Goal: Task Accomplishment & Management: Use online tool/utility

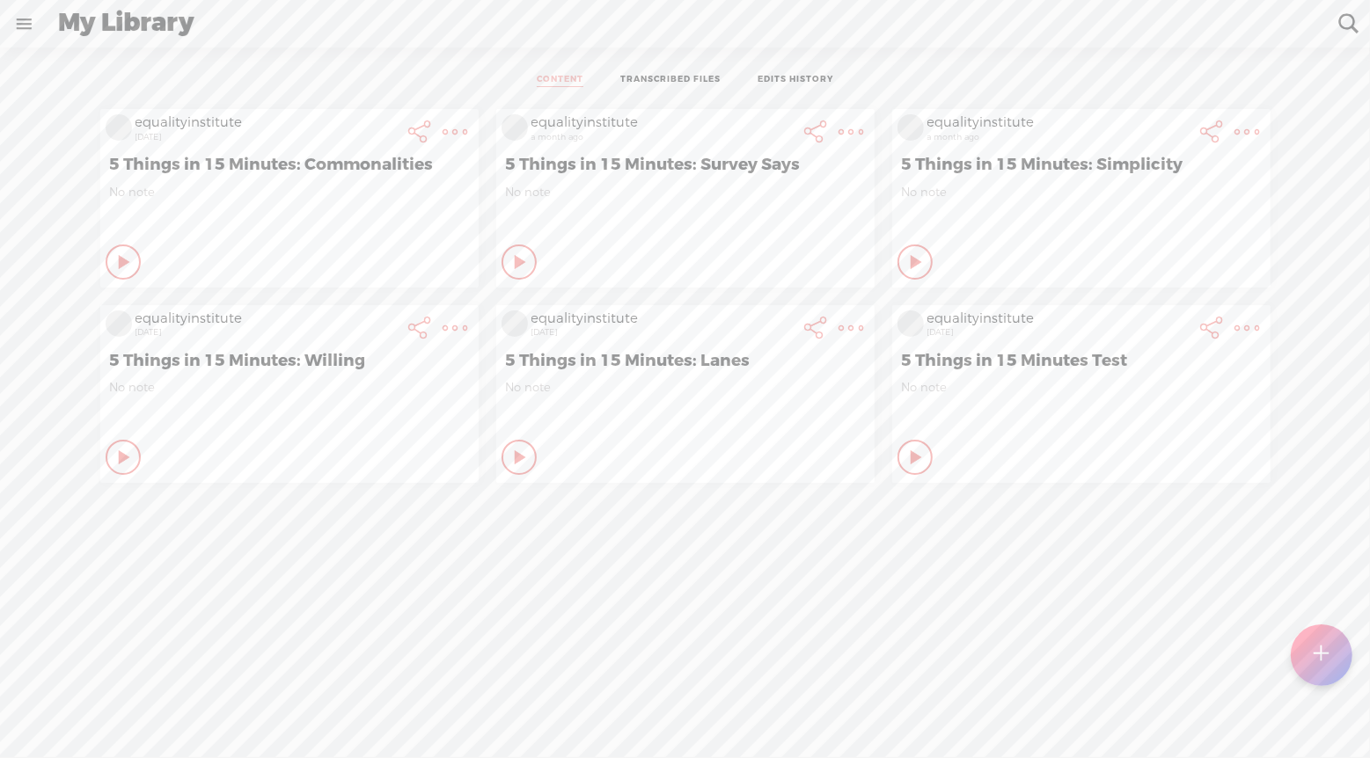
scroll to position [0, 369]
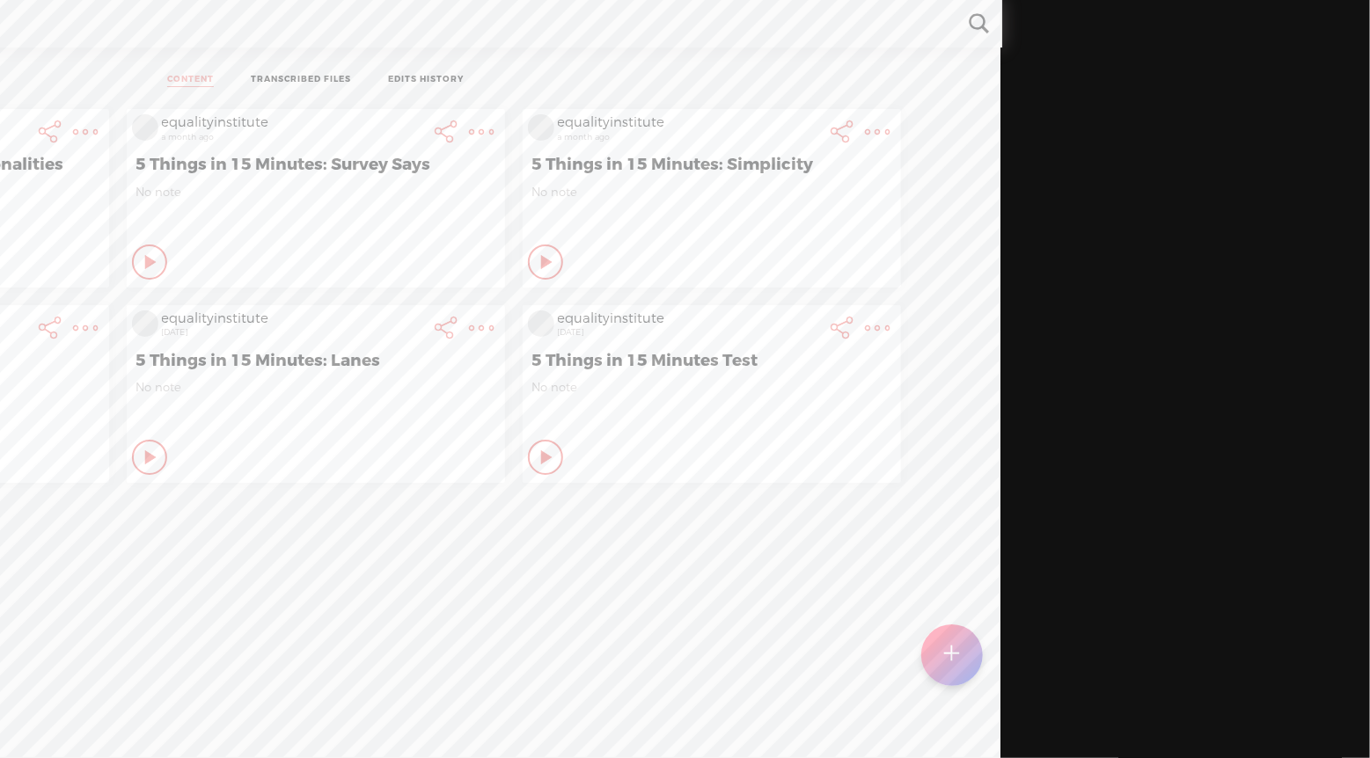
click at [956, 663] on t at bounding box center [951, 655] width 15 height 39
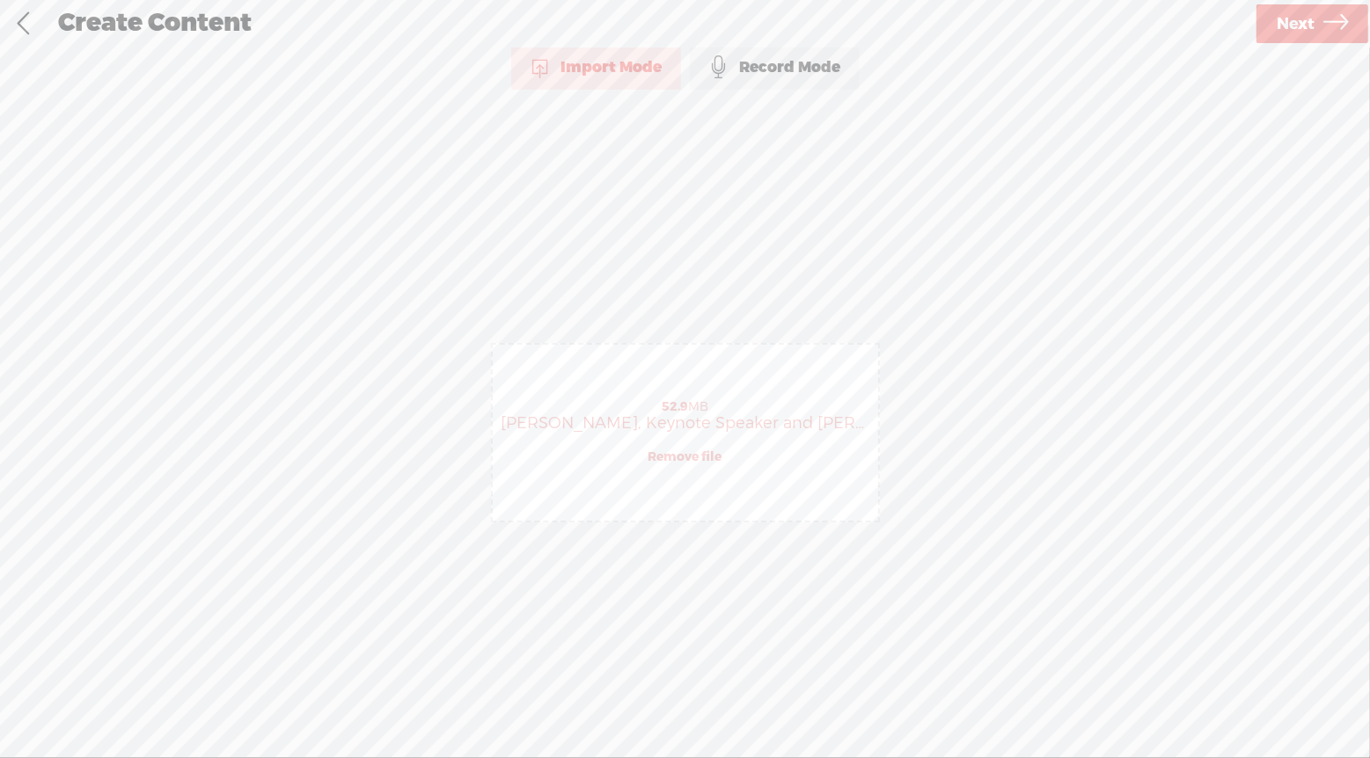
click at [1298, 26] on span "Next" at bounding box center [1295, 24] width 38 height 45
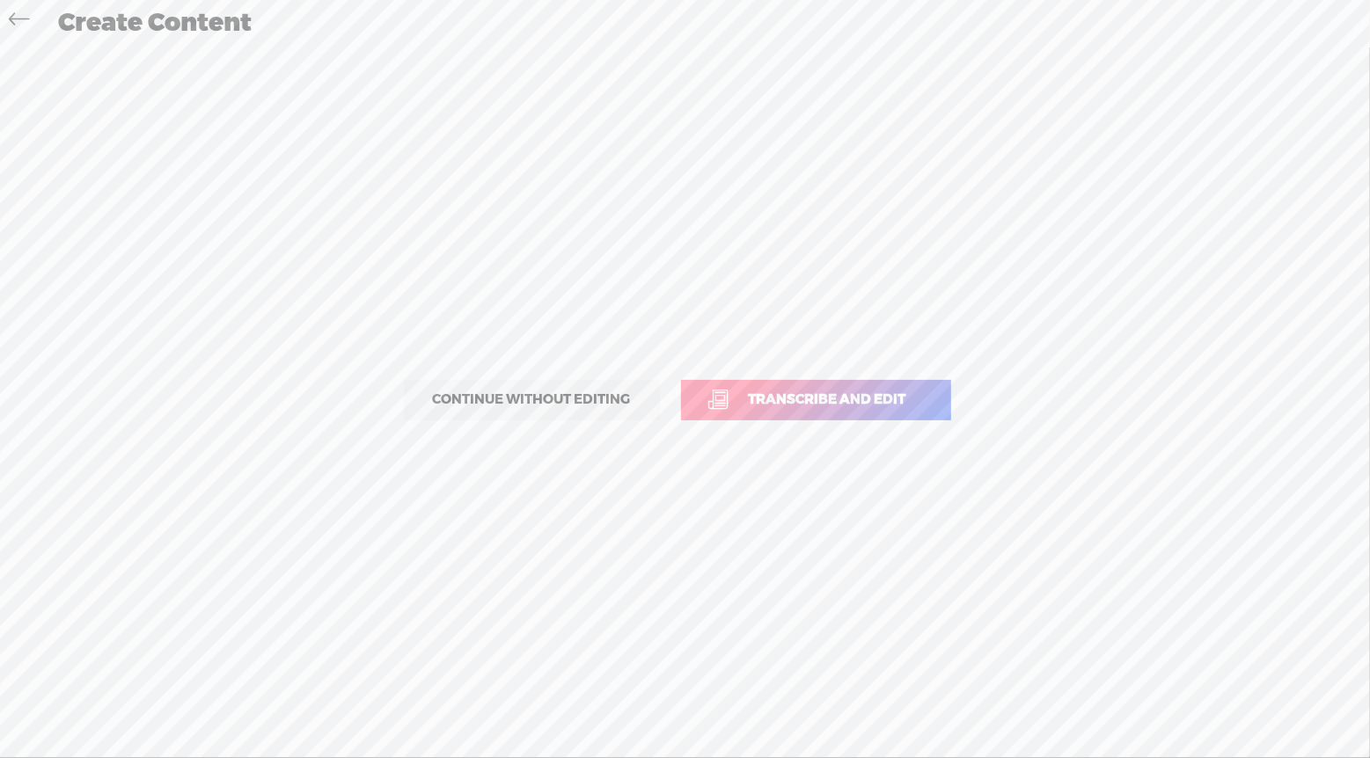
click at [851, 402] on span "Transcribe and edit" at bounding box center [827, 400] width 194 height 20
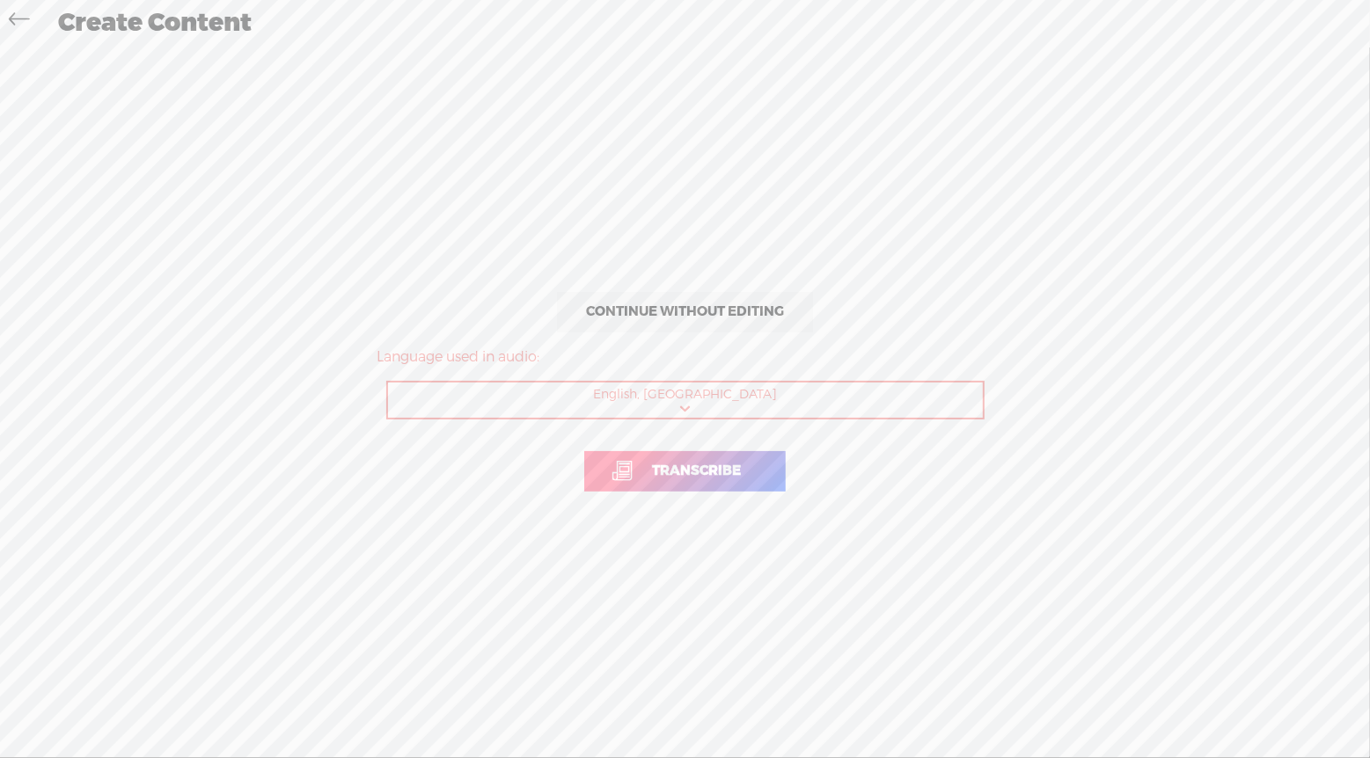
click at [690, 471] on span "Transcribe" at bounding box center [696, 471] width 126 height 20
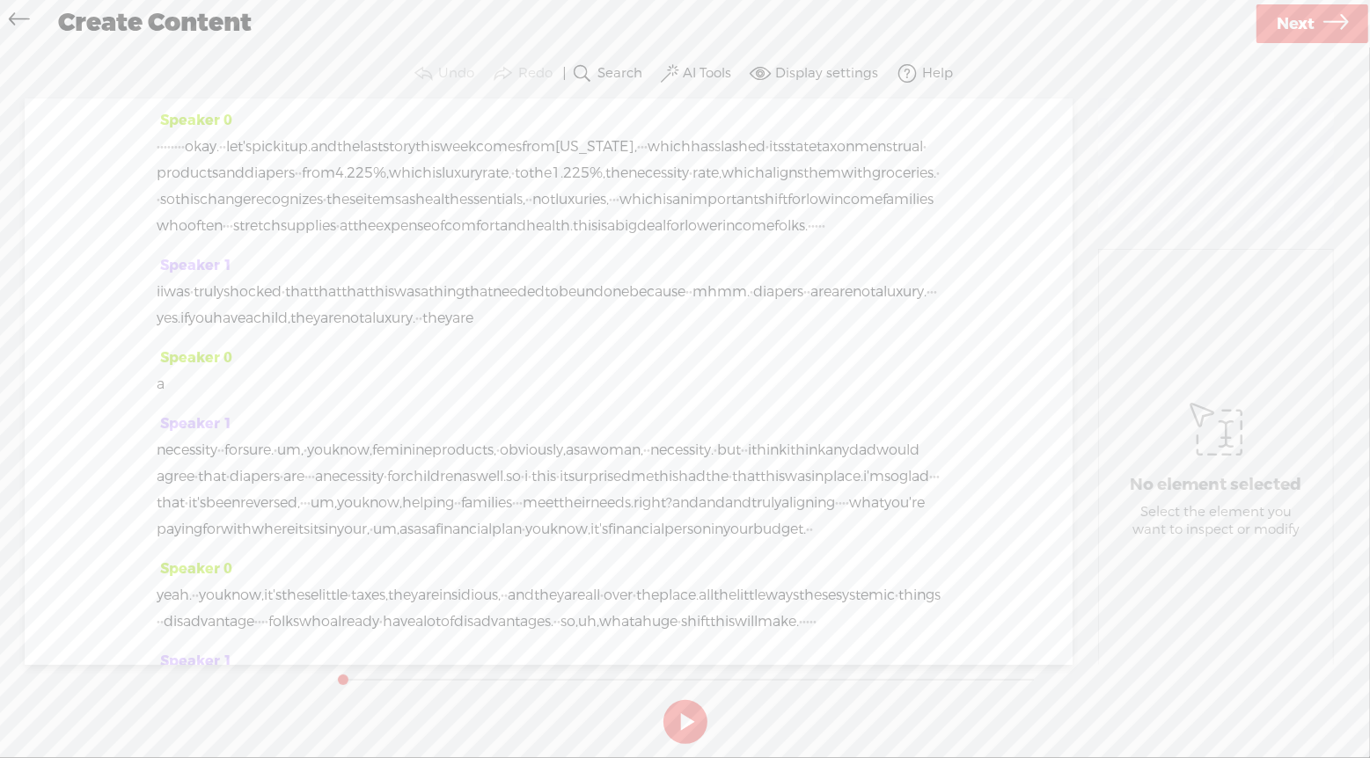
click at [18, 18] on icon at bounding box center [19, 22] width 20 height 40
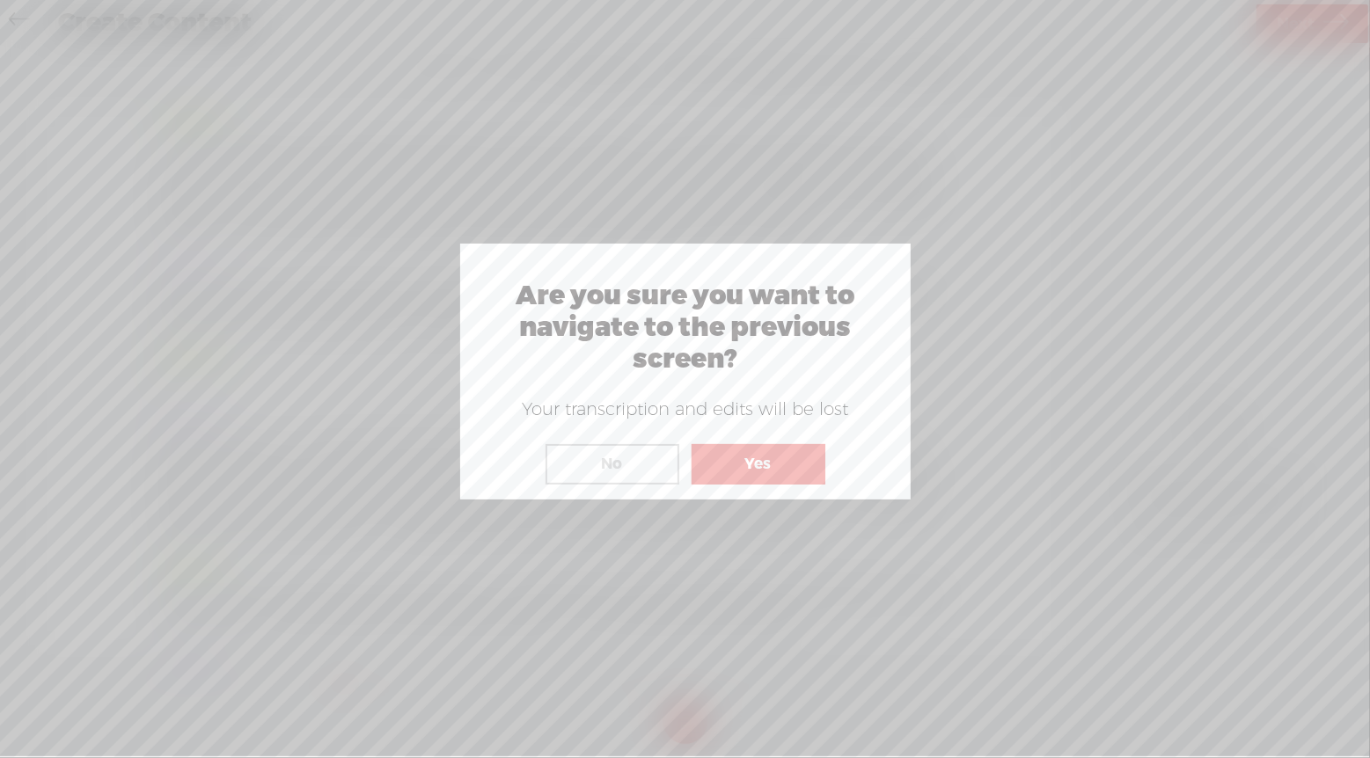
click at [743, 464] on button "Yes" at bounding box center [758, 464] width 134 height 40
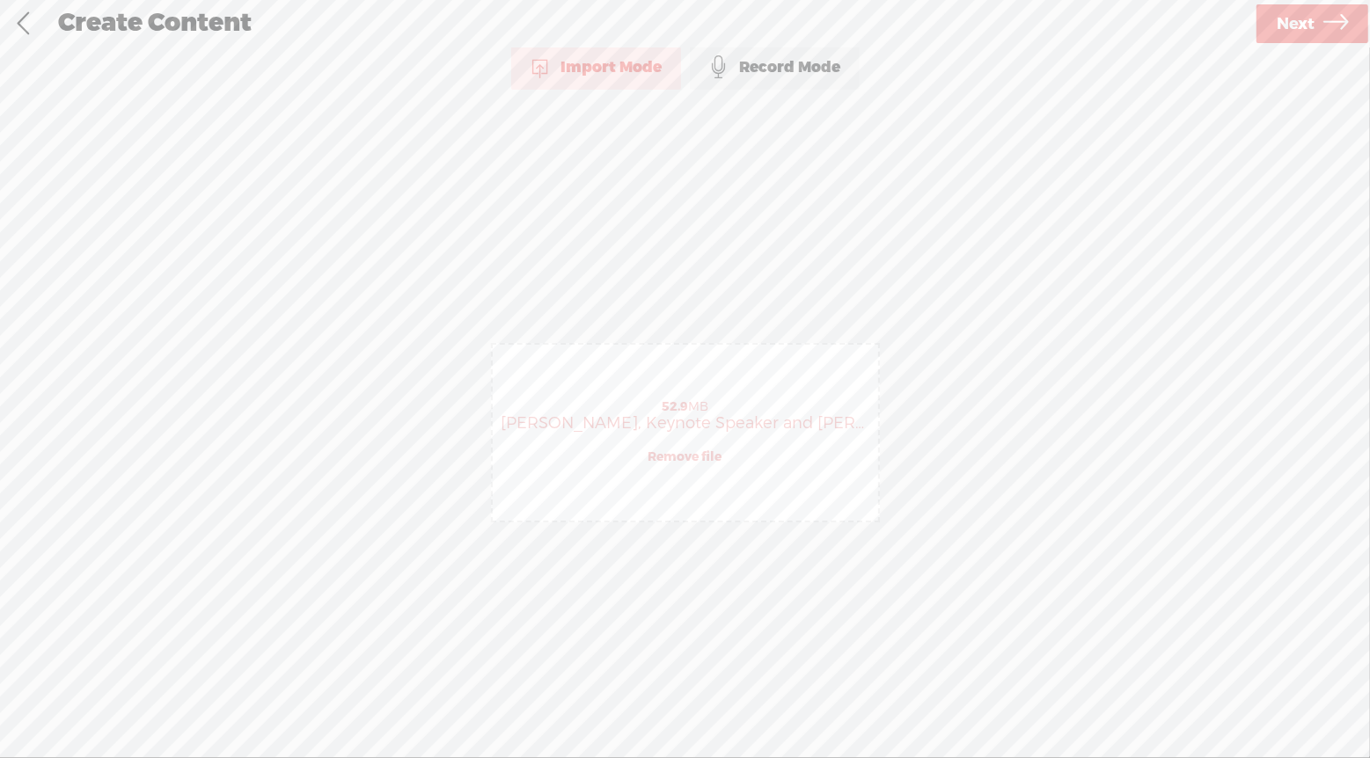
click at [684, 461] on link "Remove file" at bounding box center [685, 458] width 74 height 16
click at [1326, 29] on icon at bounding box center [1335, 24] width 25 height 45
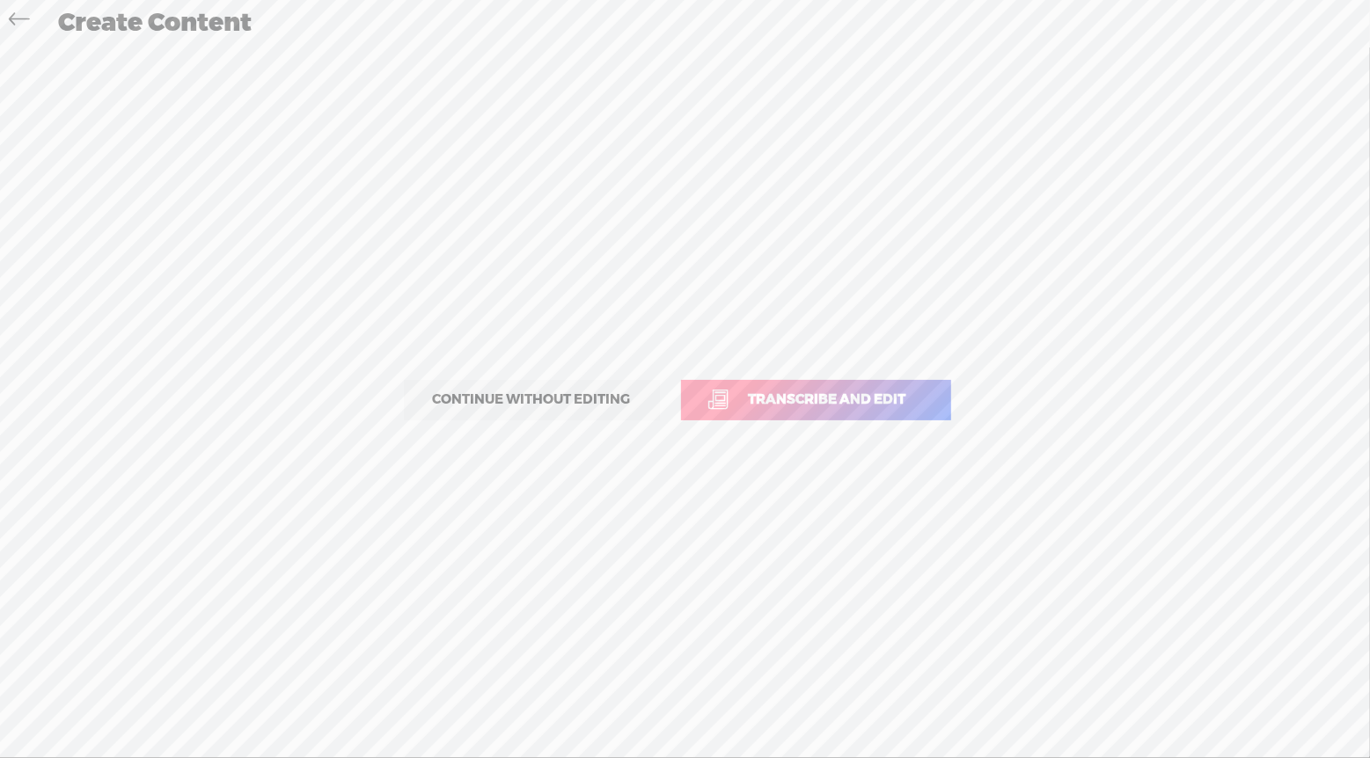
click at [786, 397] on span "Transcribe and edit" at bounding box center [827, 400] width 194 height 20
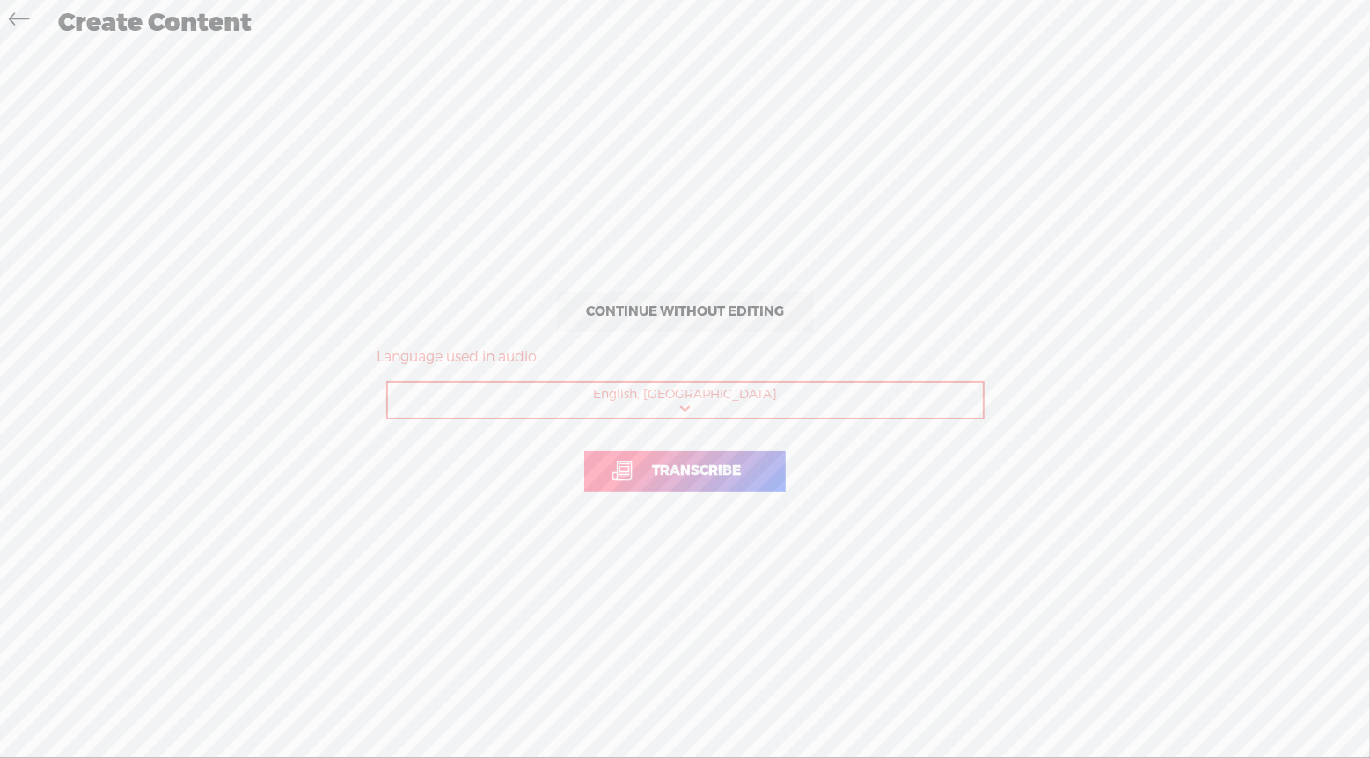
click at [724, 464] on span "Transcribe" at bounding box center [696, 471] width 126 height 20
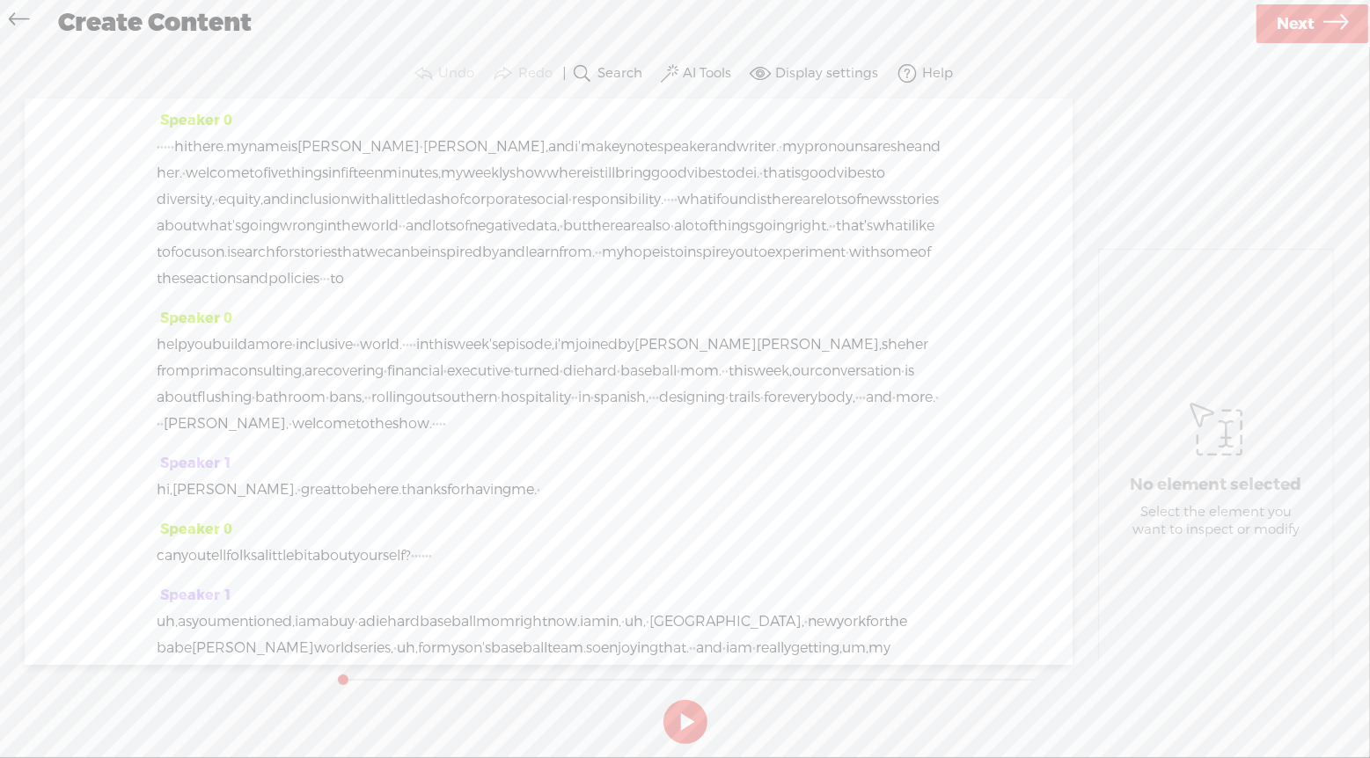
drag, startPoint x: 516, startPoint y: 372, endPoint x: 127, endPoint y: 150, distance: 448.3
click at [127, 150] on div "Speaker 0 · · · · · hi there. my name is bernadette · smith, and i'm a keynote …" at bounding box center [549, 382] width 1048 height 567
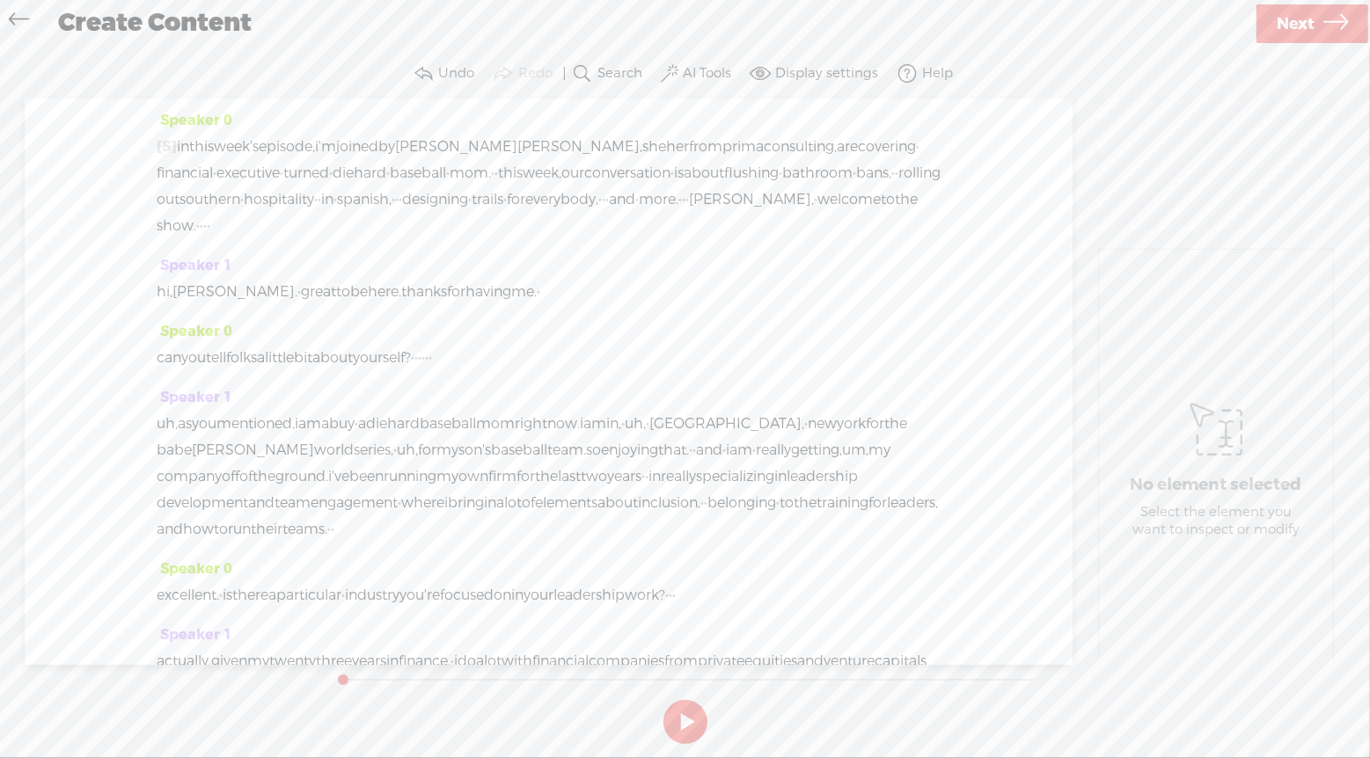
click at [678, 213] on span "·" at bounding box center [680, 199] width 4 height 26
click at [334, 180] on span "Insert" at bounding box center [333, 183] width 37 height 18
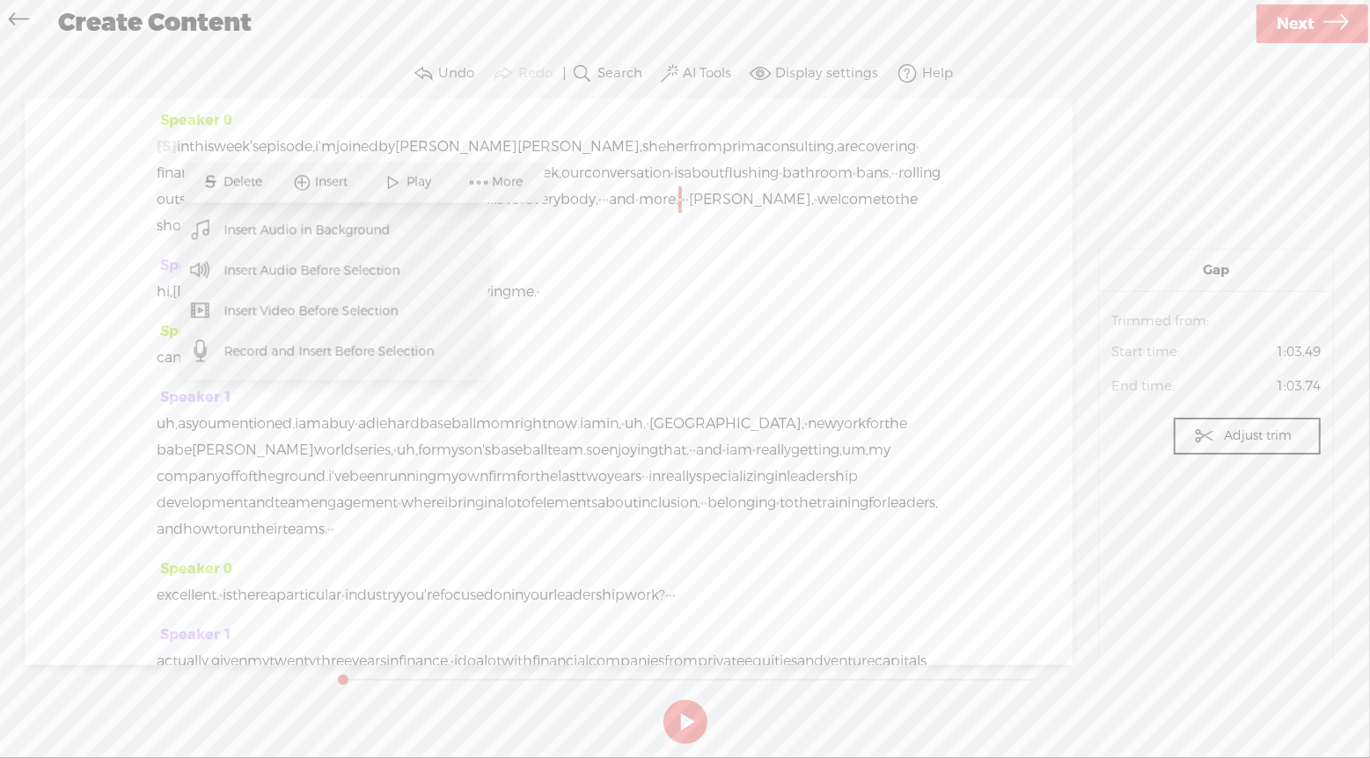
click at [318, 262] on span "Insert Audio Before Selection" at bounding box center [312, 271] width 245 height 40
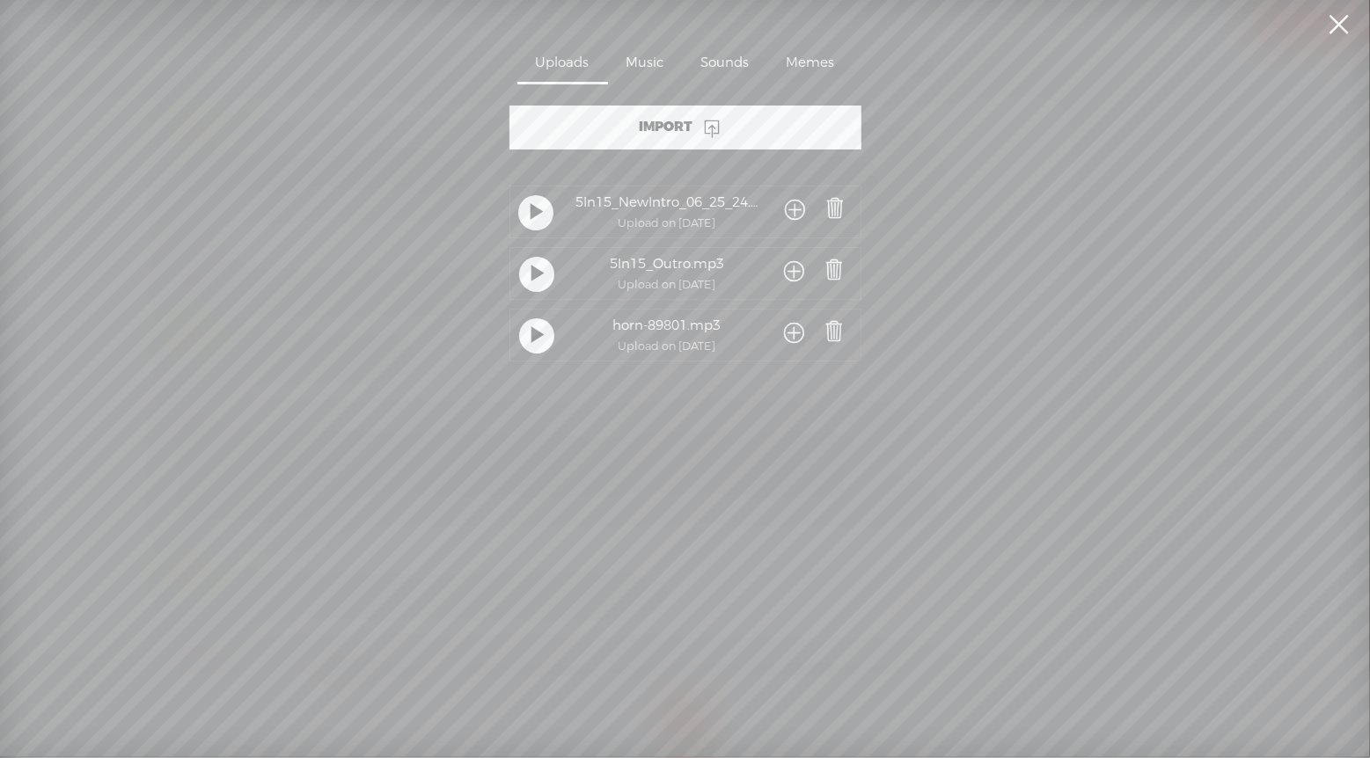
click at [792, 208] on span at bounding box center [795, 211] width 20 height 33
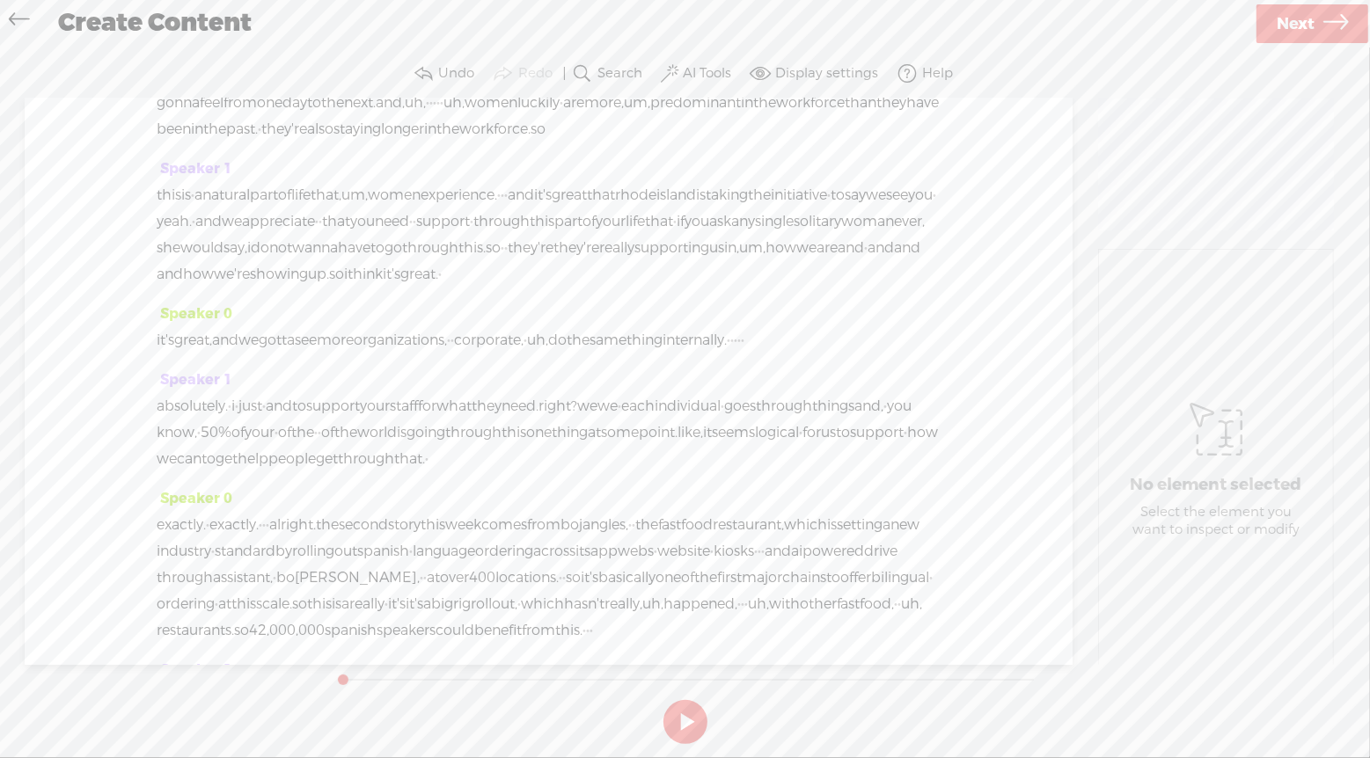
scroll to position [2845, 0]
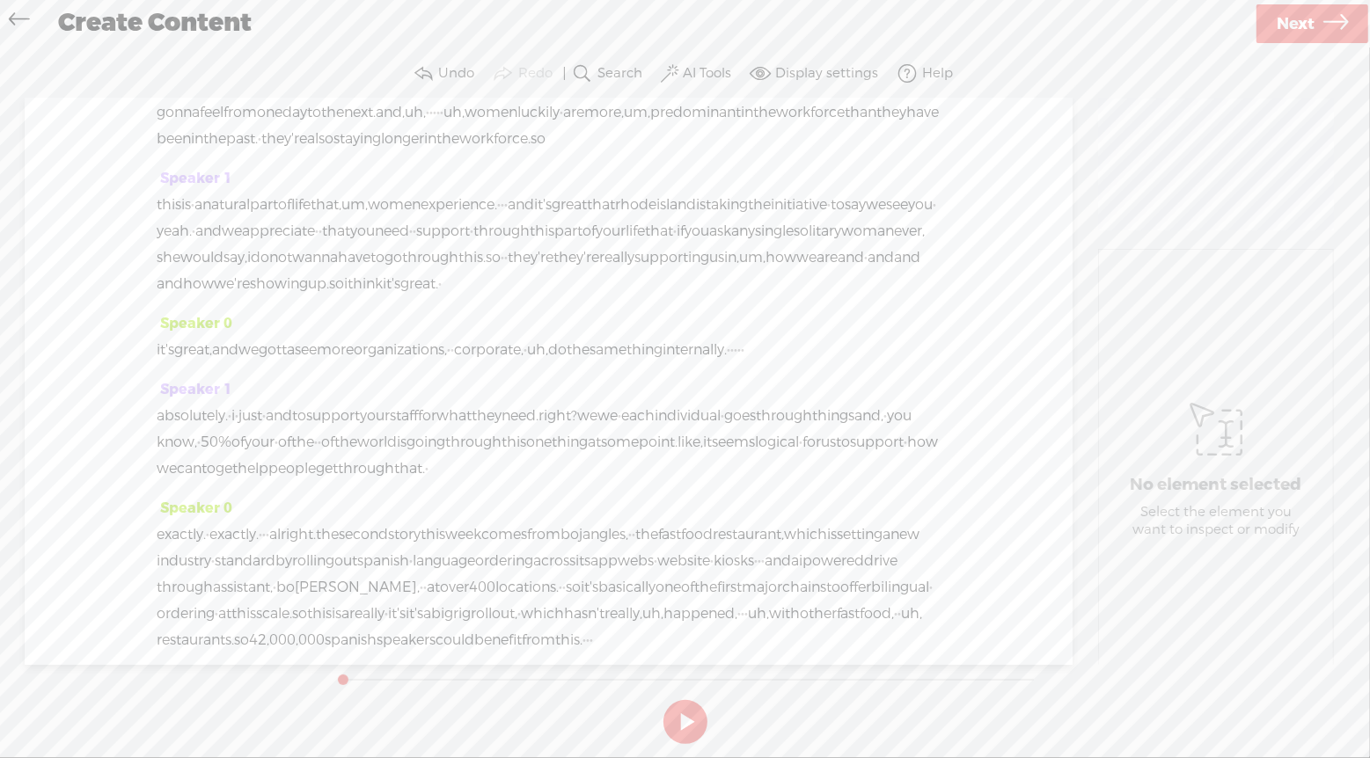
click at [222, 171] on span "Insert" at bounding box center [229, 168] width 37 height 18
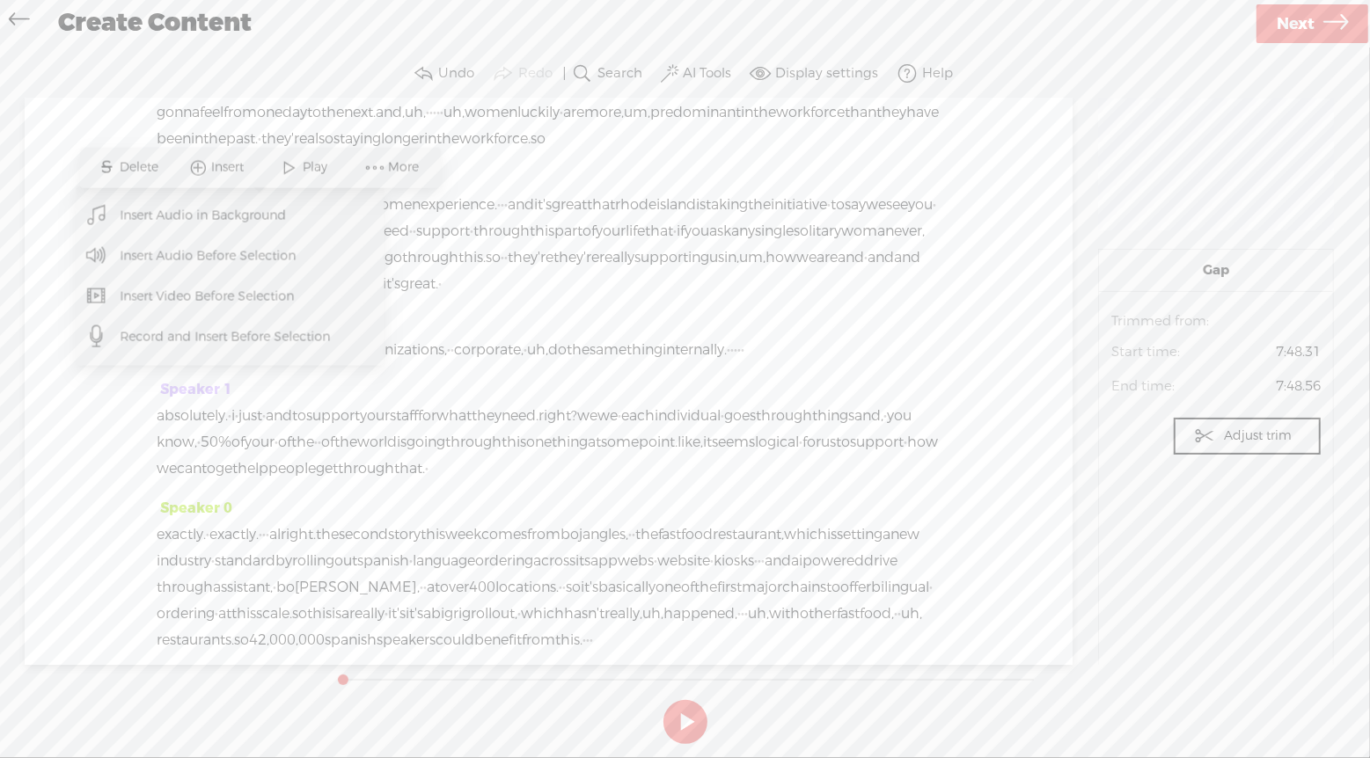
click at [216, 253] on span "Insert Audio Before Selection" at bounding box center [207, 256] width 245 height 40
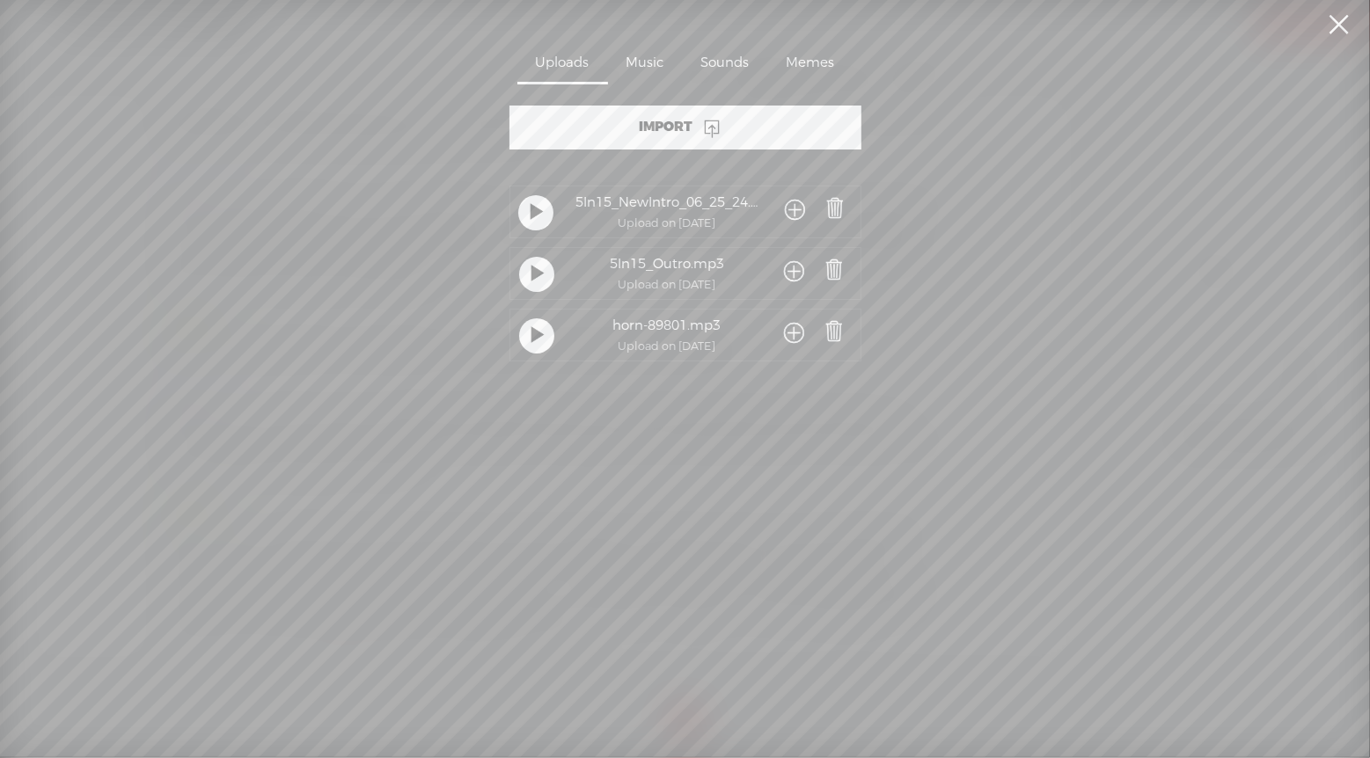
click at [792, 332] on span at bounding box center [795, 334] width 20 height 33
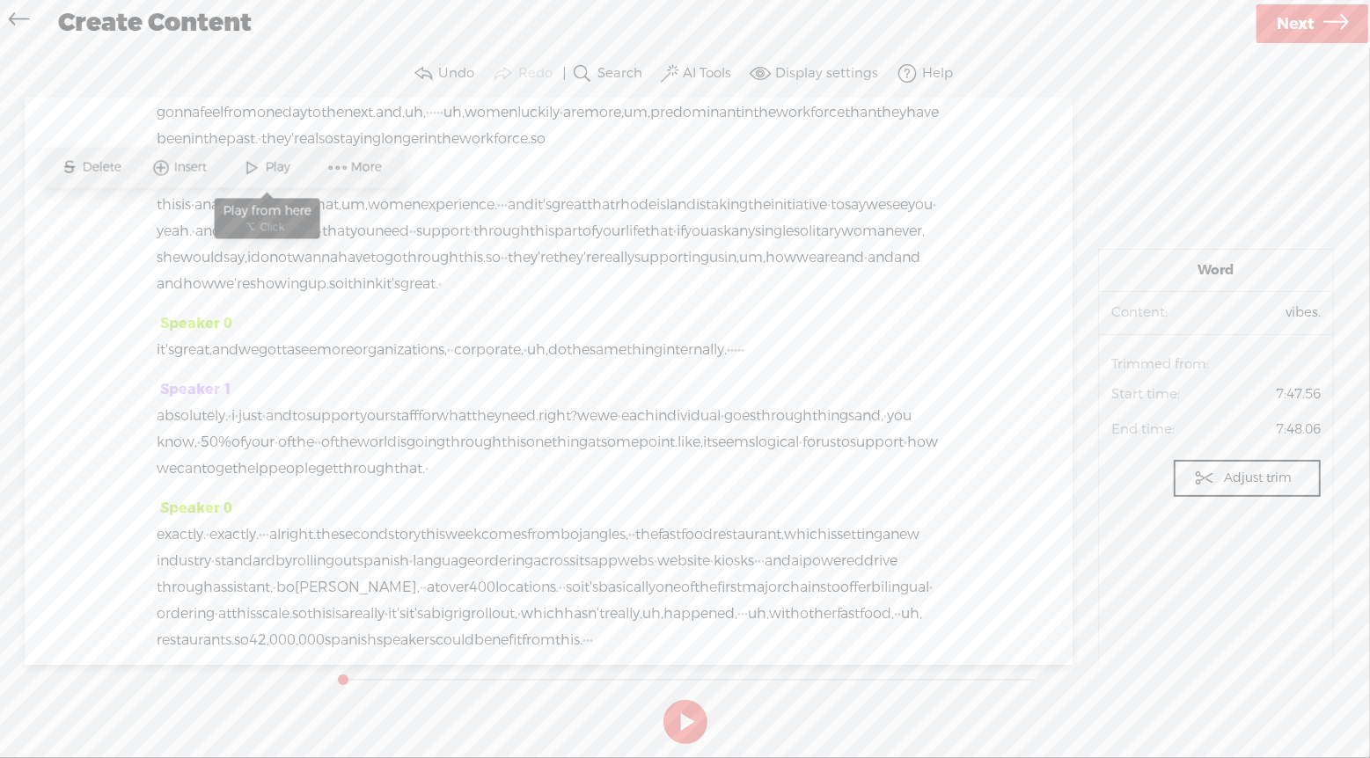
click at [261, 170] on span at bounding box center [252, 168] width 26 height 32
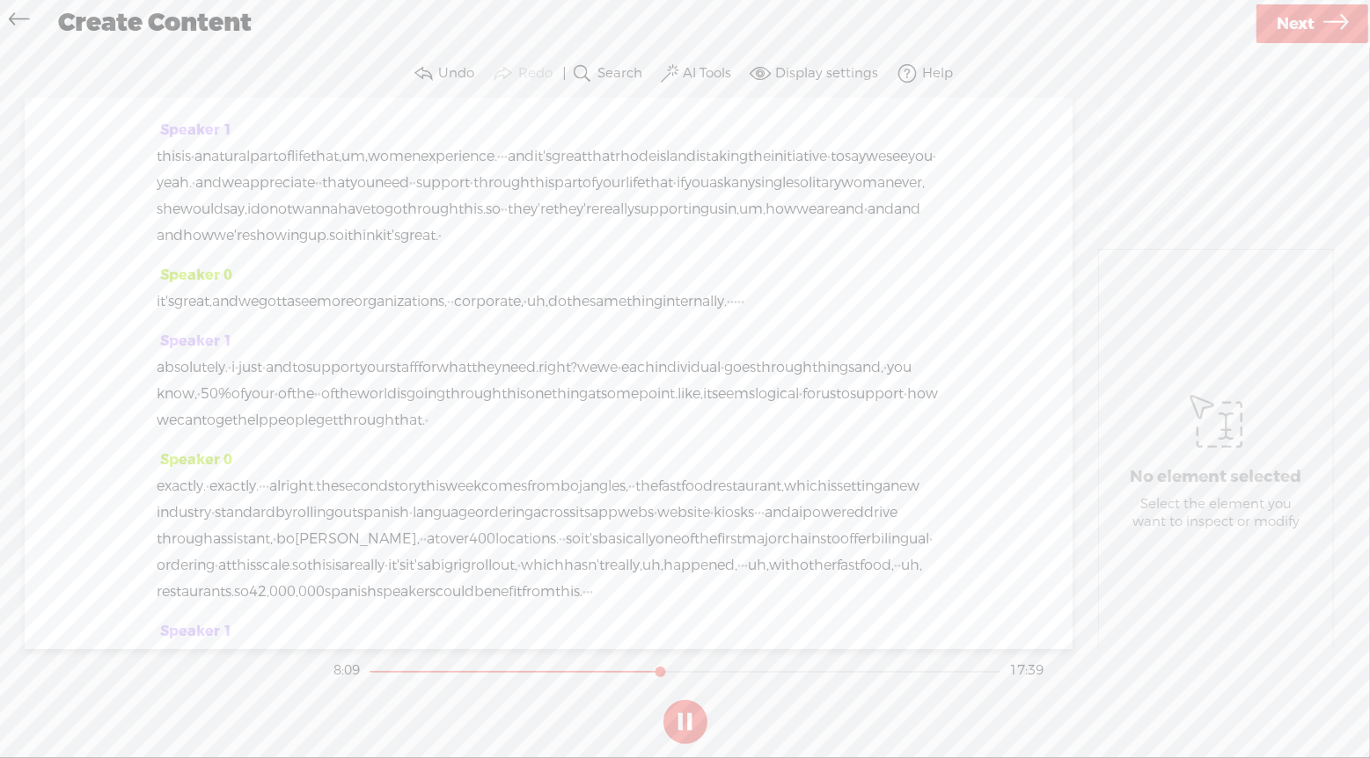
scroll to position [2894, 0]
click at [690, 721] on button at bounding box center [685, 722] width 44 height 44
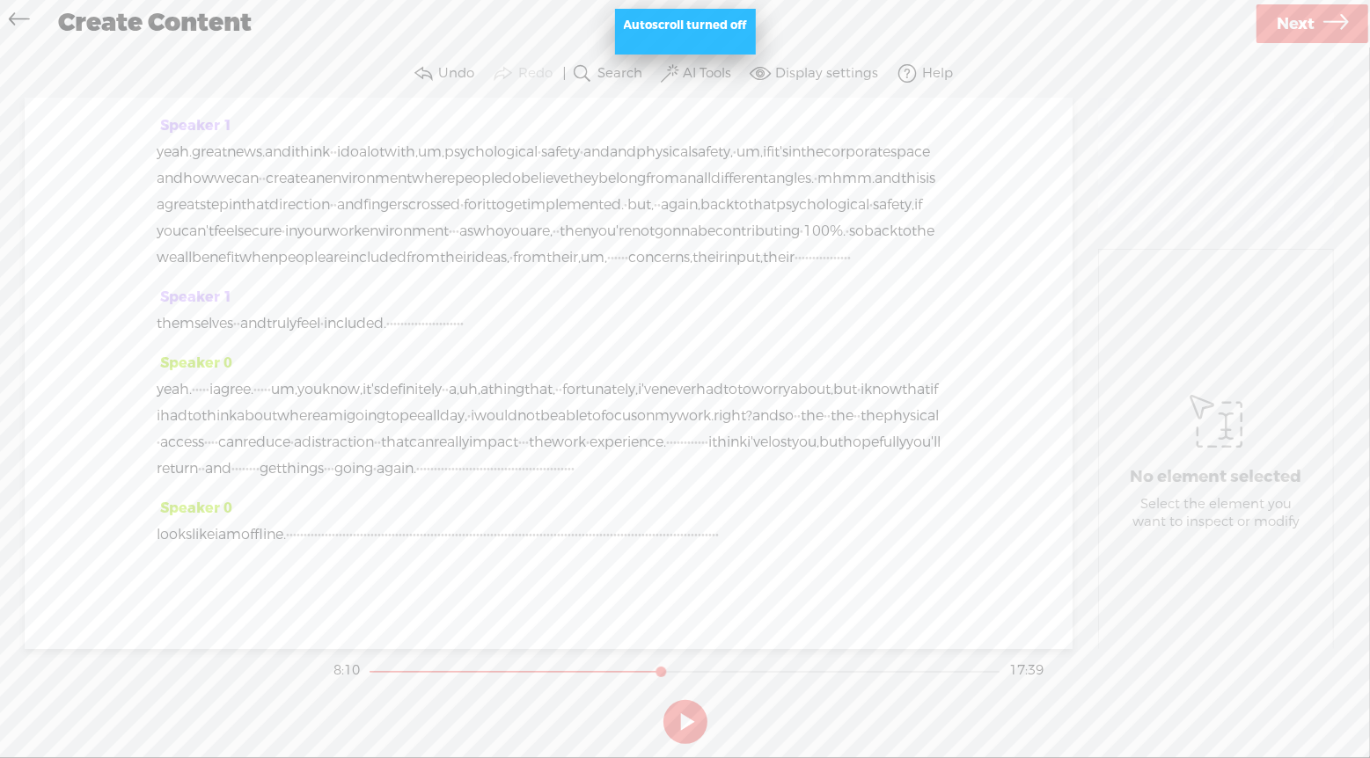
scroll to position [6039, 0]
click at [427, 456] on span "·" at bounding box center [425, 469] width 4 height 26
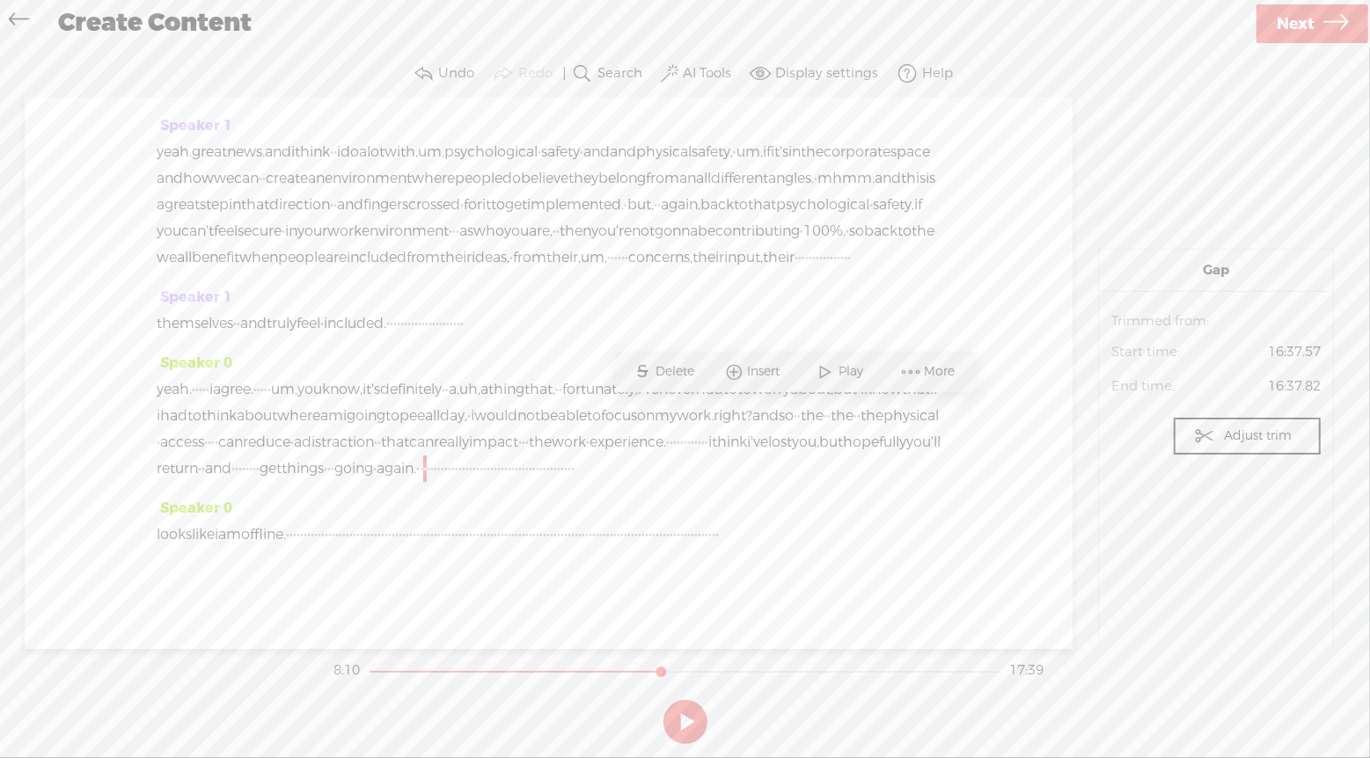
click at [754, 374] on span "Insert" at bounding box center [765, 372] width 37 height 18
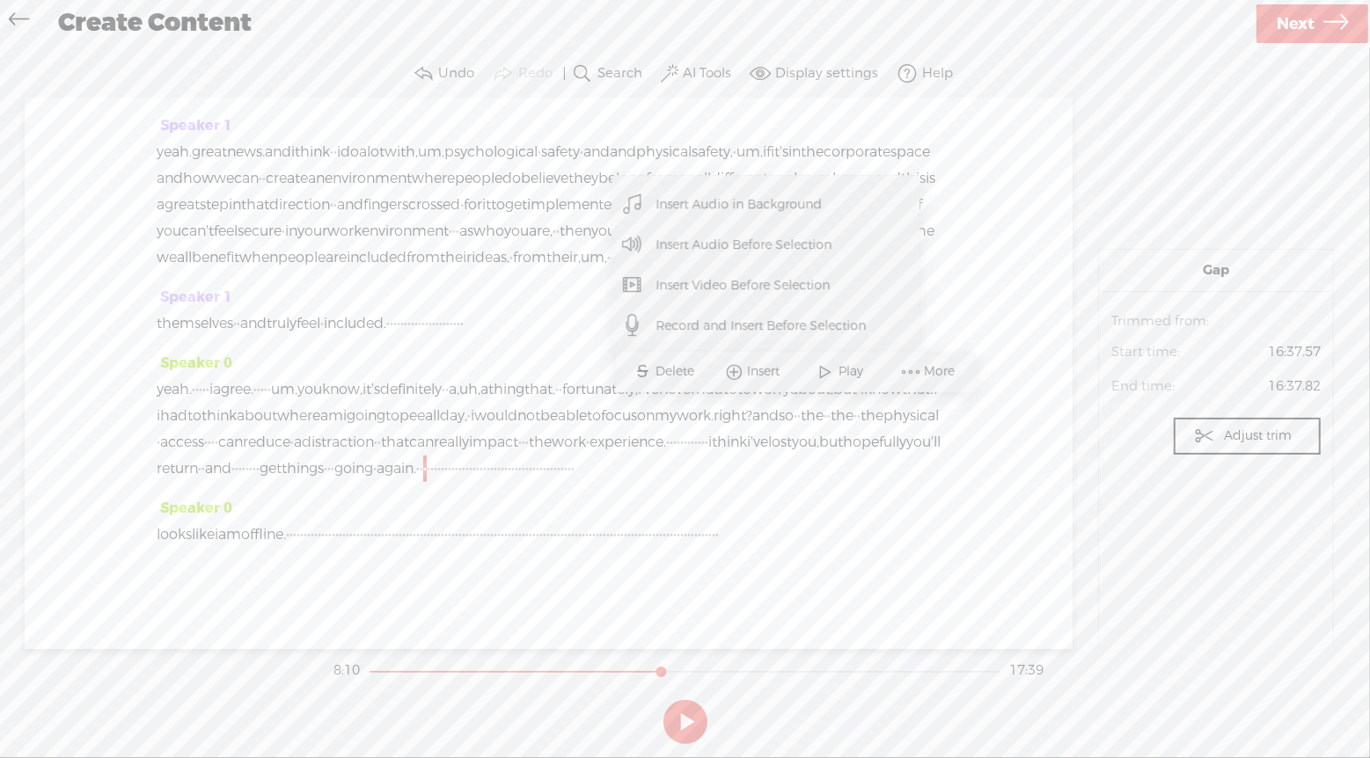
click at [713, 288] on span "Insert Video Before Selection" at bounding box center [743, 286] width 244 height 40
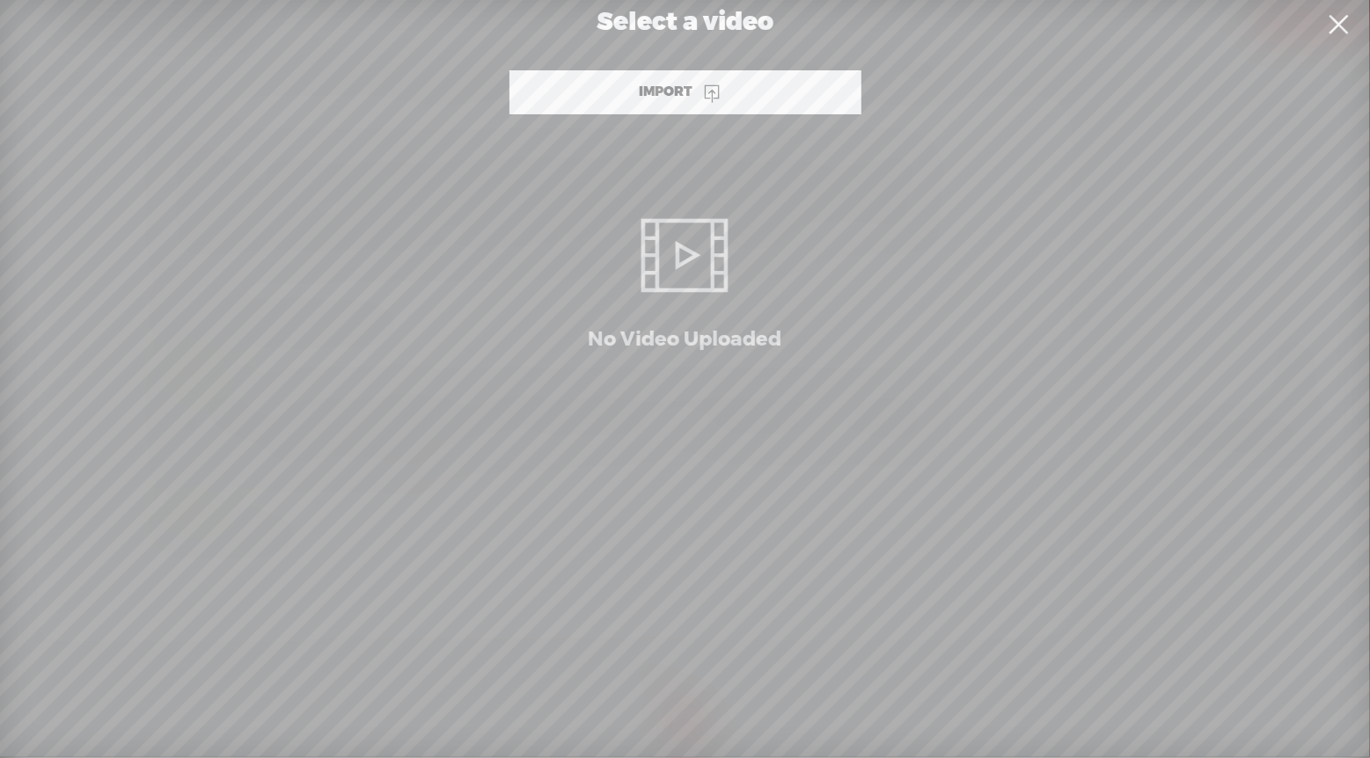
click at [736, 83] on div "Import" at bounding box center [685, 92] width 352 height 44
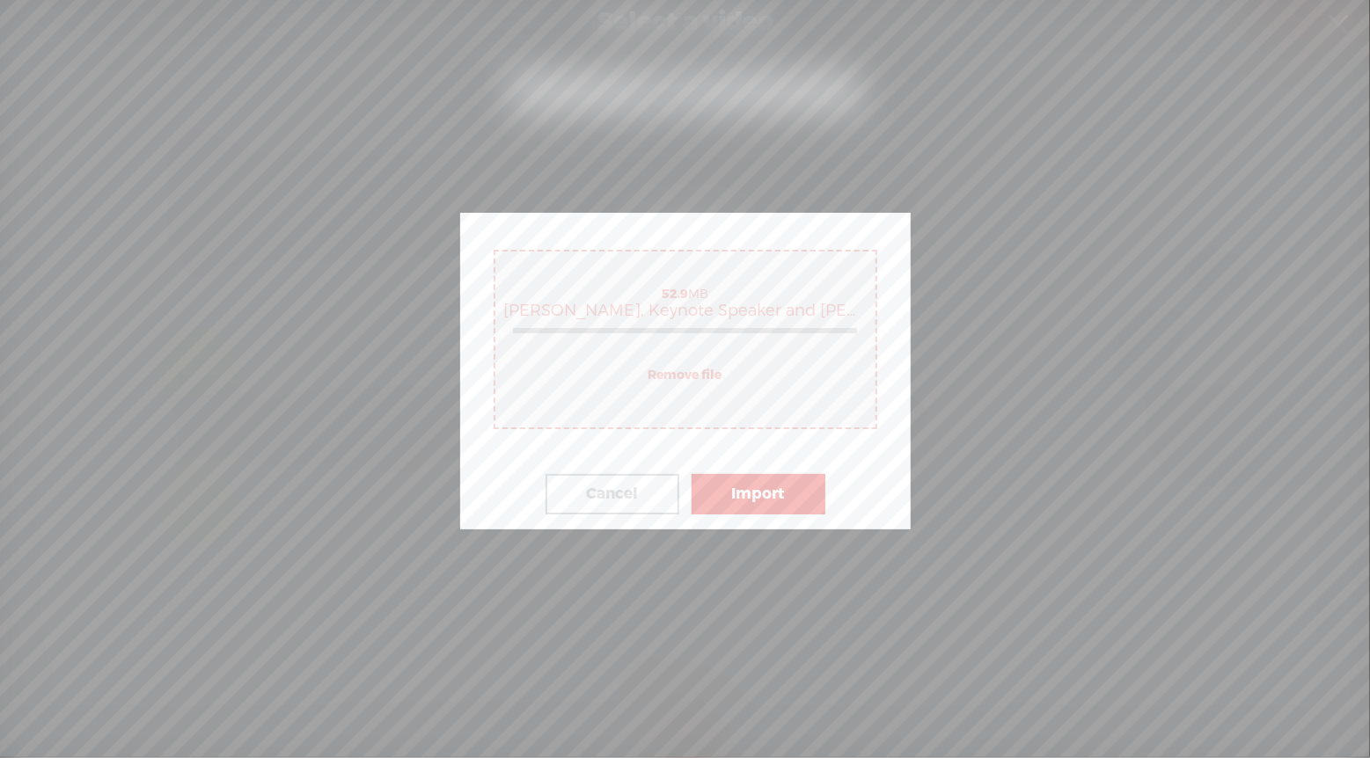
click at [780, 491] on button "Import" at bounding box center [758, 494] width 134 height 40
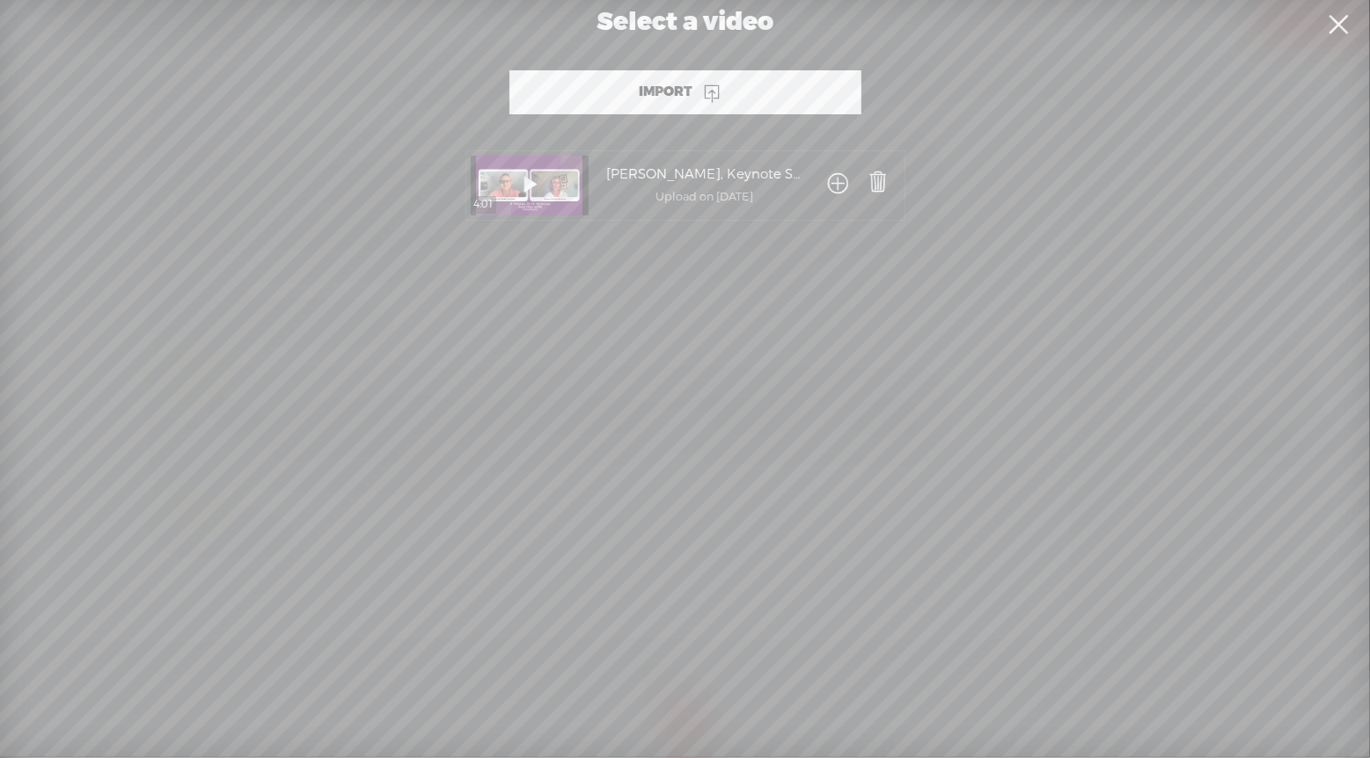
click at [832, 185] on span at bounding box center [839, 185] width 20 height 33
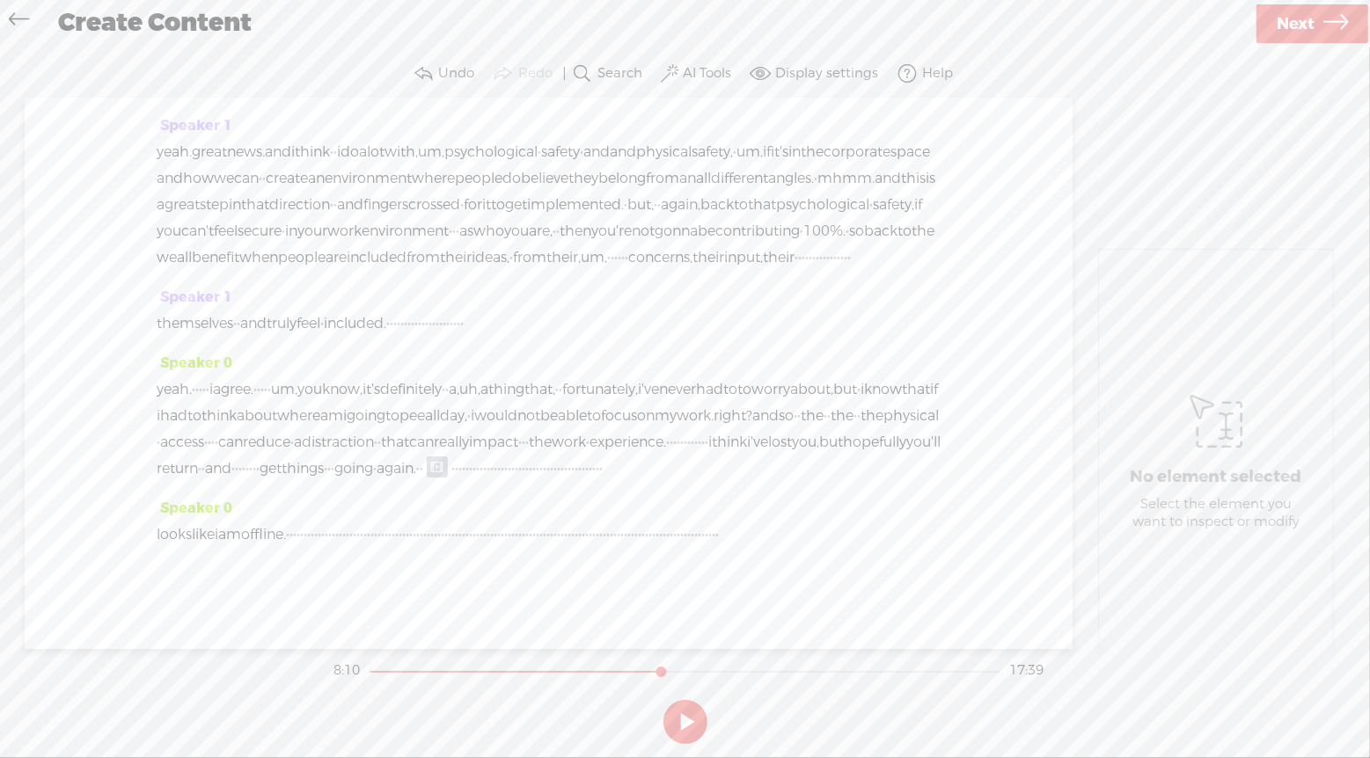
click at [448, 457] on span at bounding box center [437, 467] width 21 height 21
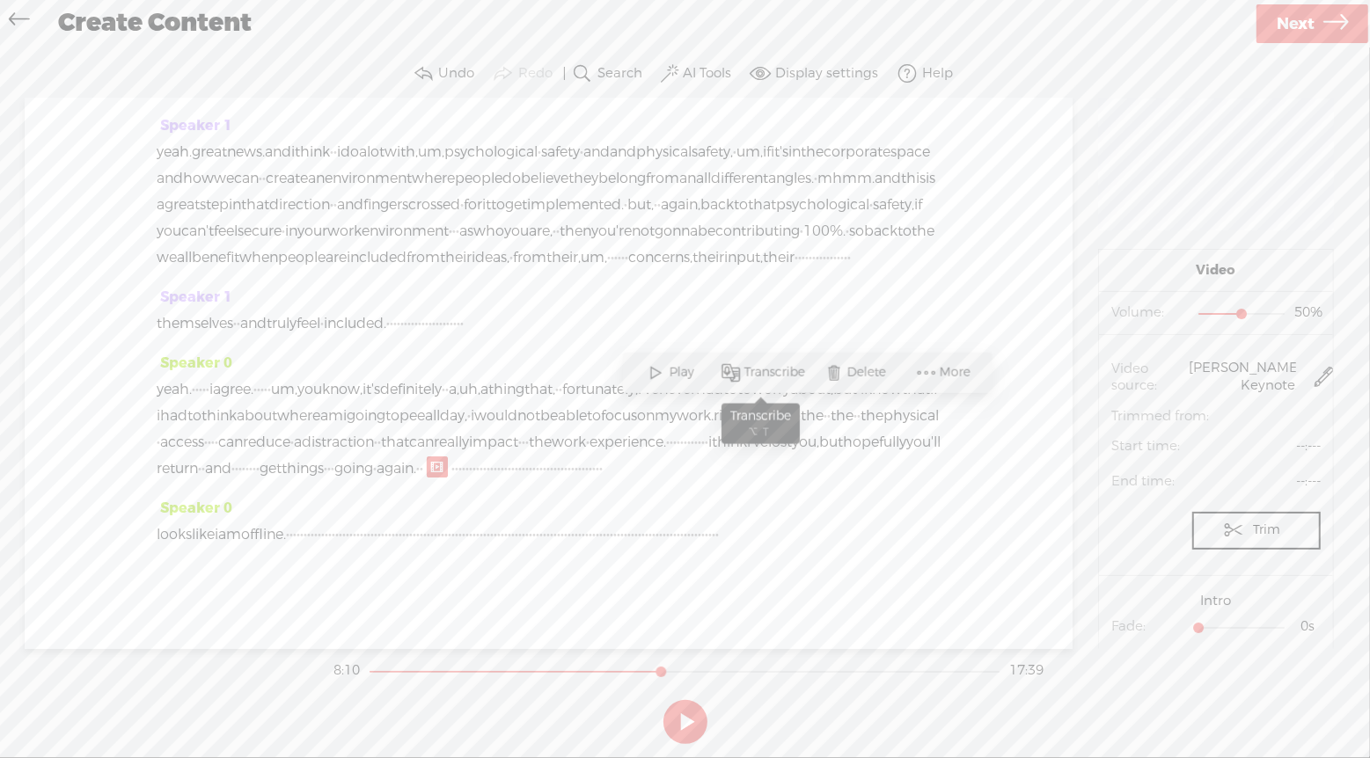
click at [776, 384] on span "Transcribe" at bounding box center [763, 373] width 97 height 32
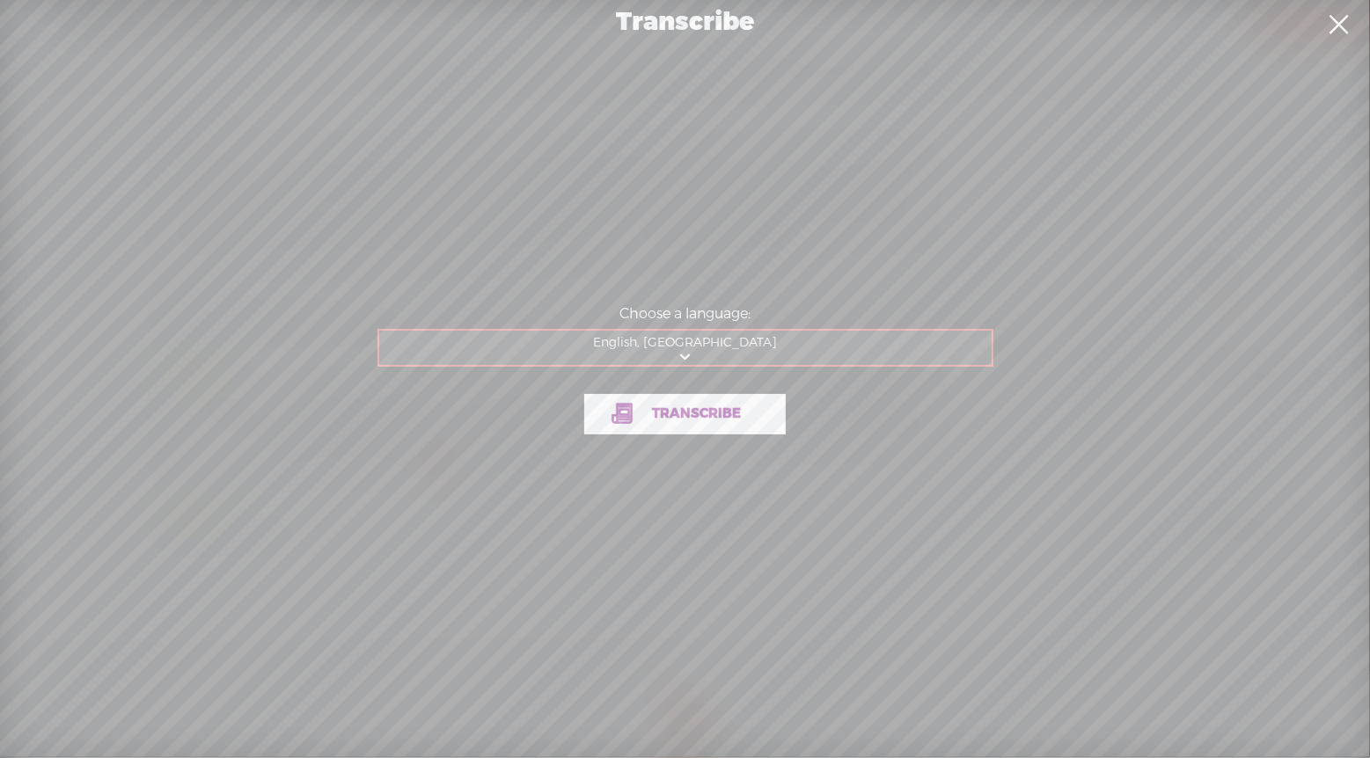
click at [745, 421] on span "Transcribe" at bounding box center [696, 414] width 126 height 20
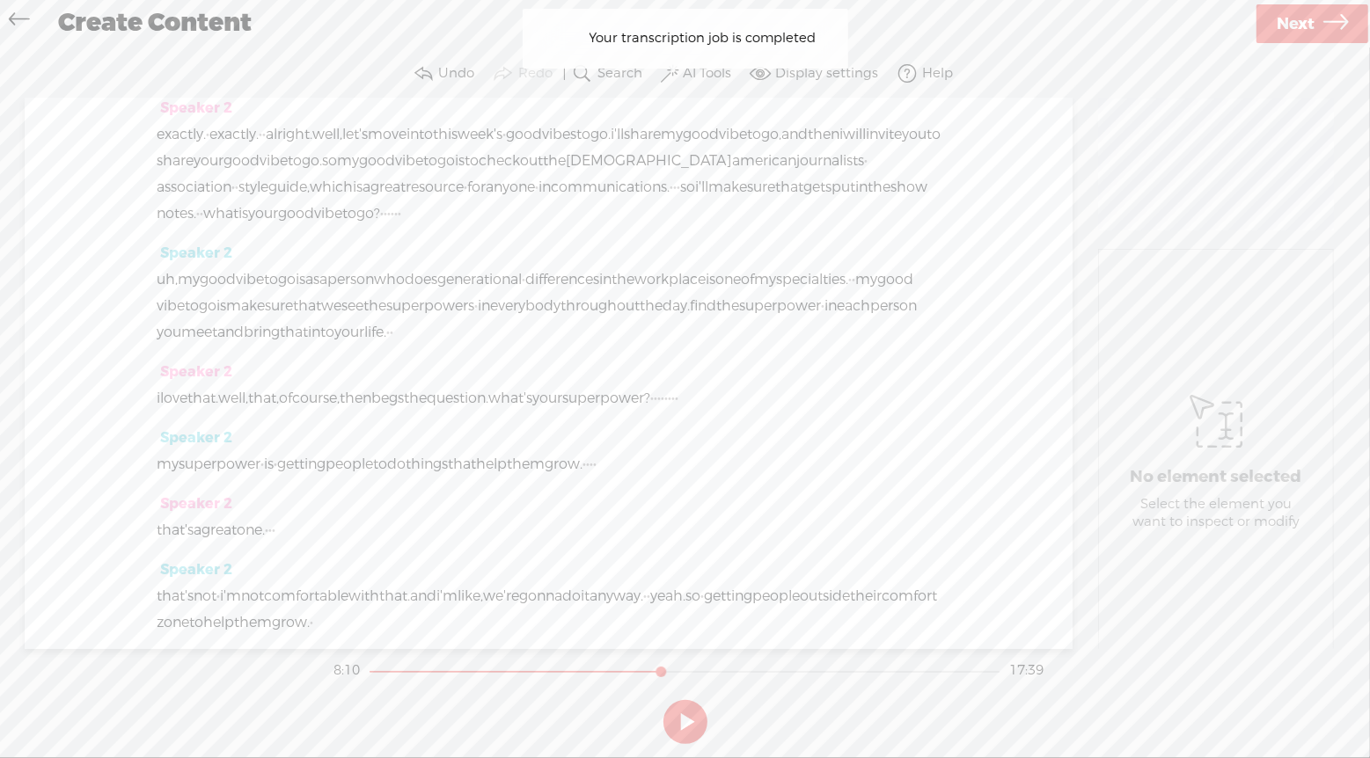
scroll to position [6108, 0]
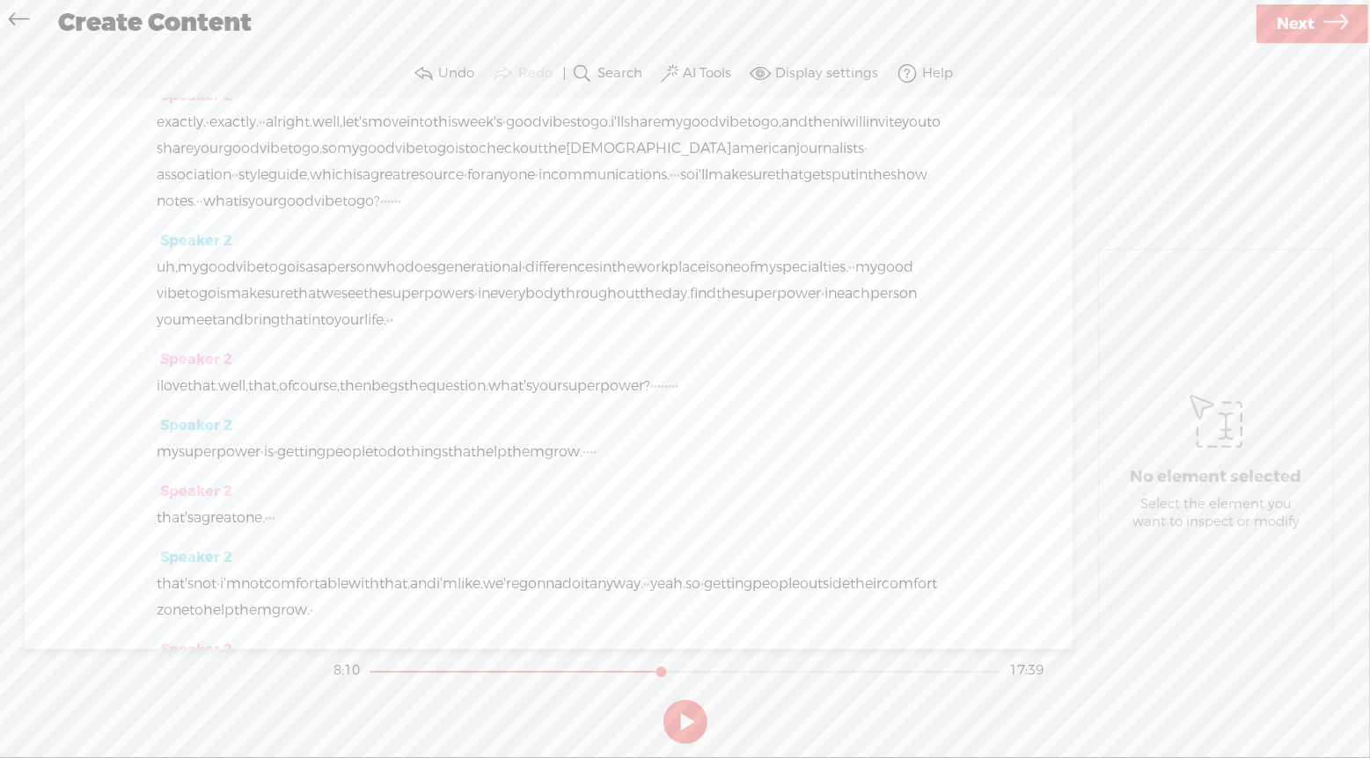
drag, startPoint x: 376, startPoint y: 415, endPoint x: 742, endPoint y: 323, distance: 378.3
click at [742, 323] on div "Speaker 0 [S] · · · · · hi there. my name is bernadette · smith, and i'm a keyn…" at bounding box center [549, 374] width 1048 height 551
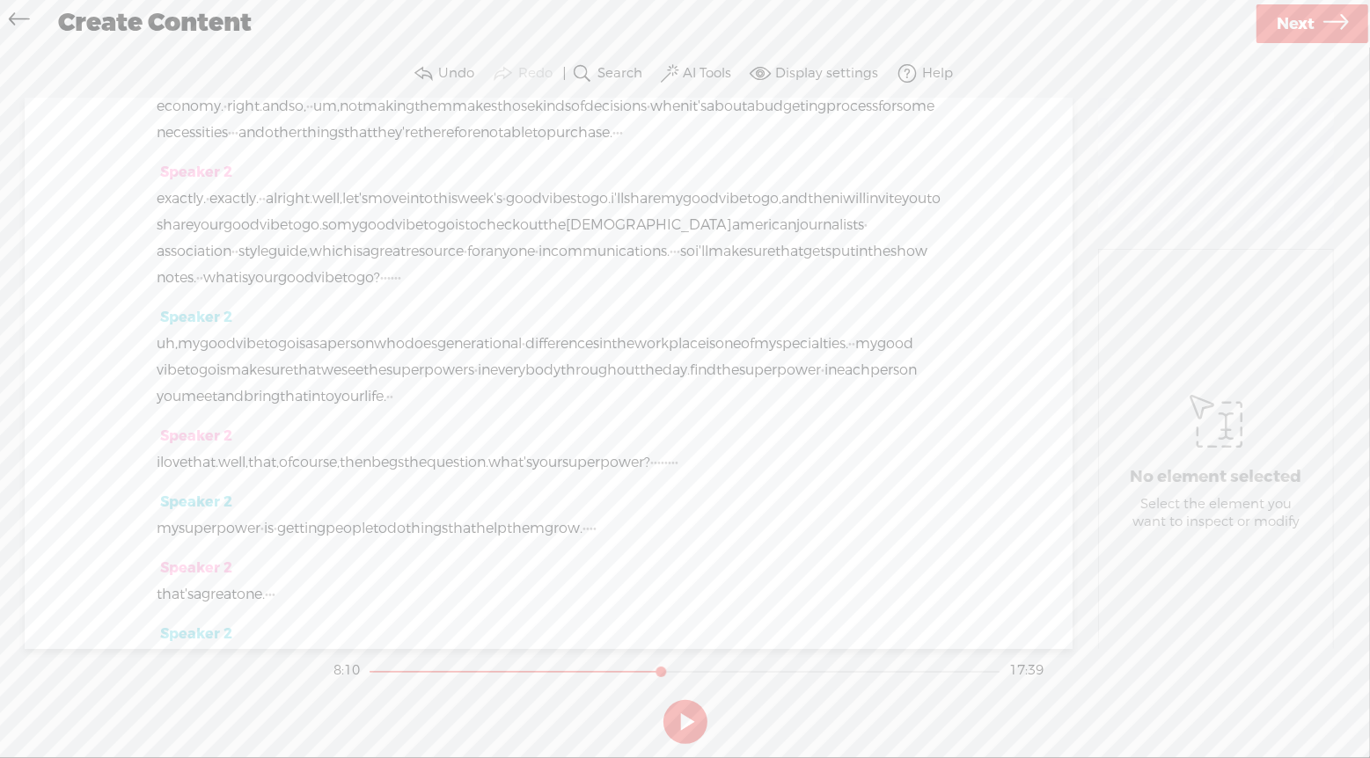
scroll to position [6029, 0]
click at [524, 144] on span "Play" at bounding box center [529, 144] width 29 height 18
click at [684, 715] on button at bounding box center [685, 722] width 44 height 44
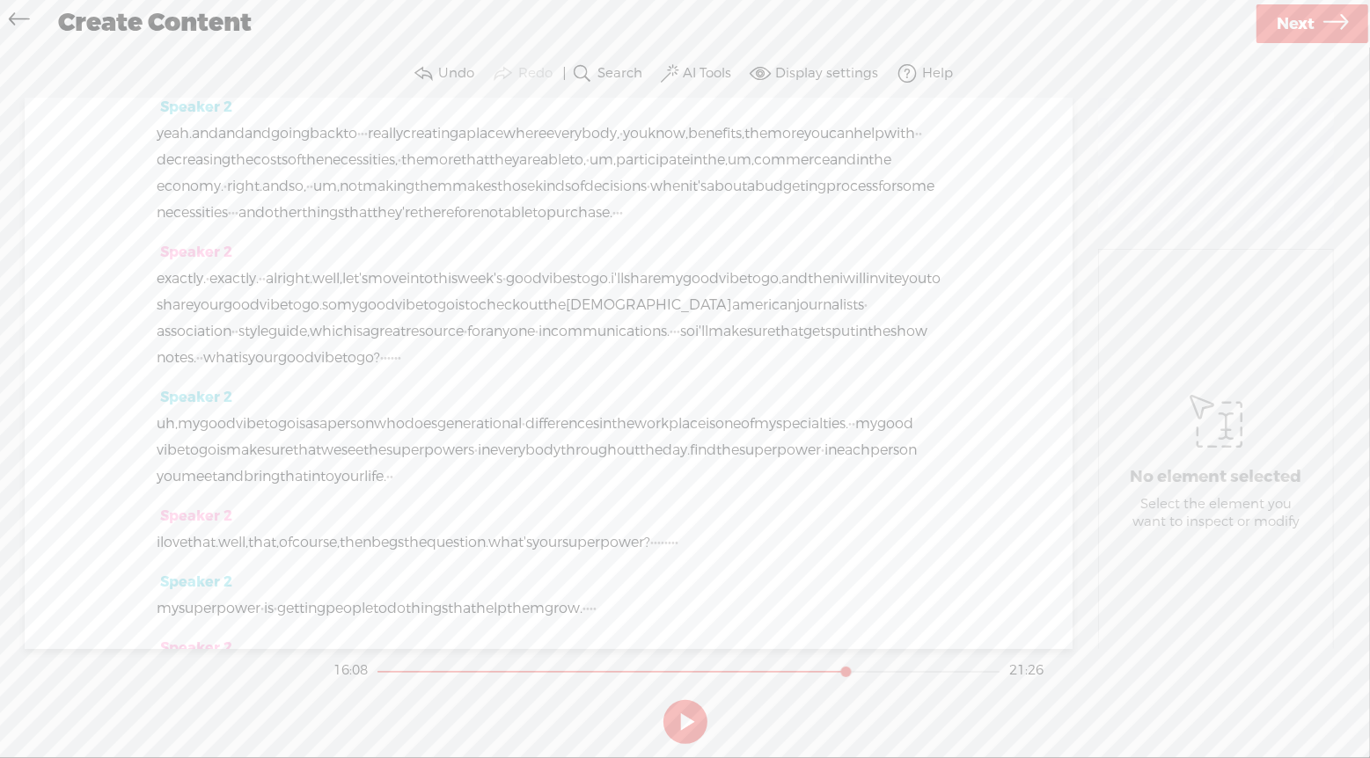
scroll to position [5948, 0]
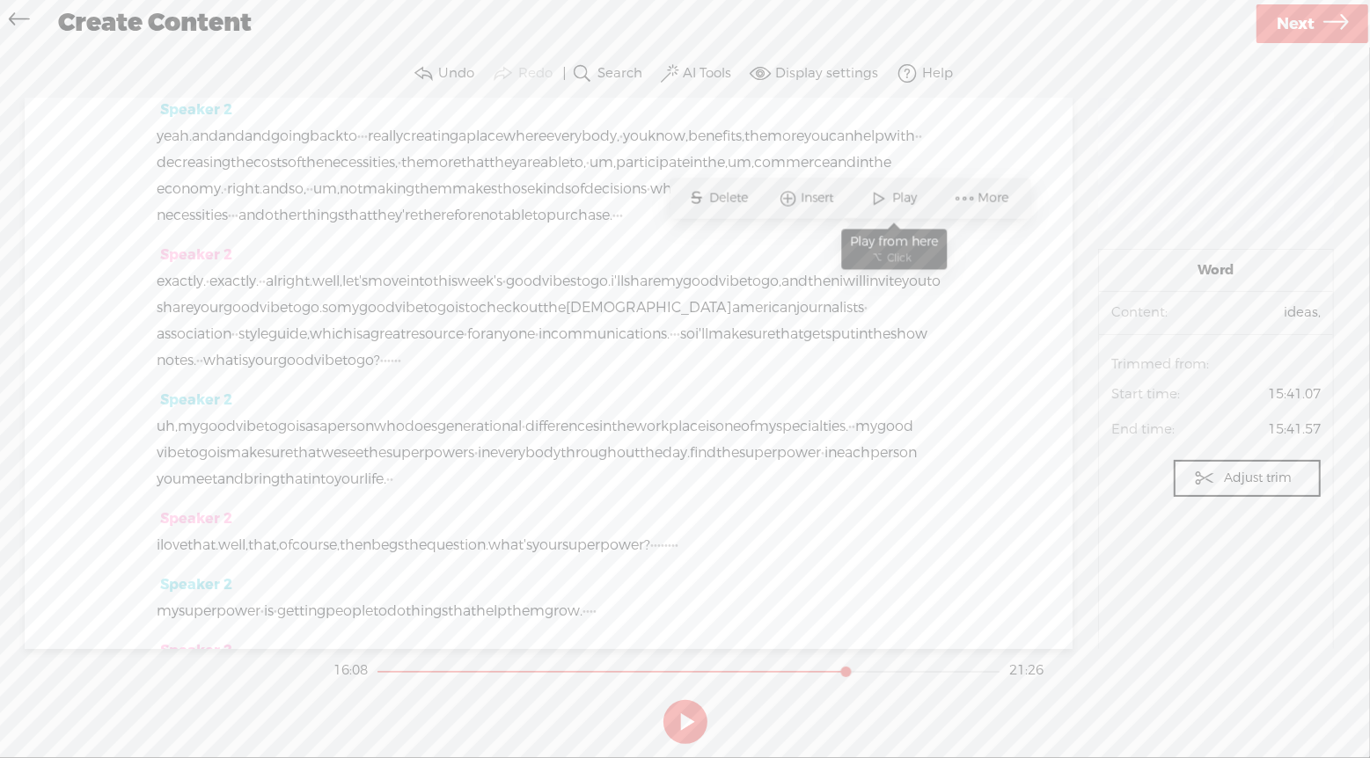
click at [889, 195] on span at bounding box center [879, 199] width 26 height 32
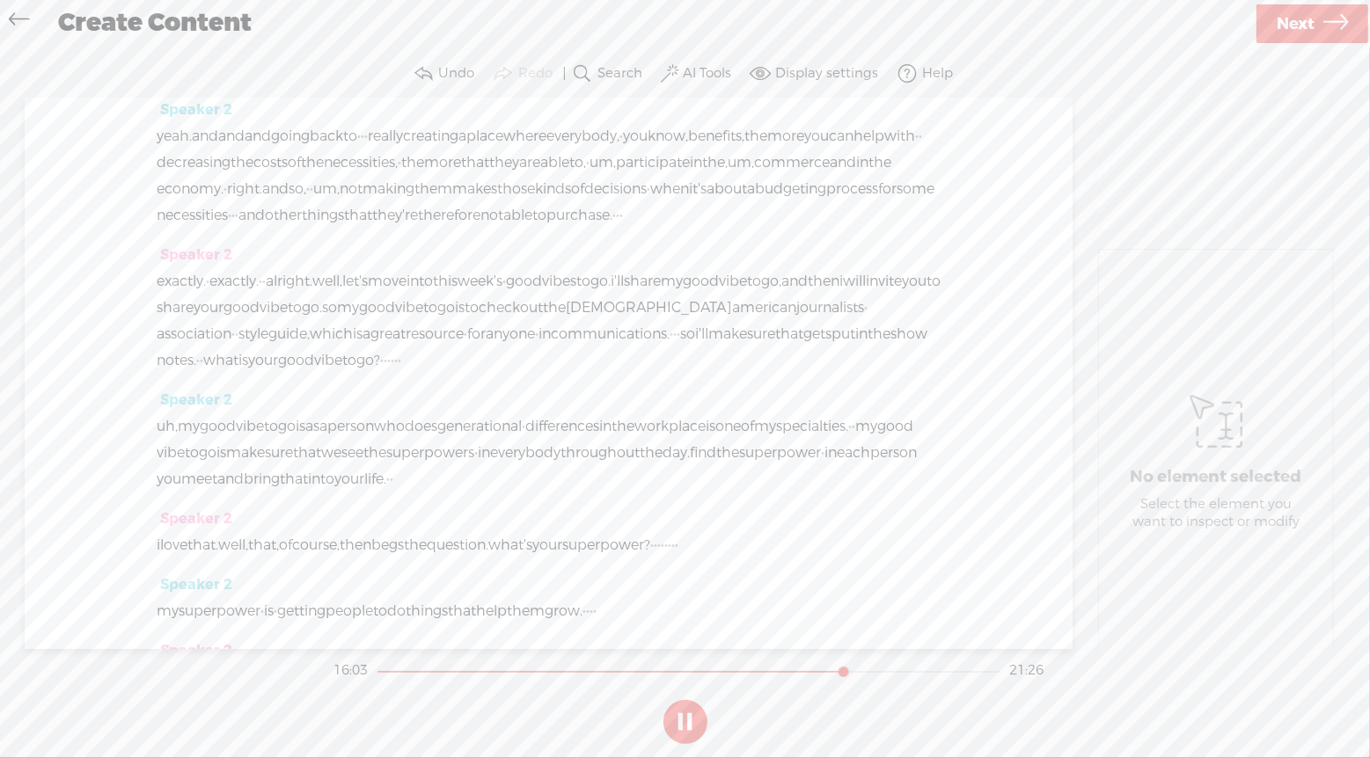
click at [692, 713] on button at bounding box center [685, 722] width 44 height 44
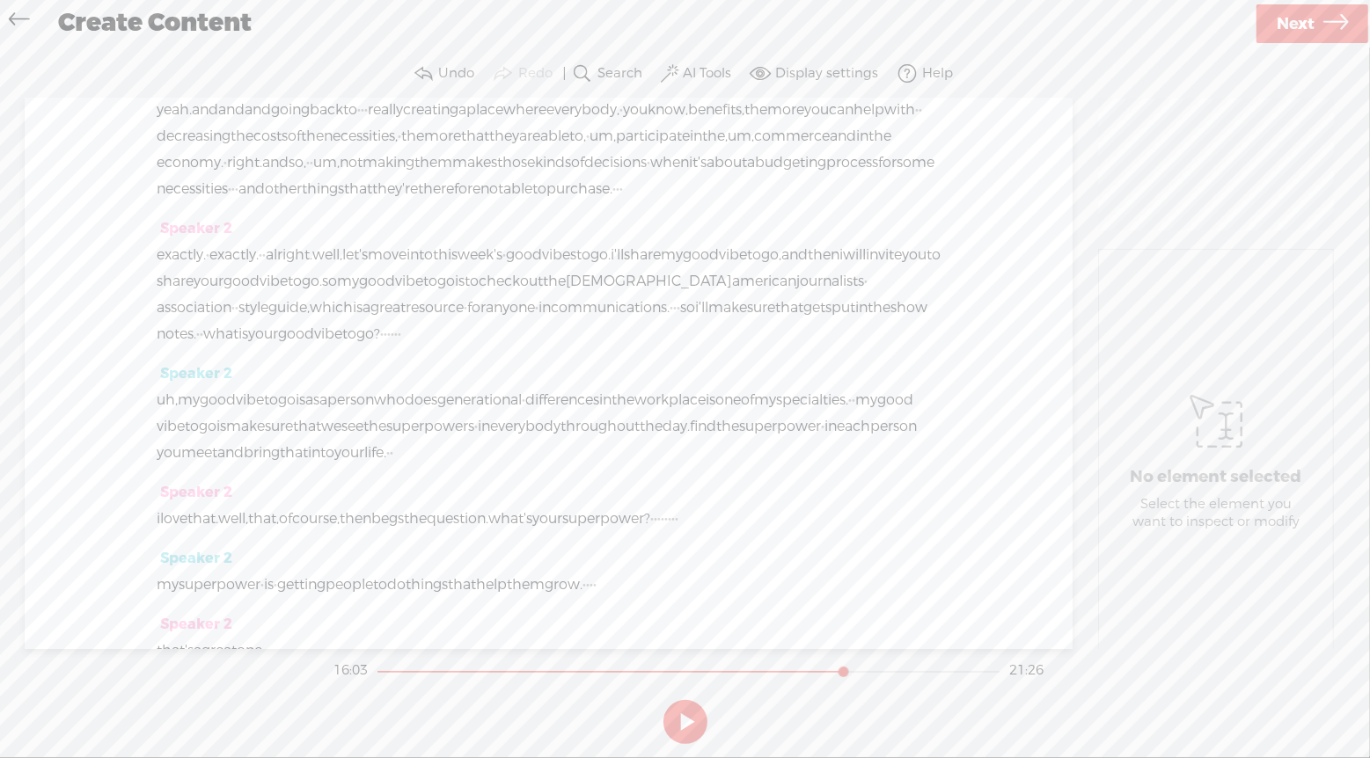
drag, startPoint x: 457, startPoint y: 264, endPoint x: 687, endPoint y: 337, distance: 241.8
click at [687, 337] on div "Speaker 0 [S] · · · · · hi there. my name is bernadette · smith, and i'm a keyn…" at bounding box center [549, 374] width 1048 height 551
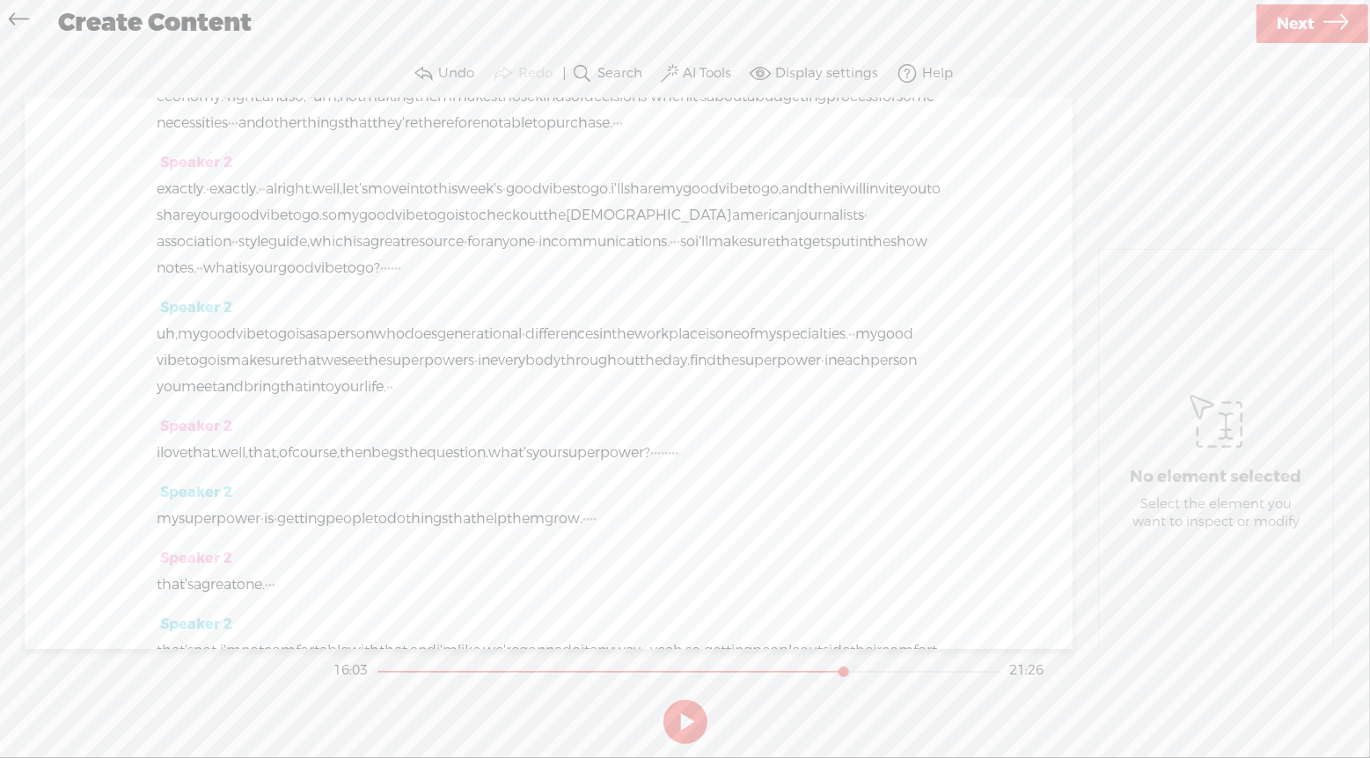
drag, startPoint x: 206, startPoint y: 335, endPoint x: 151, endPoint y: 331, distance: 54.7
click at [151, 331] on div "Speaker 0 [S] · · · · · hi there. my name is bernadette · smith, and i'm a keyn…" at bounding box center [549, 374] width 1048 height 551
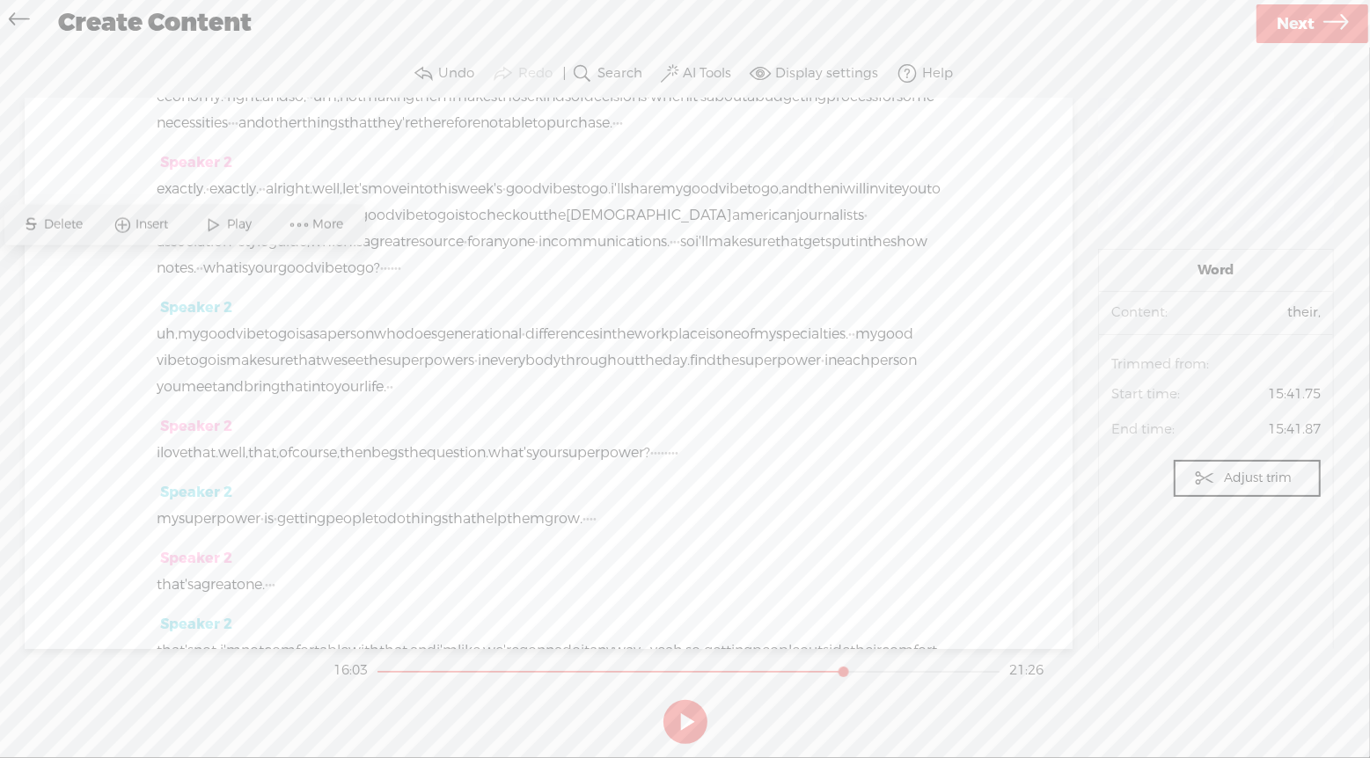
click at [218, 228] on span at bounding box center [214, 225] width 26 height 32
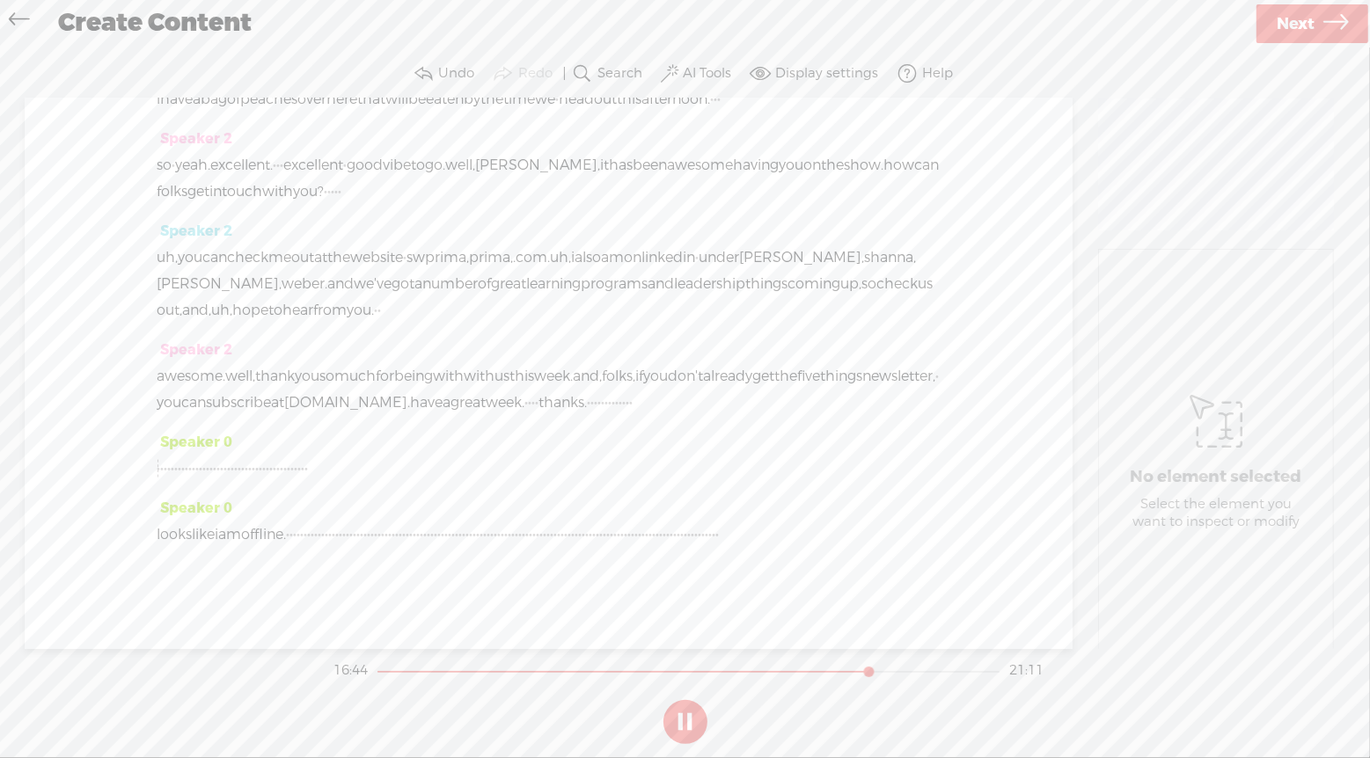
scroll to position [6923, 0]
click at [684, 718] on button at bounding box center [685, 722] width 44 height 44
click at [718, 271] on span "Insert" at bounding box center [722, 275] width 37 height 18
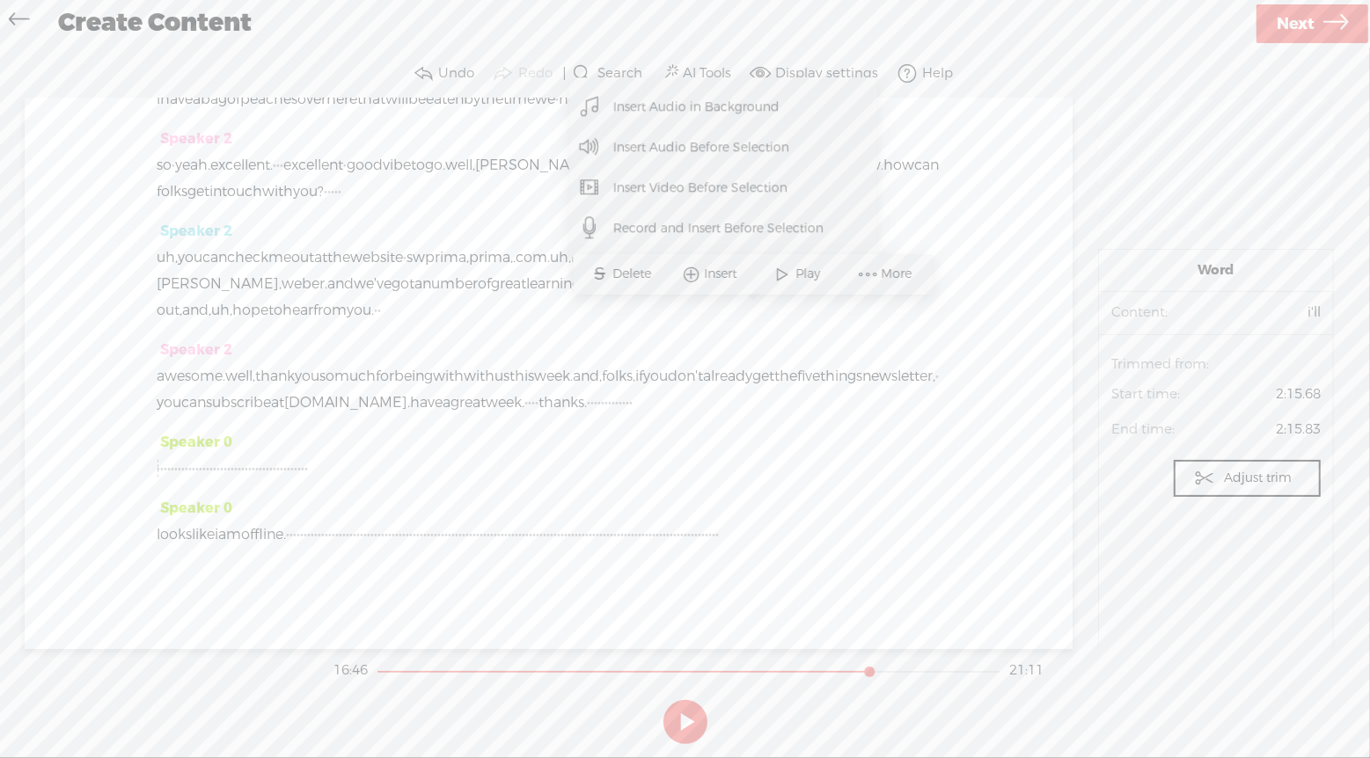
click at [735, 152] on span "Insert Audio Before Selection" at bounding box center [701, 148] width 245 height 40
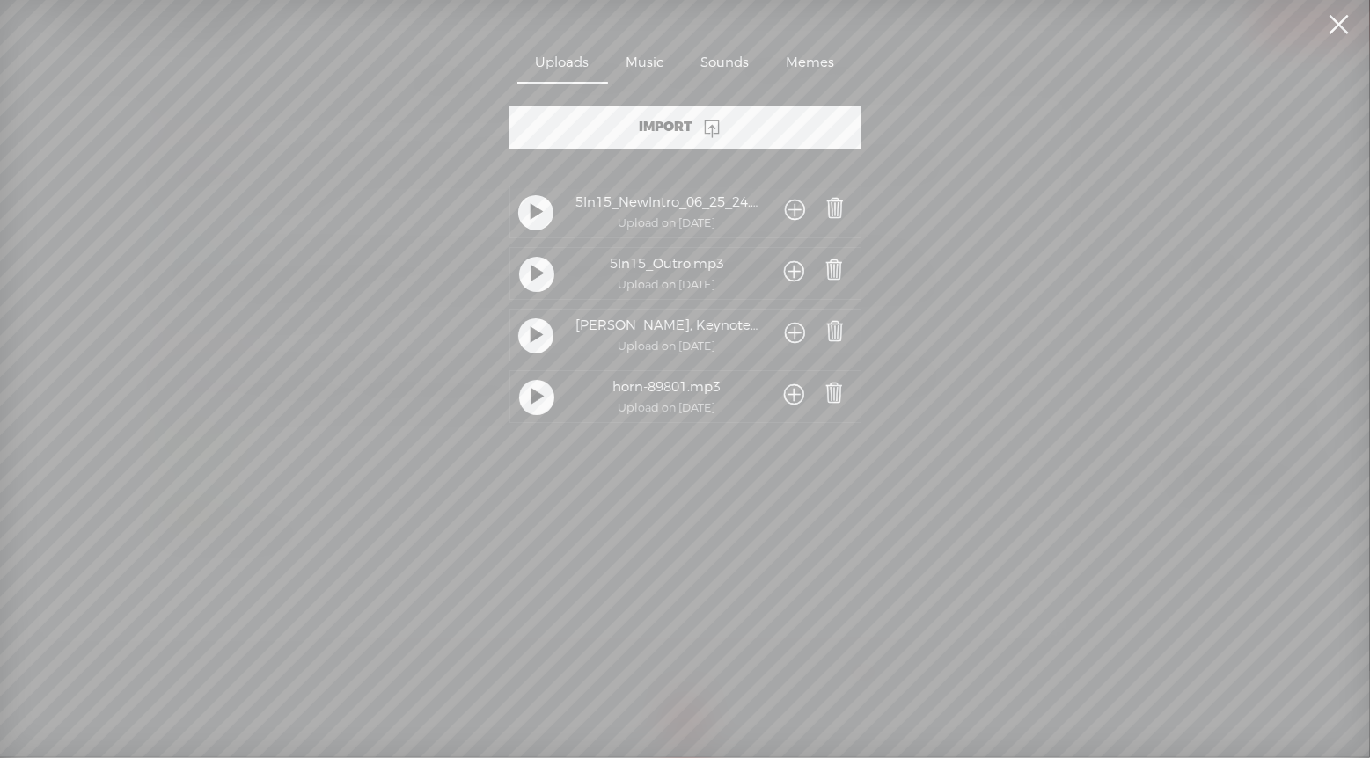
click at [787, 392] on span at bounding box center [795, 396] width 20 height 33
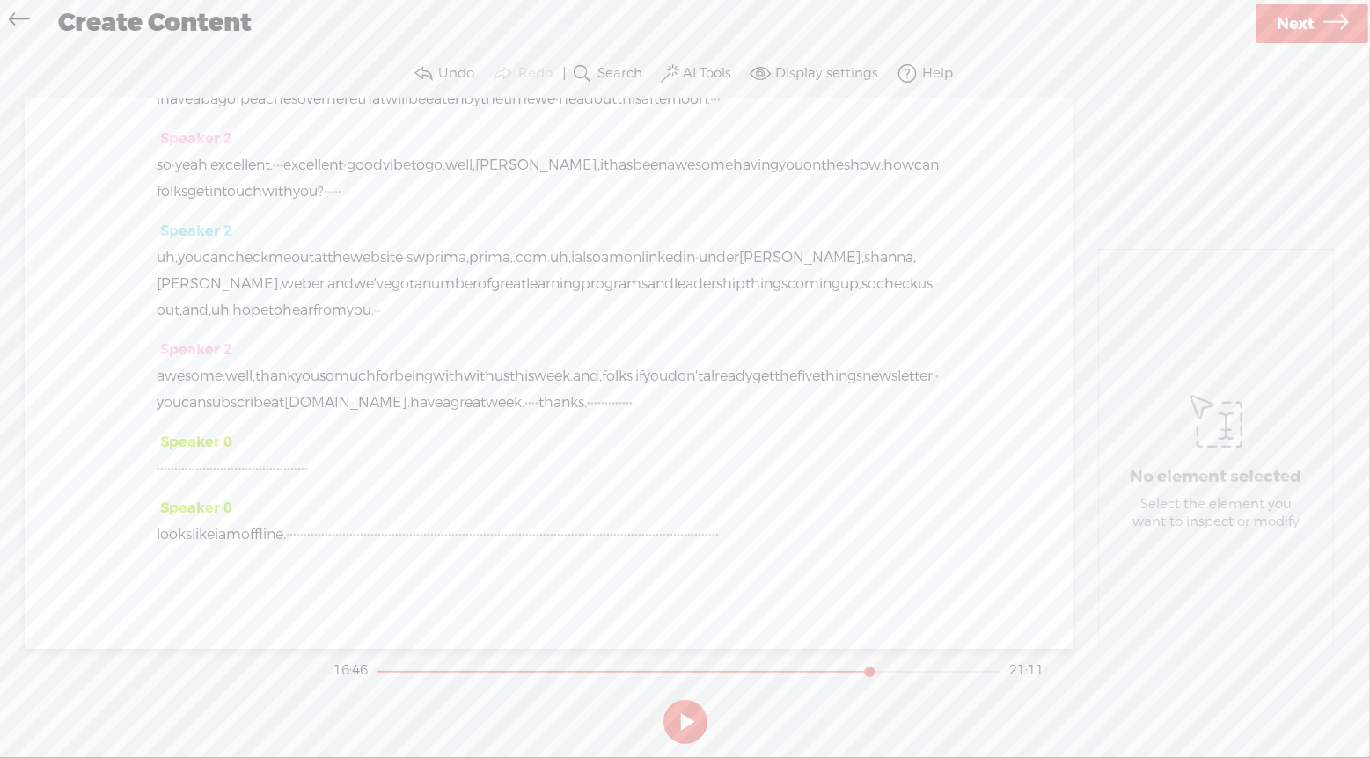
click at [720, 279] on span "Play" at bounding box center [728, 275] width 29 height 18
click at [679, 720] on button at bounding box center [685, 722] width 44 height 44
drag, startPoint x: 468, startPoint y: 416, endPoint x: 938, endPoint y: 463, distance: 472.1
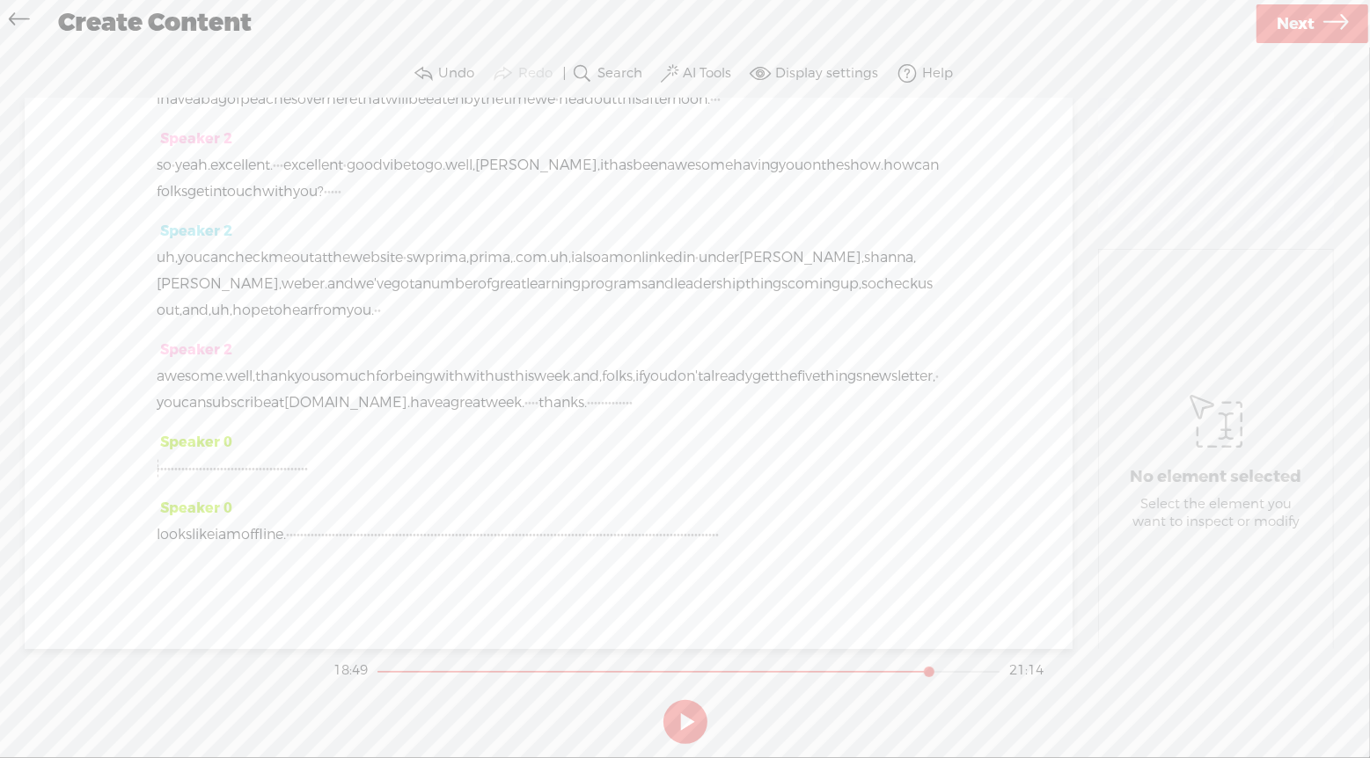
click at [951, 400] on div "Speaker 0 [S] · · · · · hi there. my name is bernadette · smith, and i'm a keyn…" at bounding box center [549, 374] width 1048 height 551
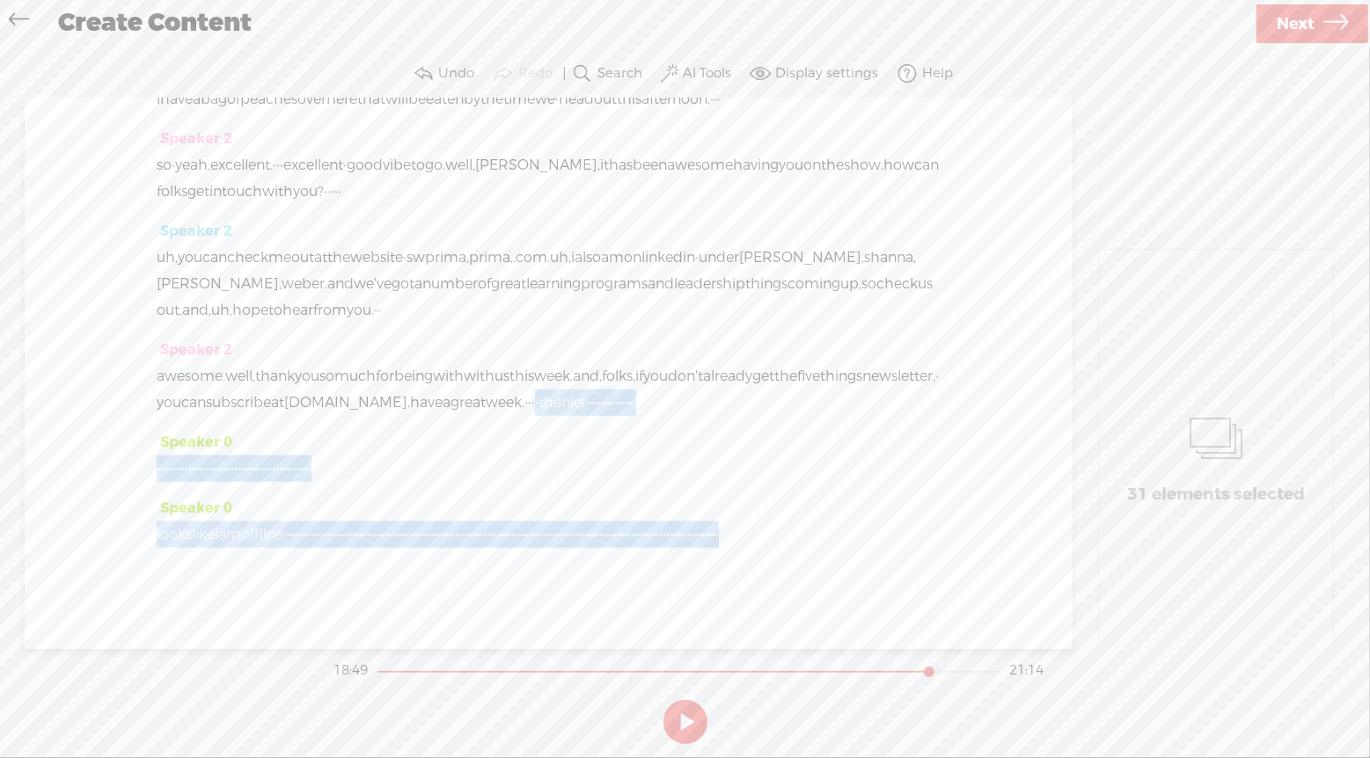
drag, startPoint x: 810, startPoint y: 401, endPoint x: 954, endPoint y: 602, distance: 247.1
click at [954, 602] on div "Speaker 0 [S] · · · · · hi there. my name is bernadette · smith, and i'm a keyn…" at bounding box center [549, 374] width 1048 height 551
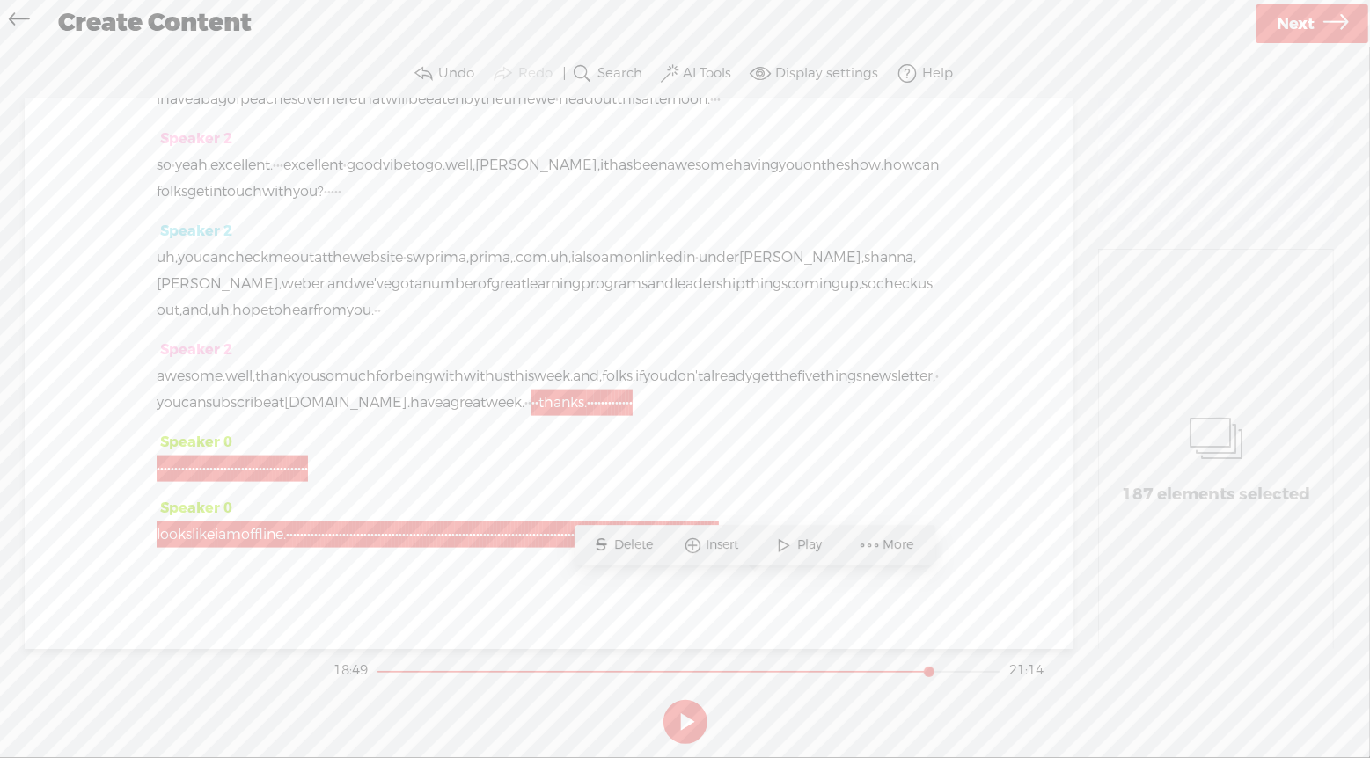
scroll to position [7654, 0]
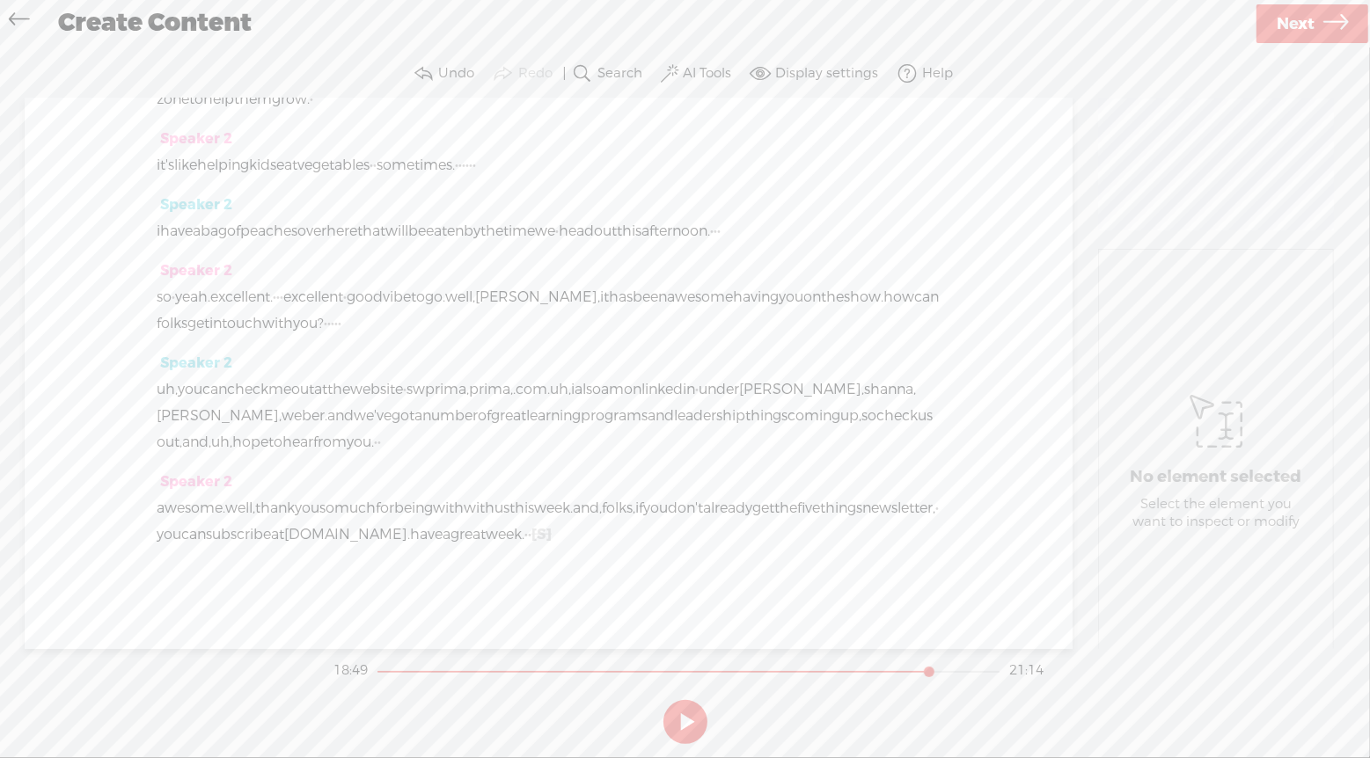
click at [552, 530] on span "[S]" at bounding box center [541, 534] width 20 height 18
click at [531, 532] on span "·" at bounding box center [530, 535] width 4 height 26
click at [548, 525] on span "[S]" at bounding box center [538, 534] width 20 height 18
click at [528, 532] on span "·" at bounding box center [526, 535] width 4 height 26
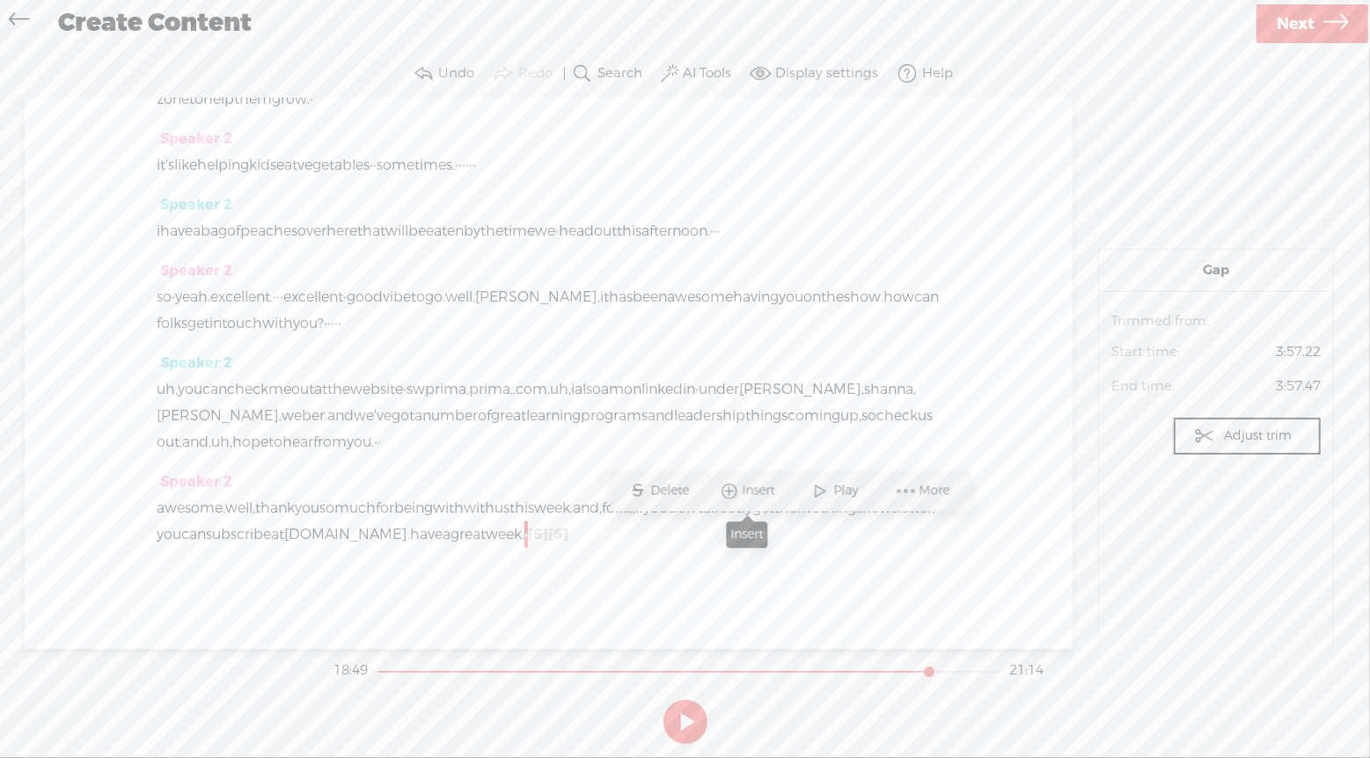
click at [774, 494] on span "Insert" at bounding box center [760, 492] width 37 height 18
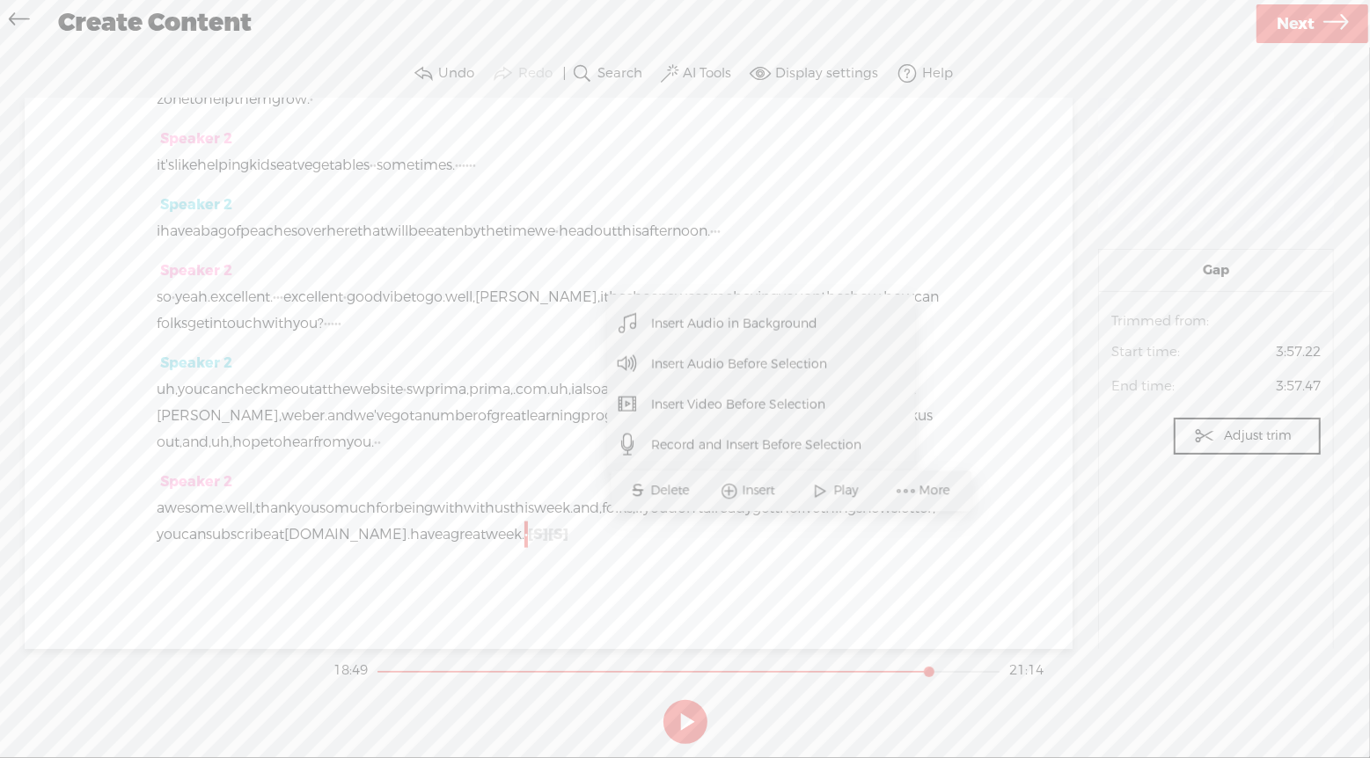
click at [751, 362] on span "Insert Audio Before Selection" at bounding box center [739, 364] width 245 height 40
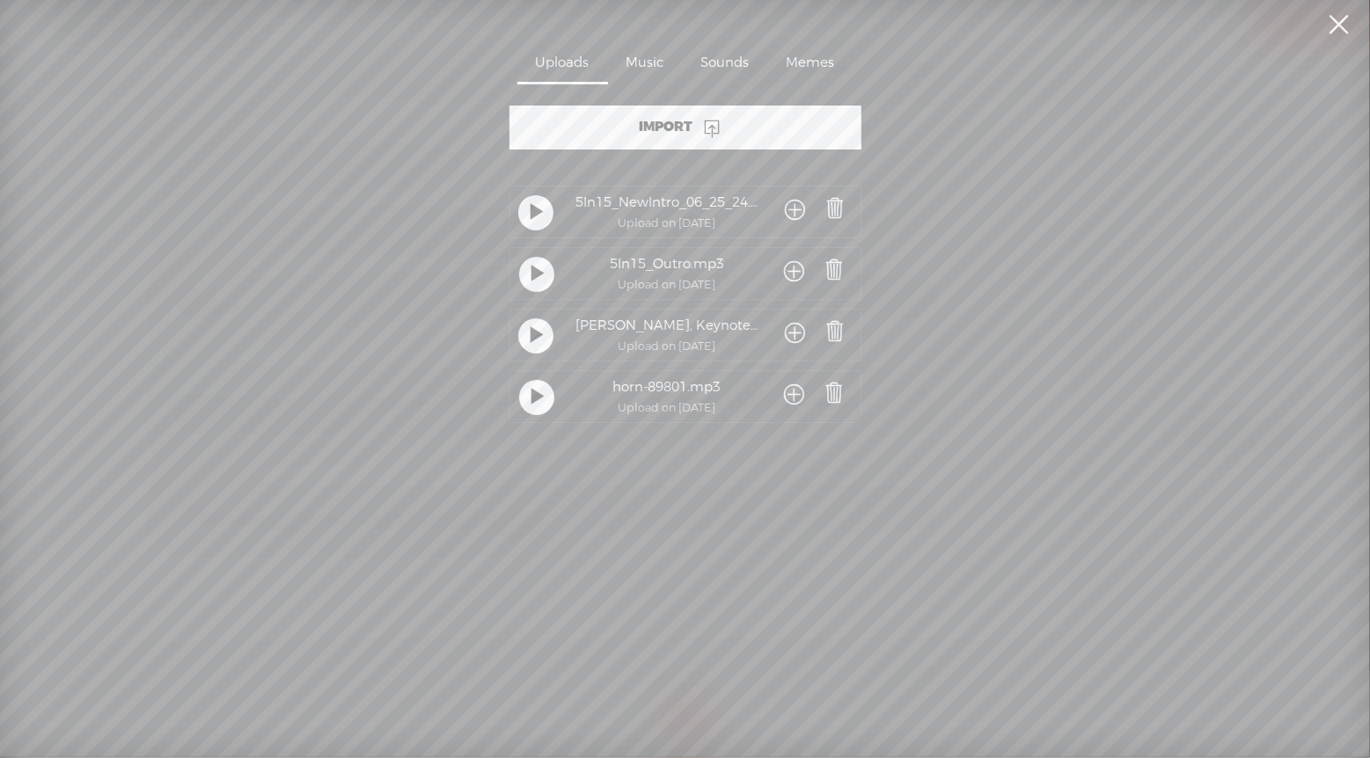
click at [793, 270] on span at bounding box center [795, 273] width 20 height 33
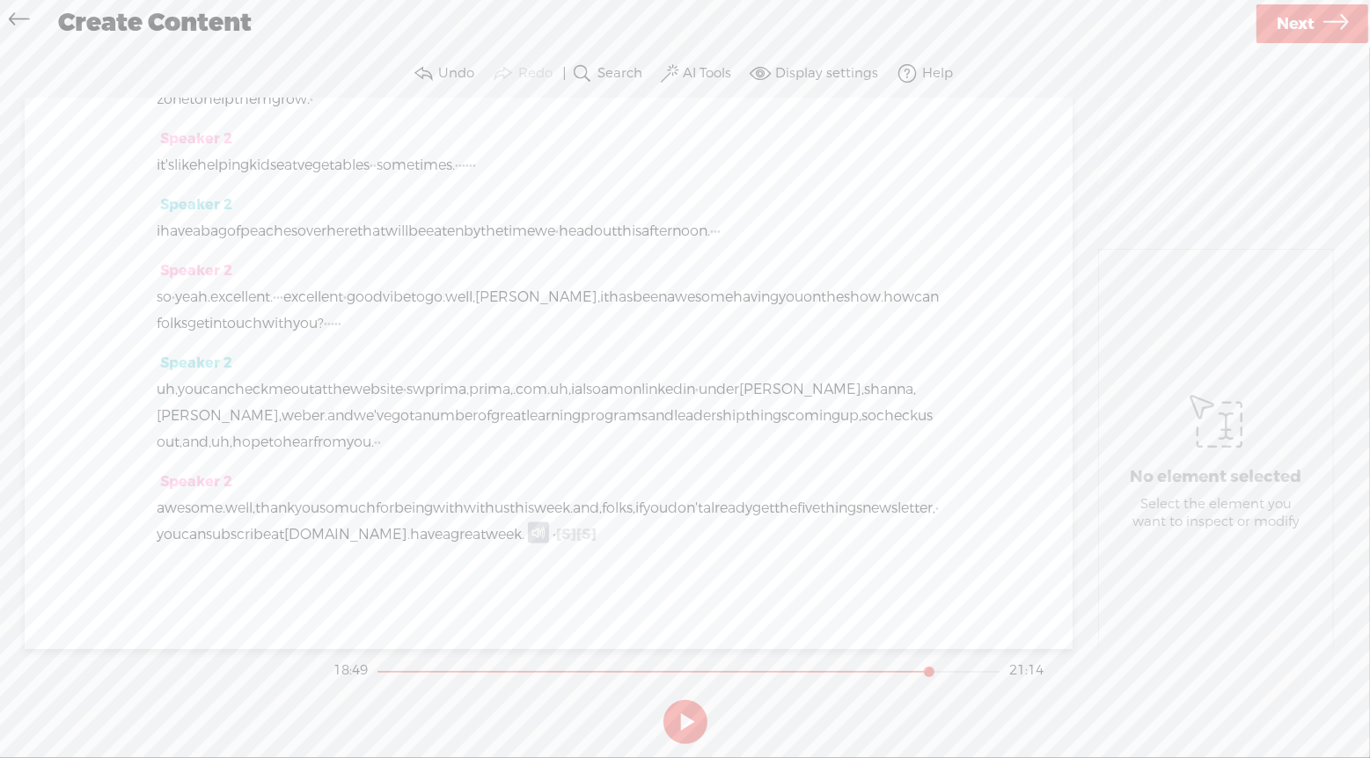
click at [410, 532] on span "5thingsdei.com." at bounding box center [347, 535] width 126 height 26
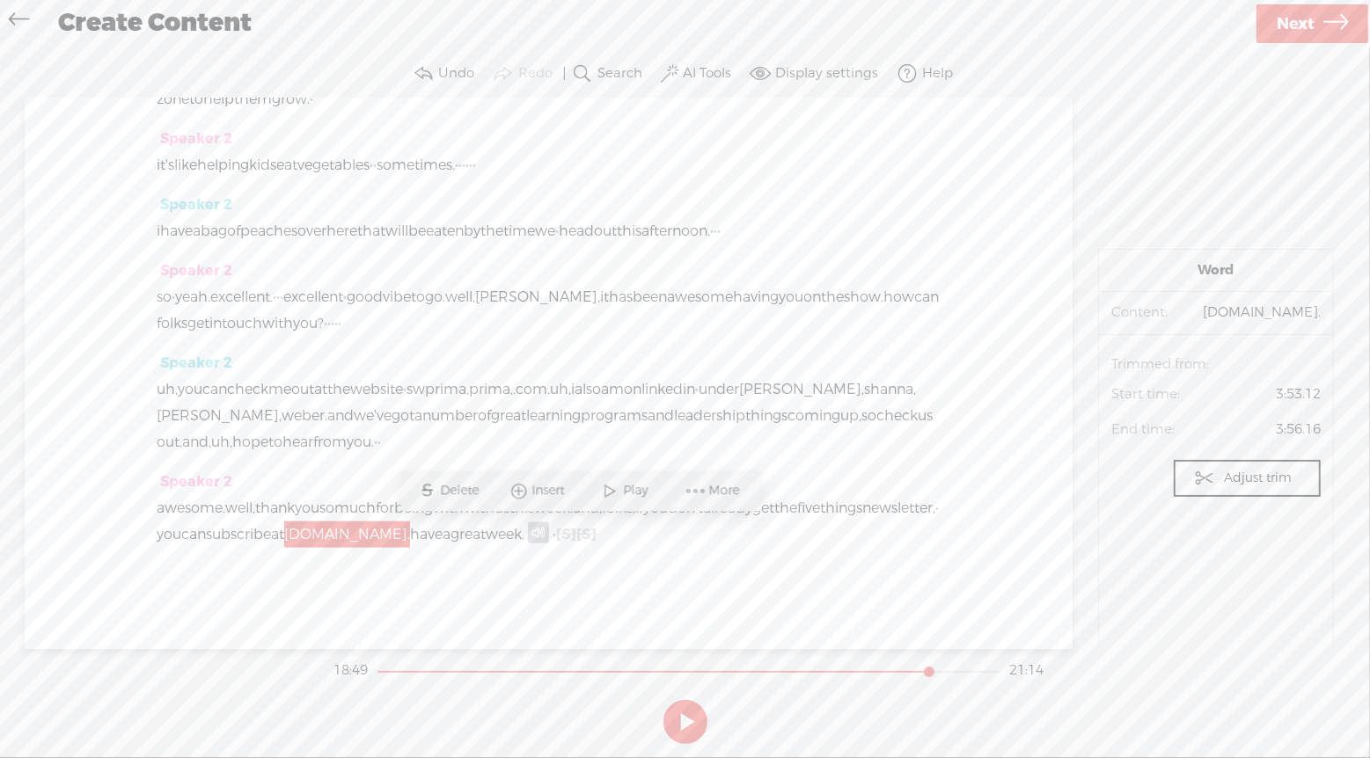
click at [682, 714] on button at bounding box center [685, 722] width 44 height 44
click at [475, 293] on span "well," at bounding box center [460, 297] width 30 height 26
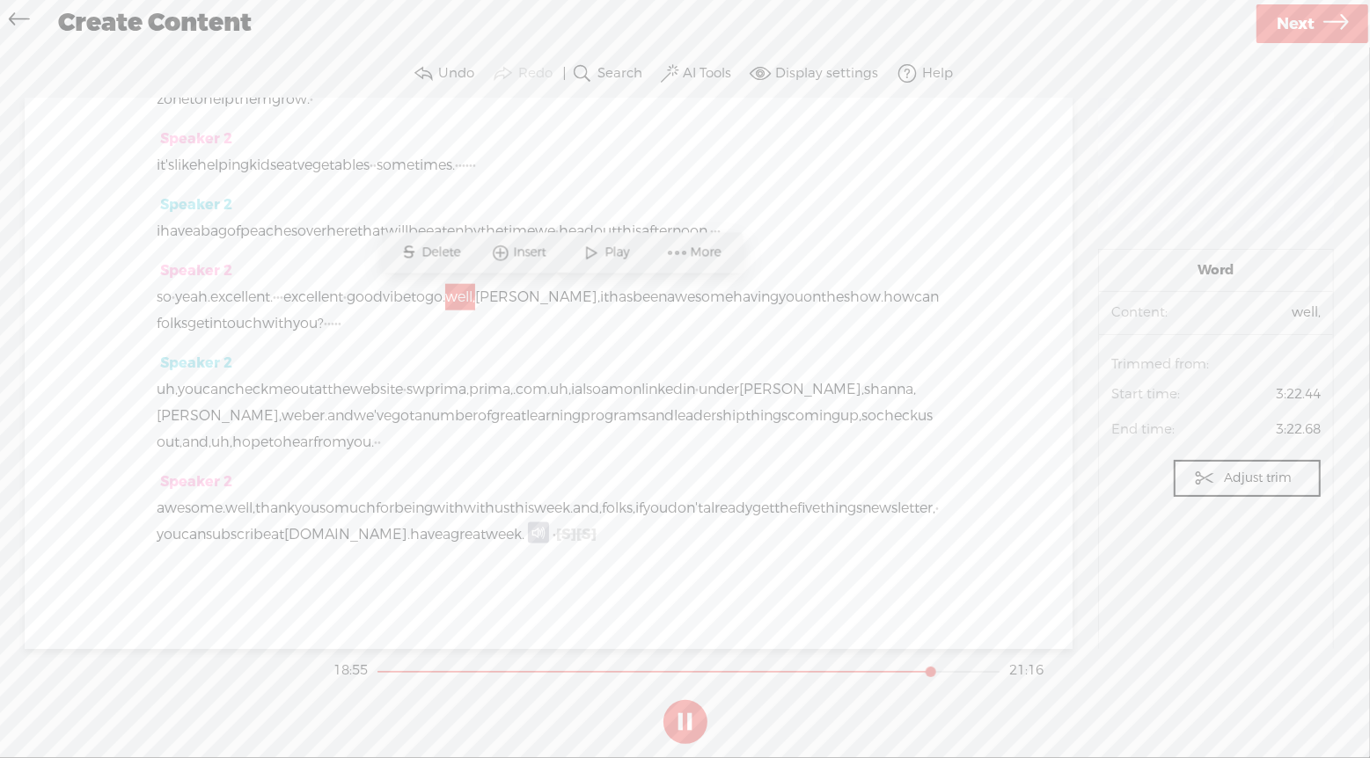
click at [611, 255] on span "Play" at bounding box center [619, 254] width 29 height 18
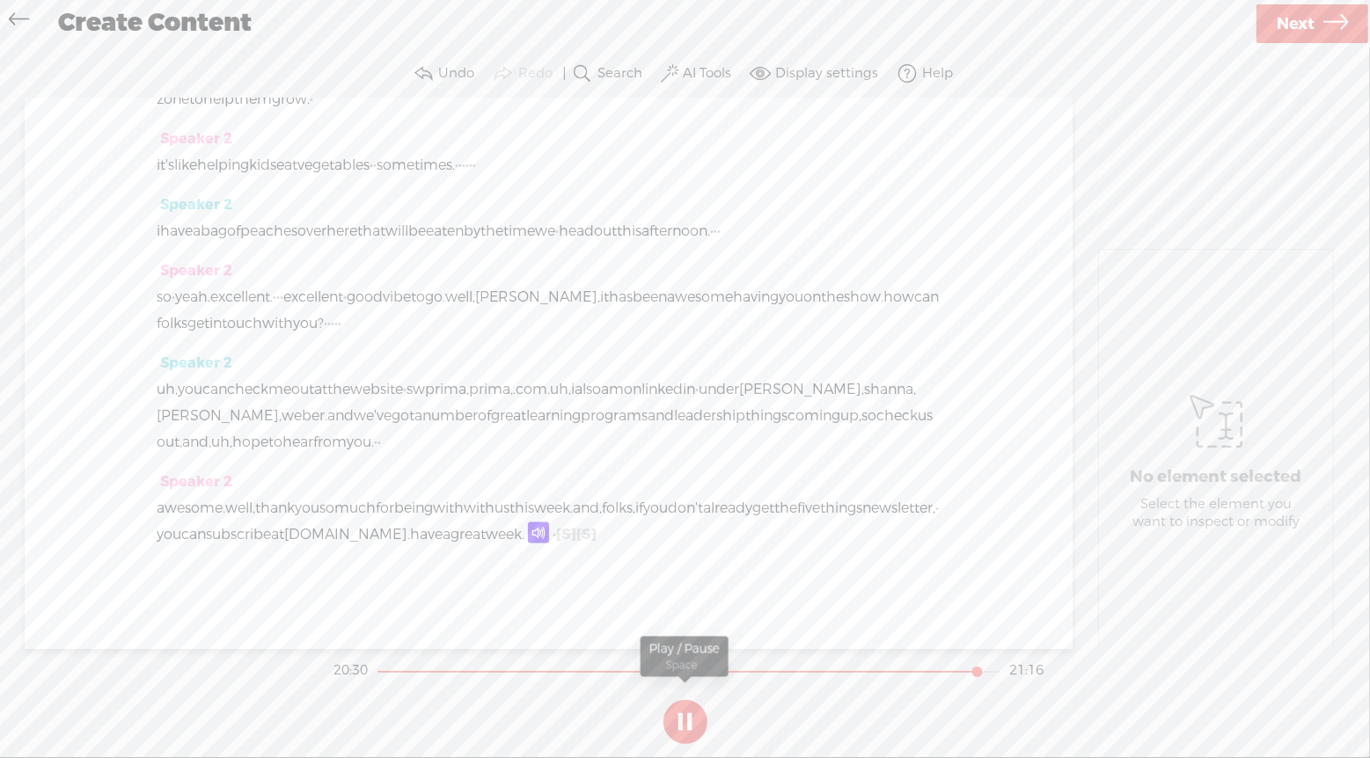
click at [687, 723] on button at bounding box center [685, 722] width 44 height 44
click at [713, 68] on label "AI Tools" at bounding box center [707, 74] width 48 height 18
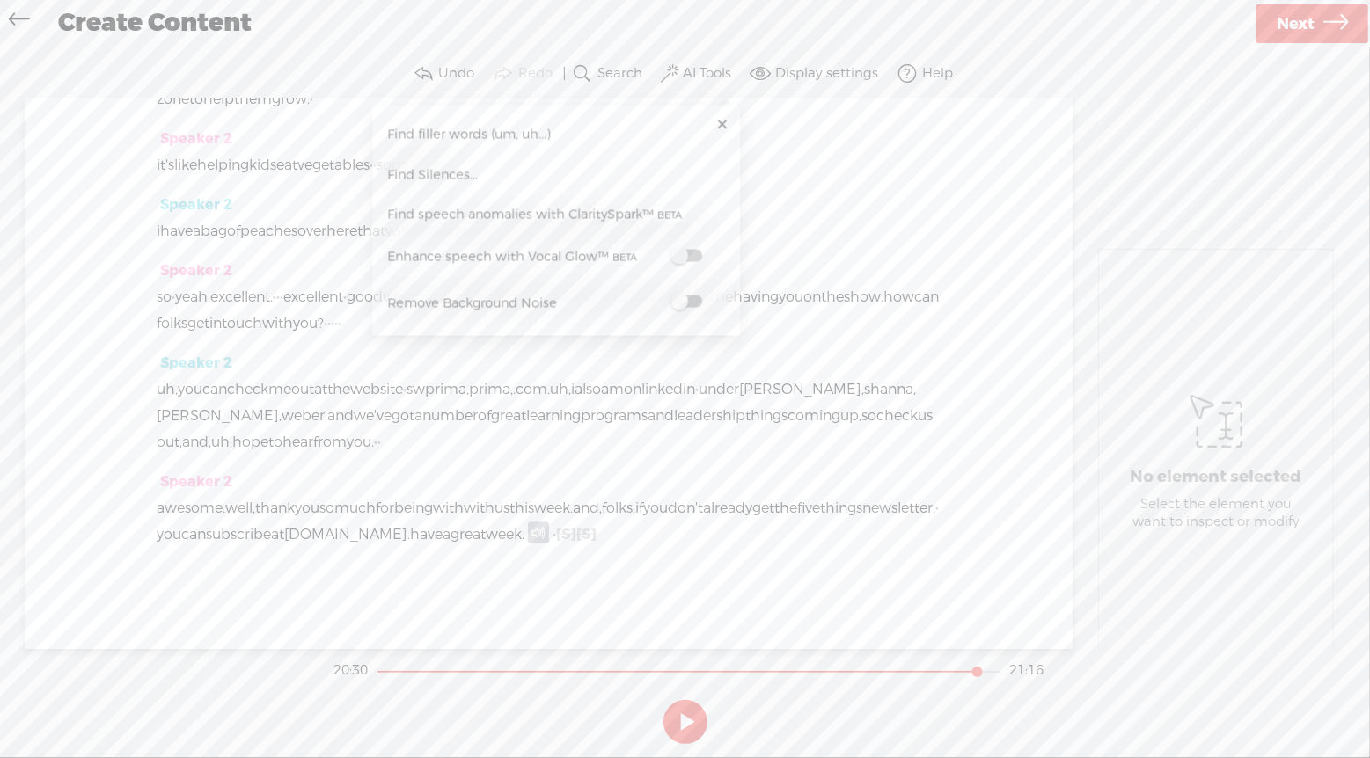
click at [684, 299] on span at bounding box center [686, 302] width 32 height 12
click at [692, 259] on span at bounding box center [686, 256] width 32 height 12
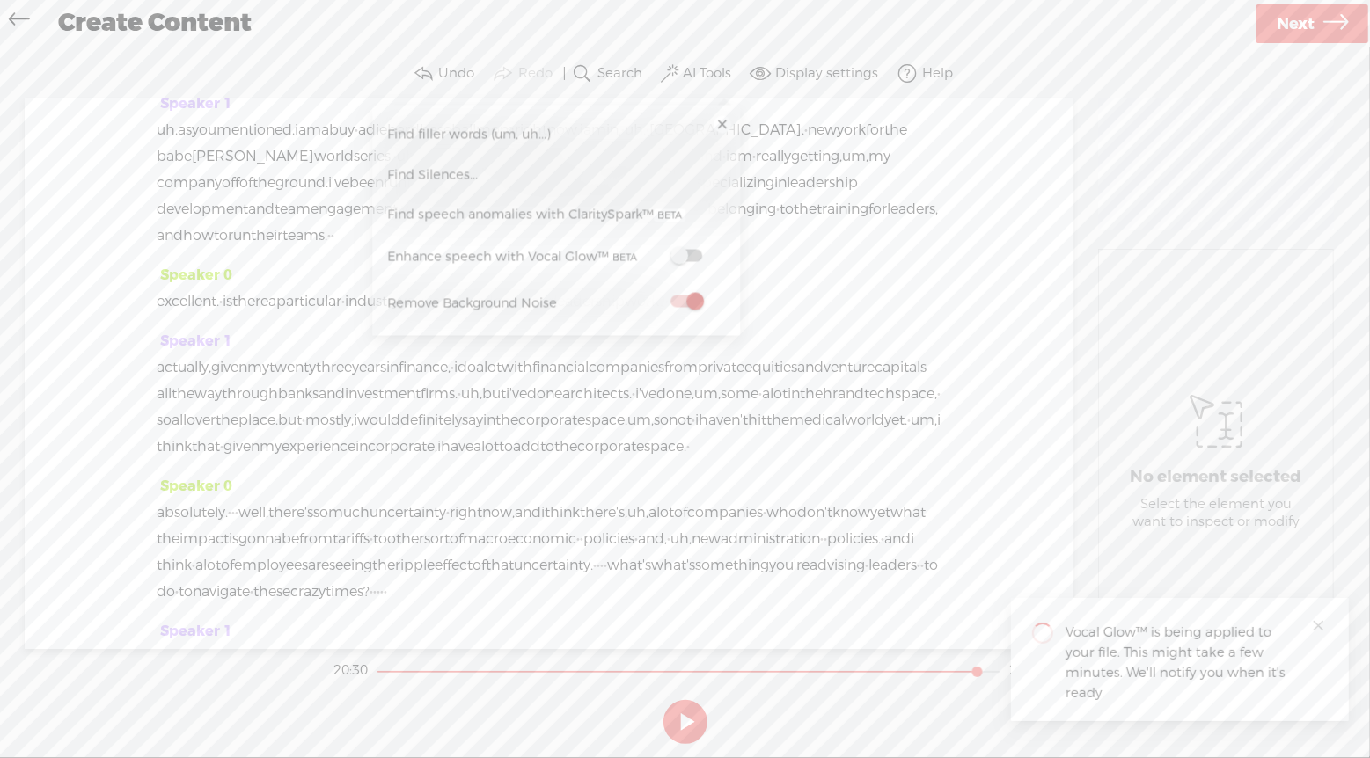
scroll to position [0, 0]
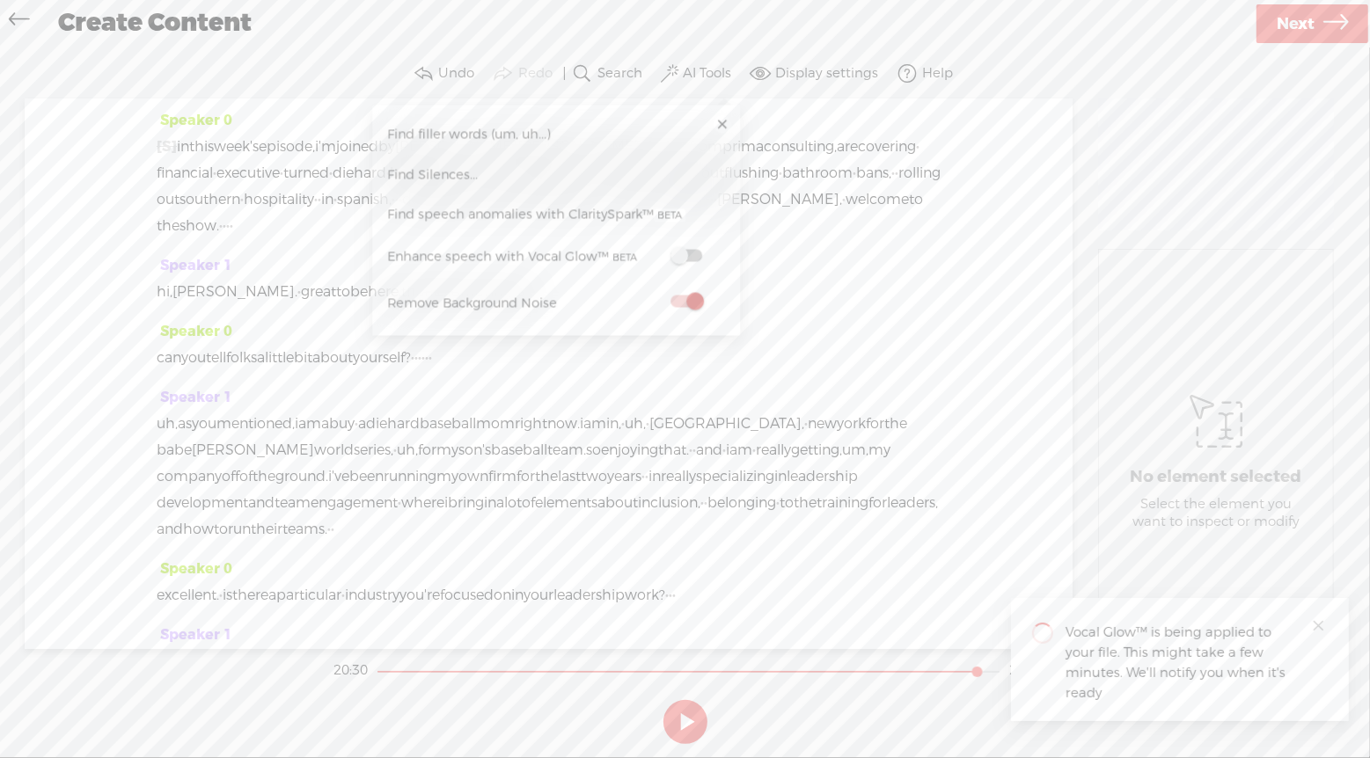
click at [189, 148] on span "in" at bounding box center [183, 147] width 12 height 26
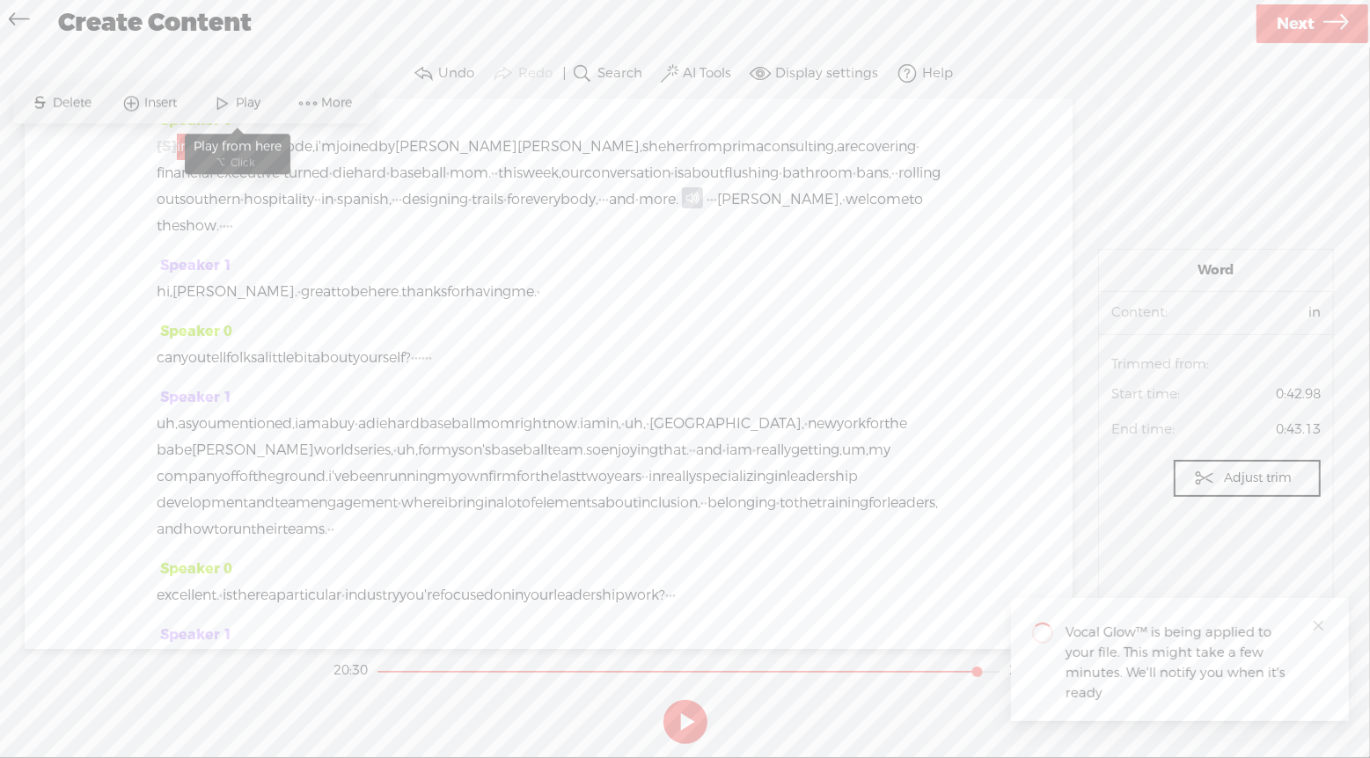
click at [252, 108] on span "Play" at bounding box center [251, 104] width 29 height 18
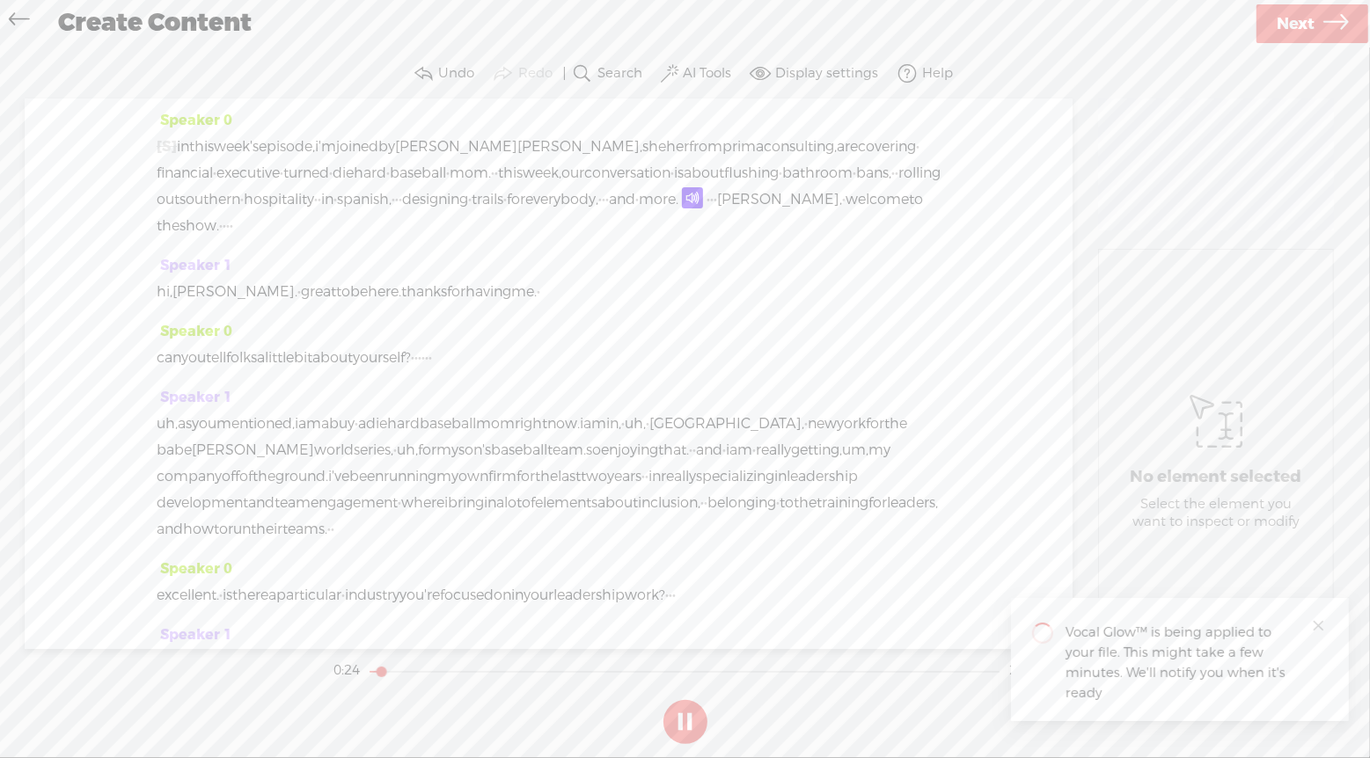
click at [717, 213] on span "shanna," at bounding box center [779, 199] width 125 height 26
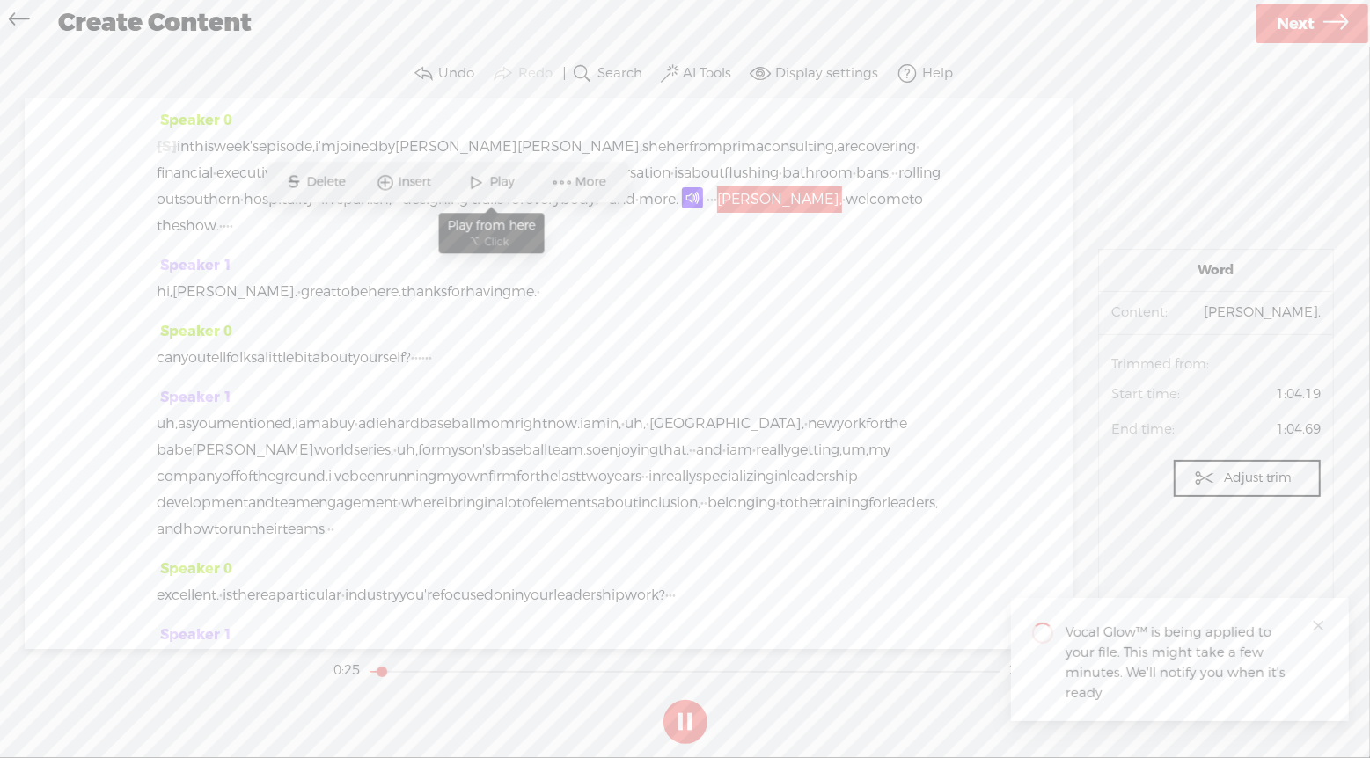
click at [491, 179] on span "Play" at bounding box center [504, 183] width 29 height 18
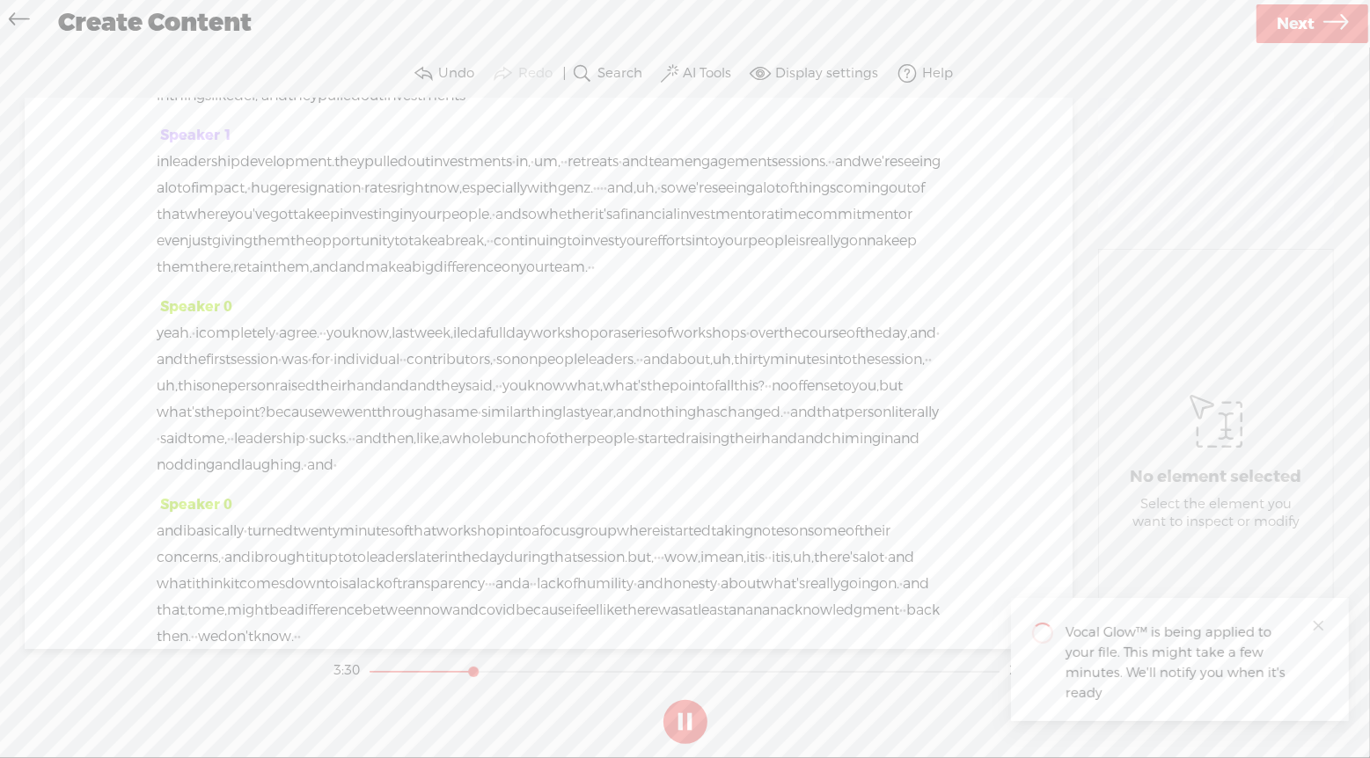
scroll to position [1195, 0]
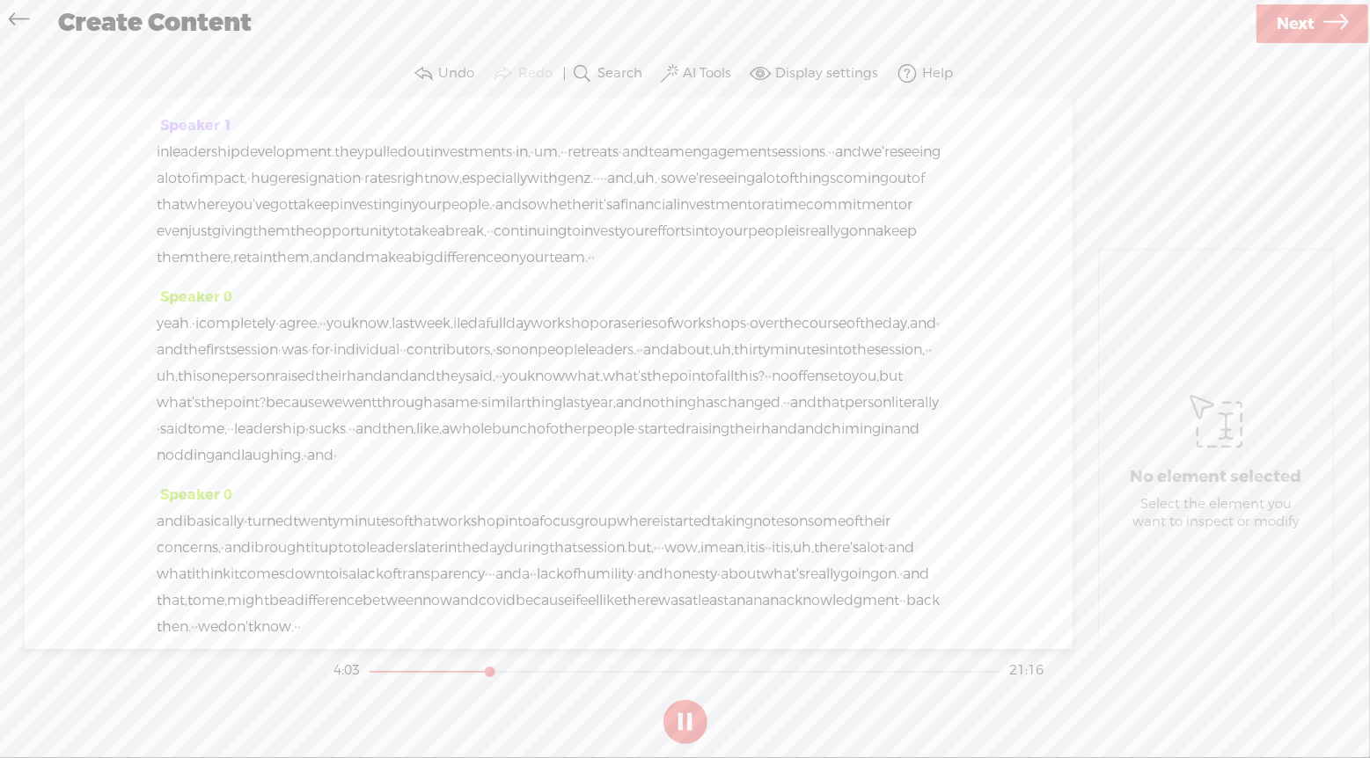
click at [1312, 20] on span "Next" at bounding box center [1295, 24] width 38 height 45
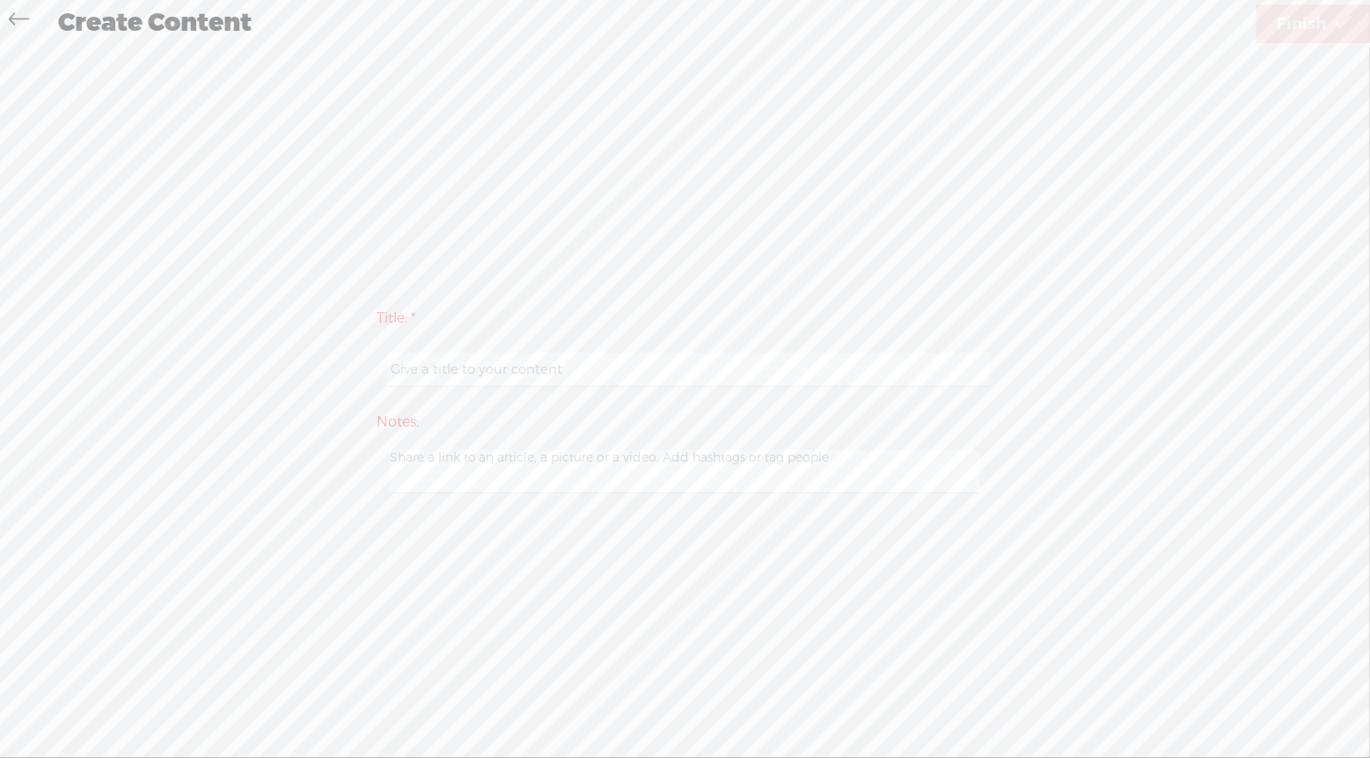
click at [691, 381] on input "text" at bounding box center [688, 370] width 603 height 34
type input "5 Things in 15 Minutes: Uprising"
click at [1317, 29] on span "Finish" at bounding box center [1300, 24] width 49 height 45
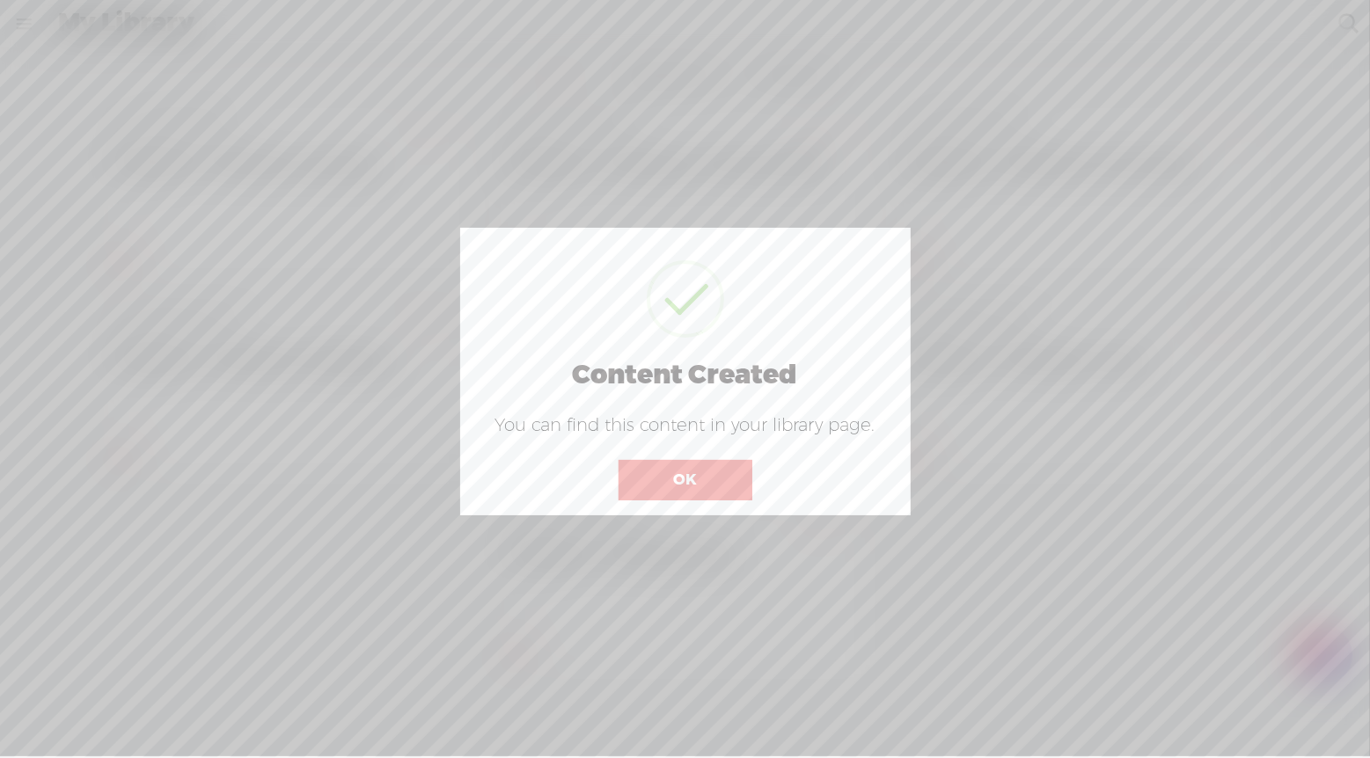
scroll to position [0, 369]
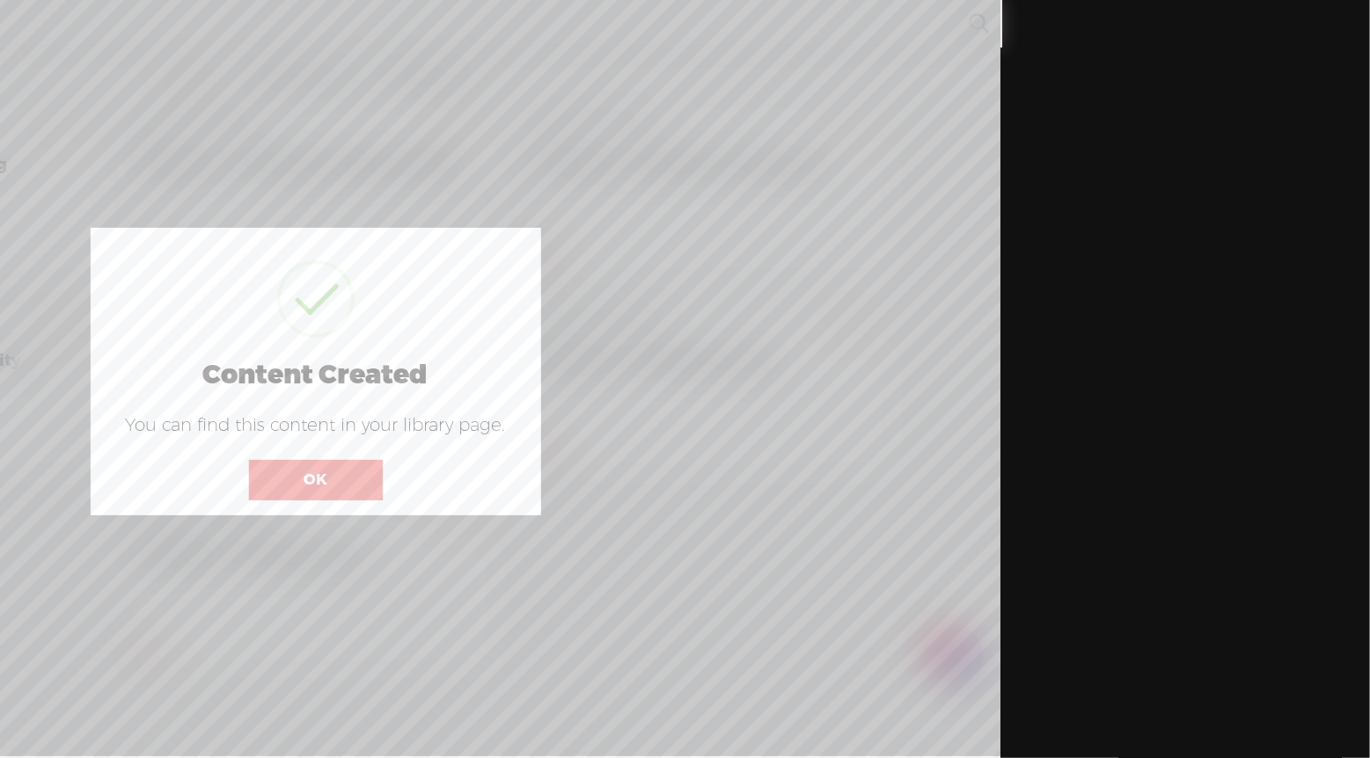
click at [340, 472] on button "OK" at bounding box center [316, 480] width 134 height 40
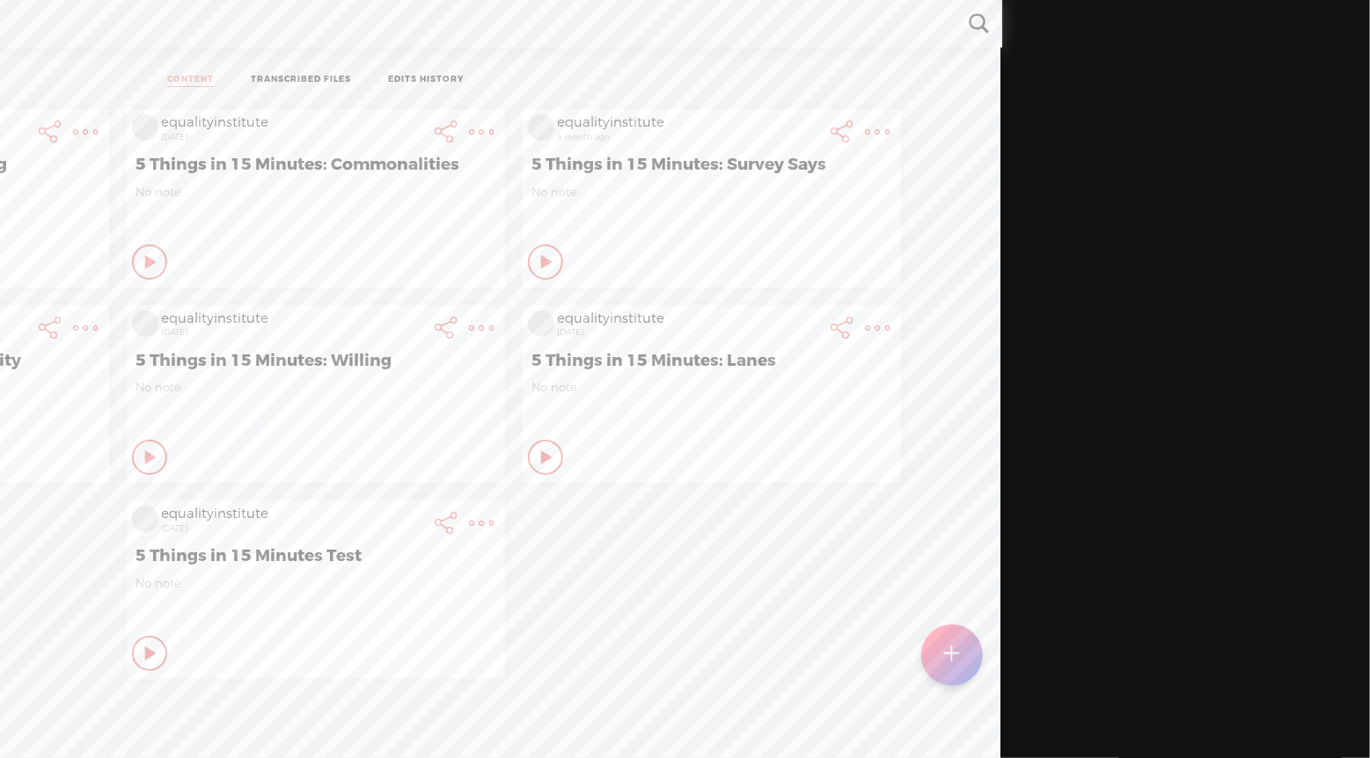
click at [82, 135] on t at bounding box center [86, 132] width 25 height 25
click at [202, 75] on link "CONTENT" at bounding box center [190, 80] width 47 height 13
click at [86, 132] on t at bounding box center [86, 132] width 25 height 25
click at [39, 126] on t at bounding box center [51, 132] width 25 height 25
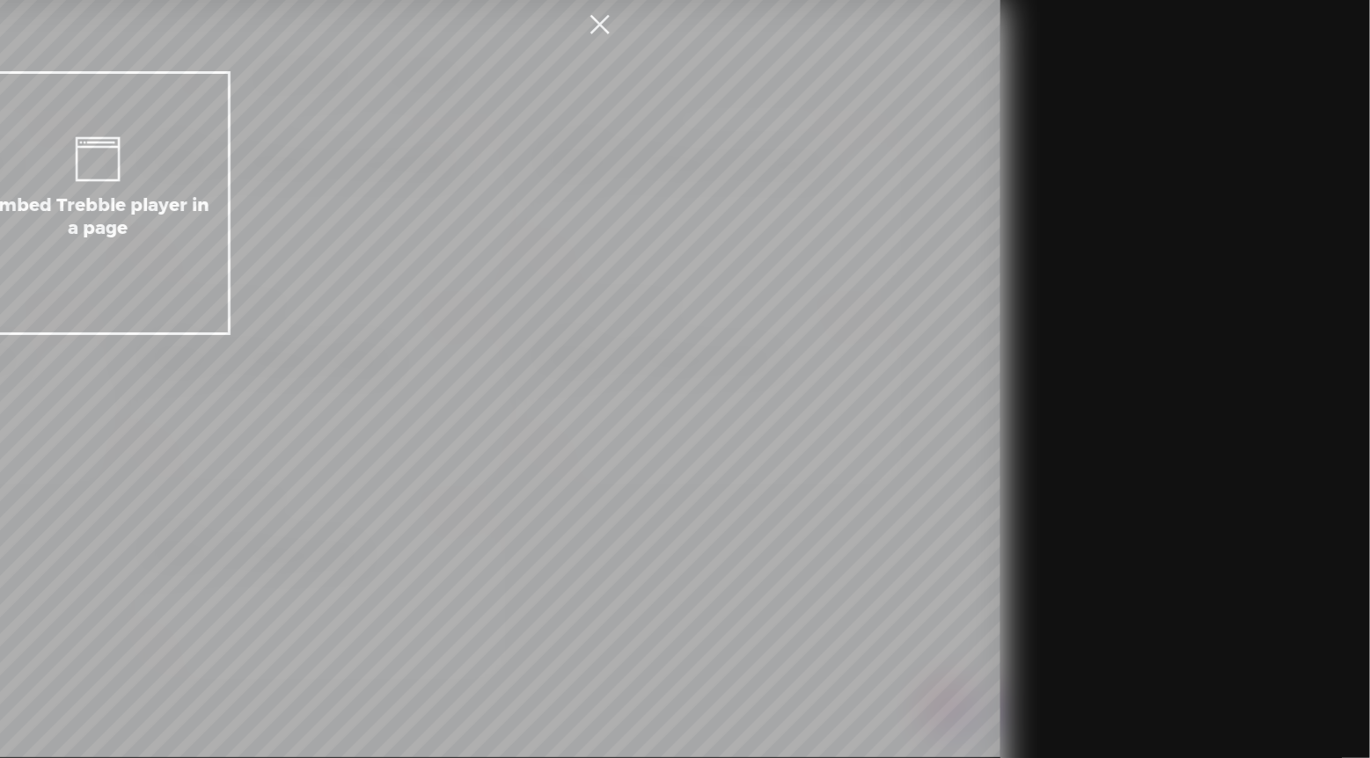
click at [606, 20] on link at bounding box center [600, 24] width 44 height 49
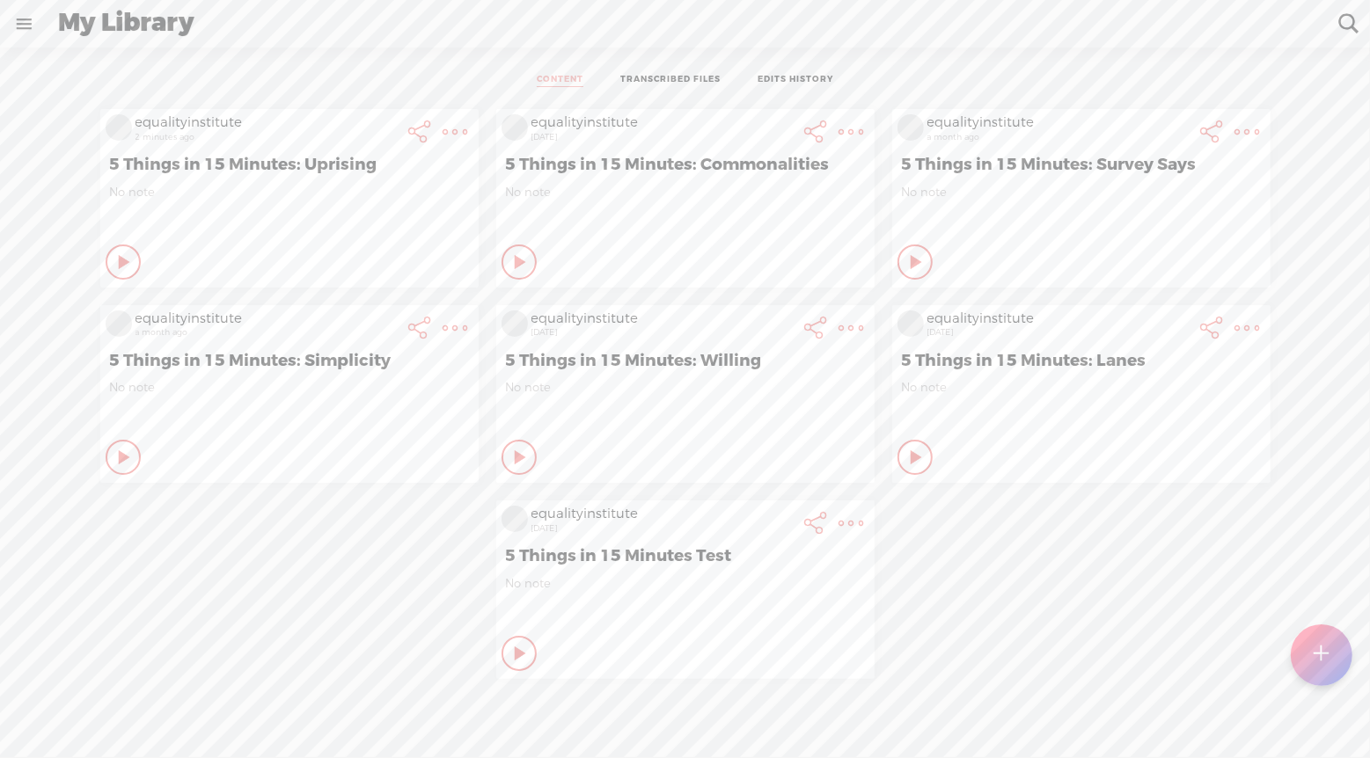
click at [466, 127] on icon at bounding box center [455, 131] width 35 height 35
click at [350, 316] on link "Download Audio" at bounding box center [360, 312] width 199 height 40
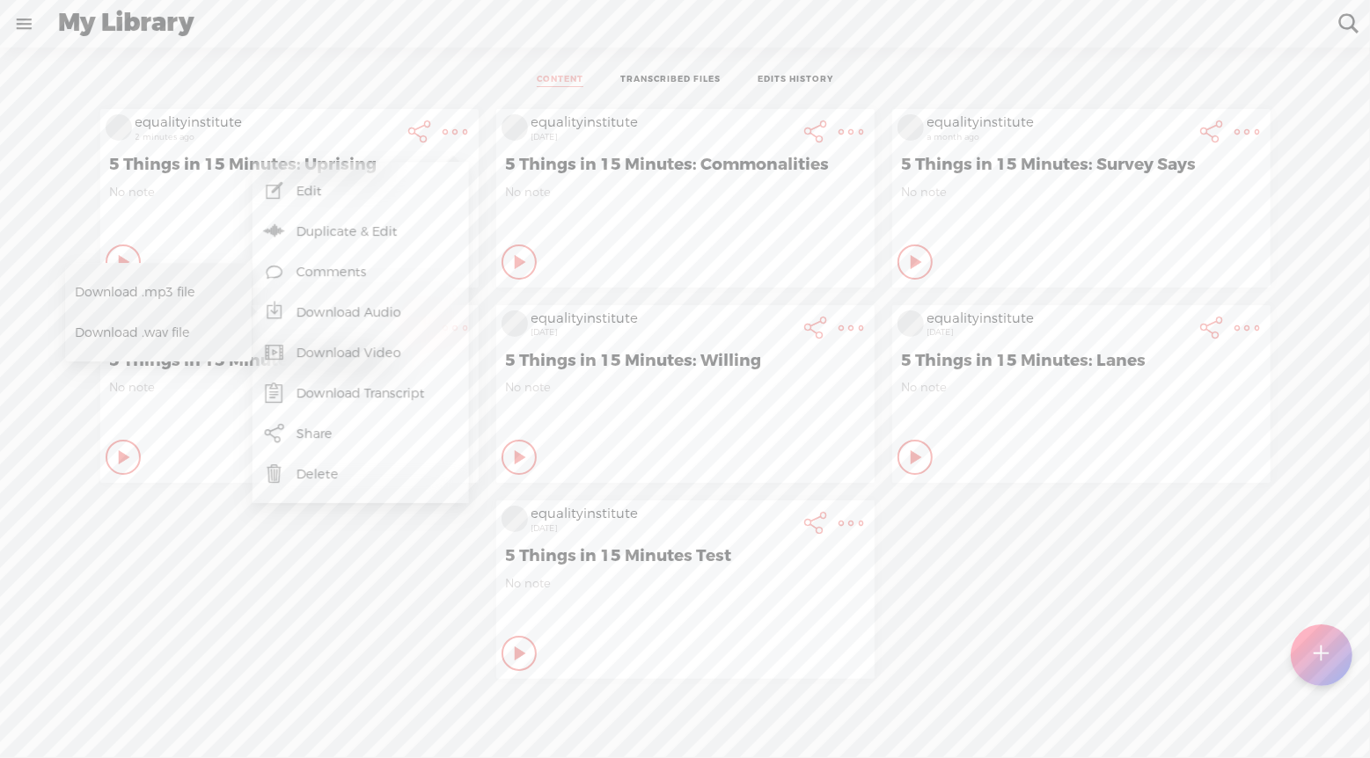
click at [136, 295] on span "Download .mp3 file" at bounding box center [152, 293] width 155 height 40
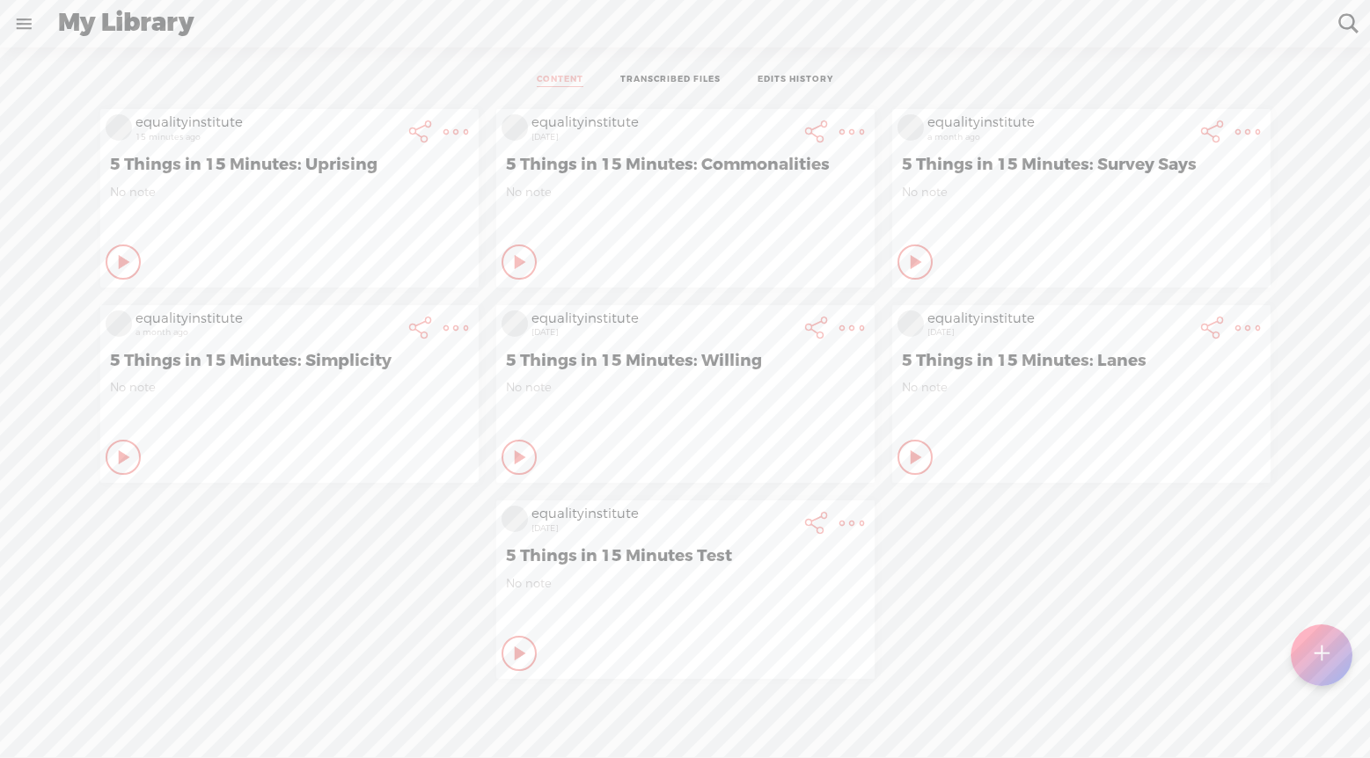
scroll to position [0, 369]
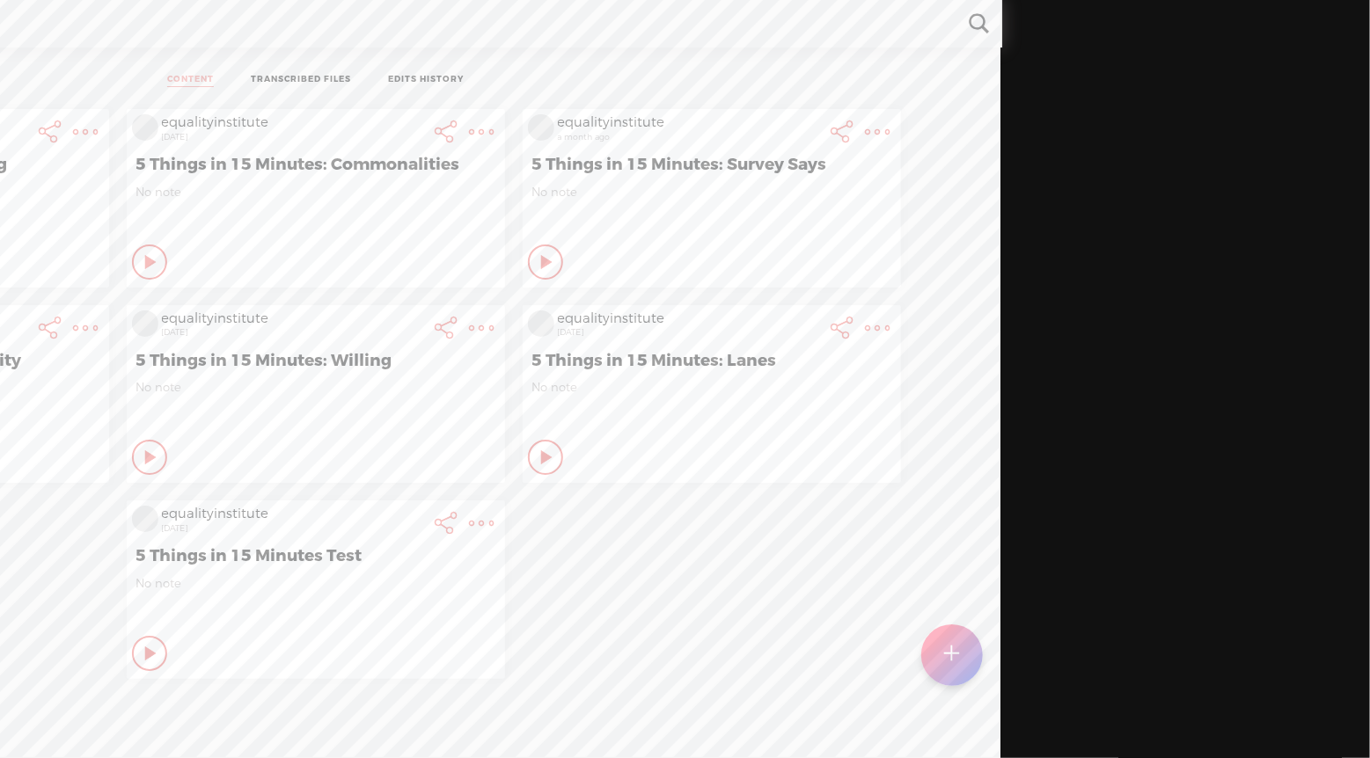
click at [77, 132] on t at bounding box center [86, 132] width 25 height 25
click at [308, 75] on link "TRANSCRIBED FILES" at bounding box center [301, 80] width 100 height 13
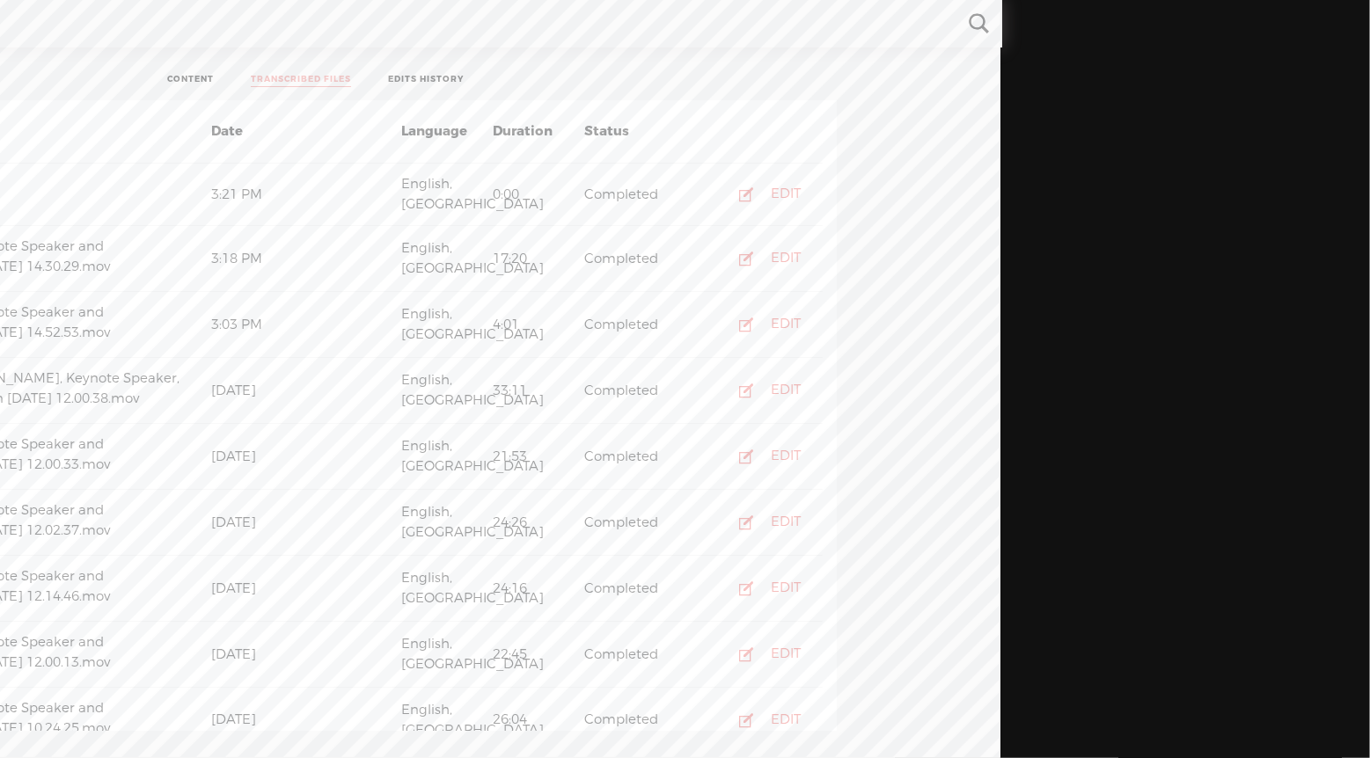
click at [441, 82] on link "EDITS HISTORY" at bounding box center [426, 80] width 76 height 13
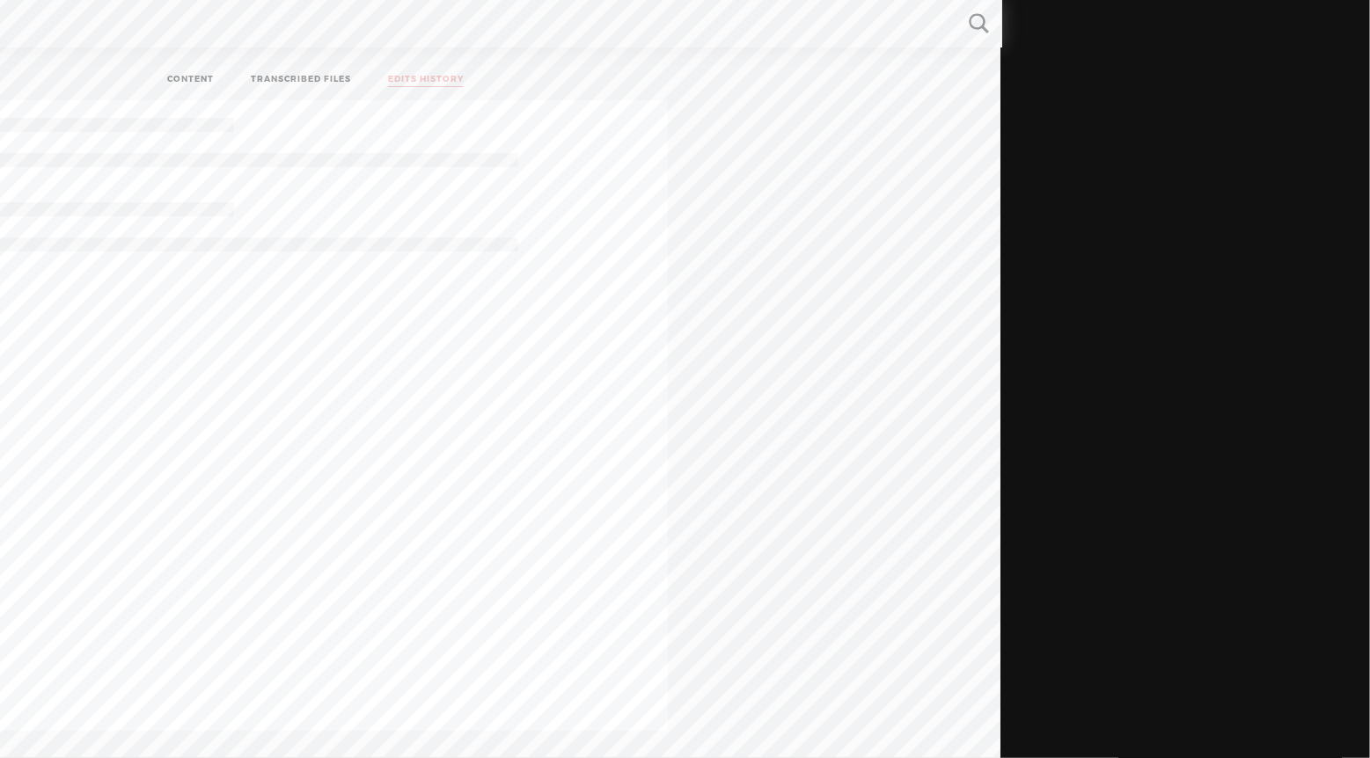
click at [195, 77] on link "CONTENT" at bounding box center [190, 80] width 47 height 13
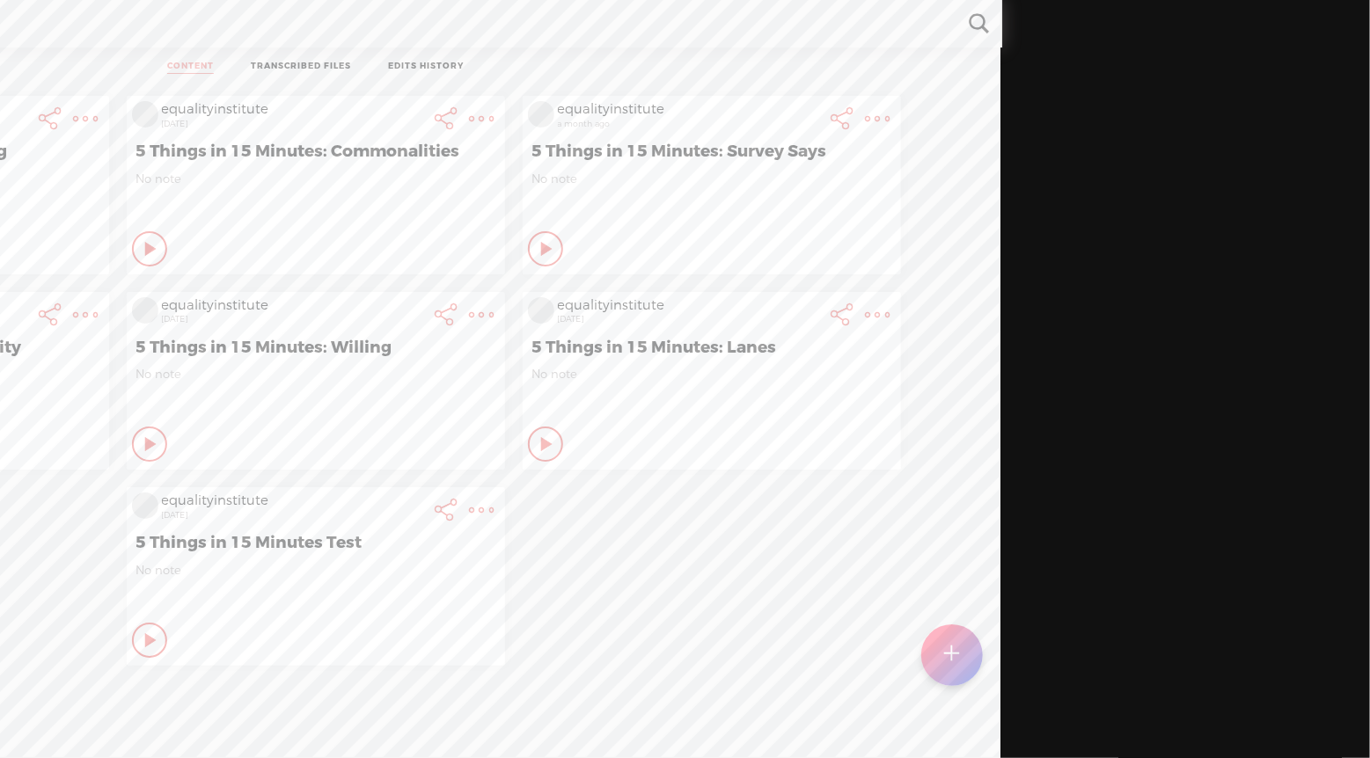
scroll to position [0, 0]
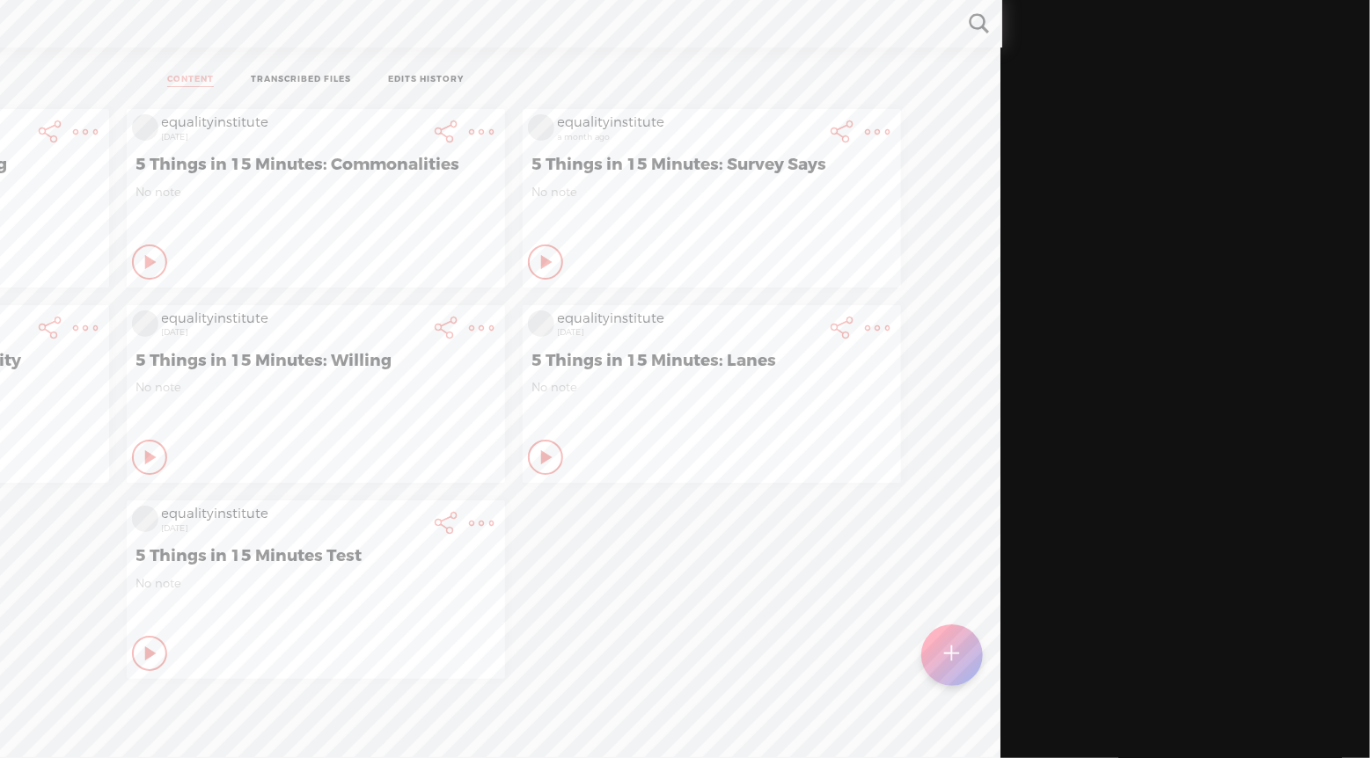
click at [40, 114] on icon at bounding box center [50, 131] width 35 height 35
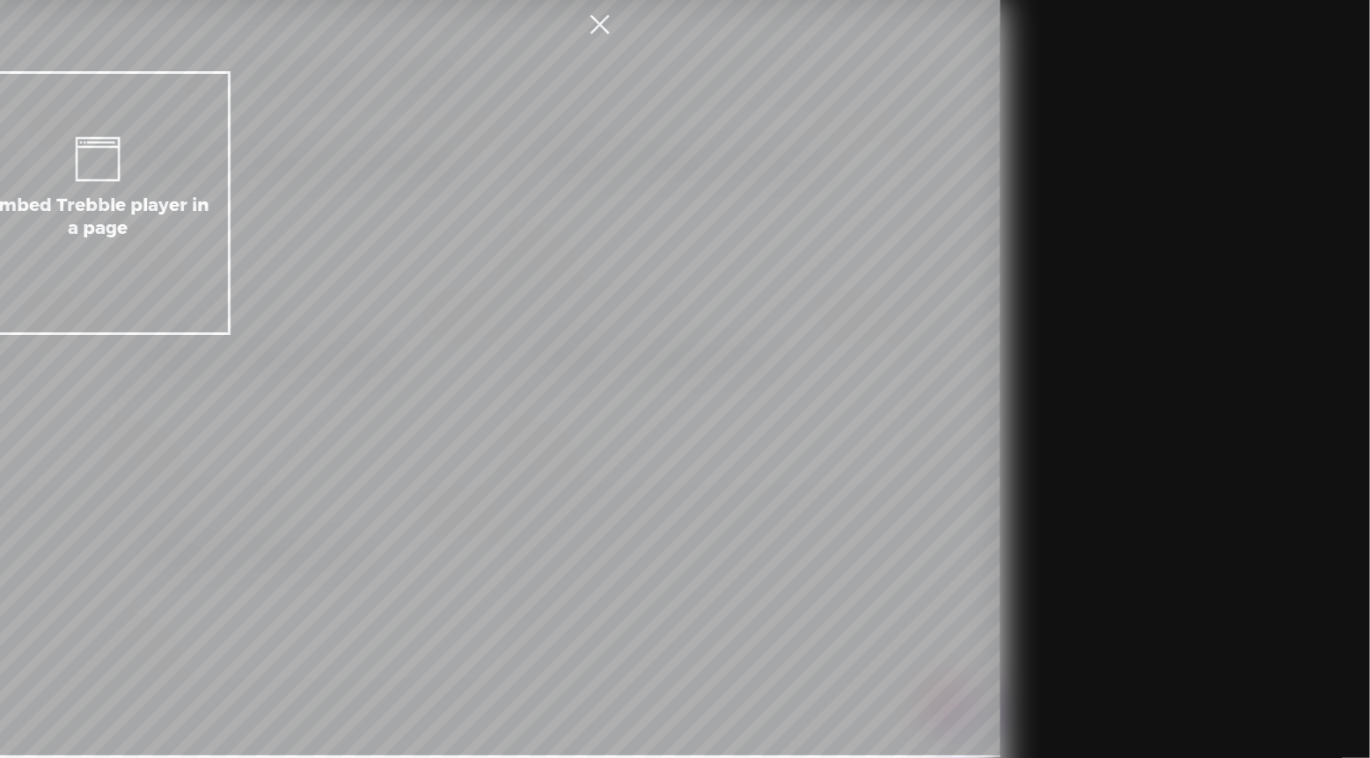
scroll to position [0, 369]
click at [605, 26] on link at bounding box center [600, 24] width 44 height 49
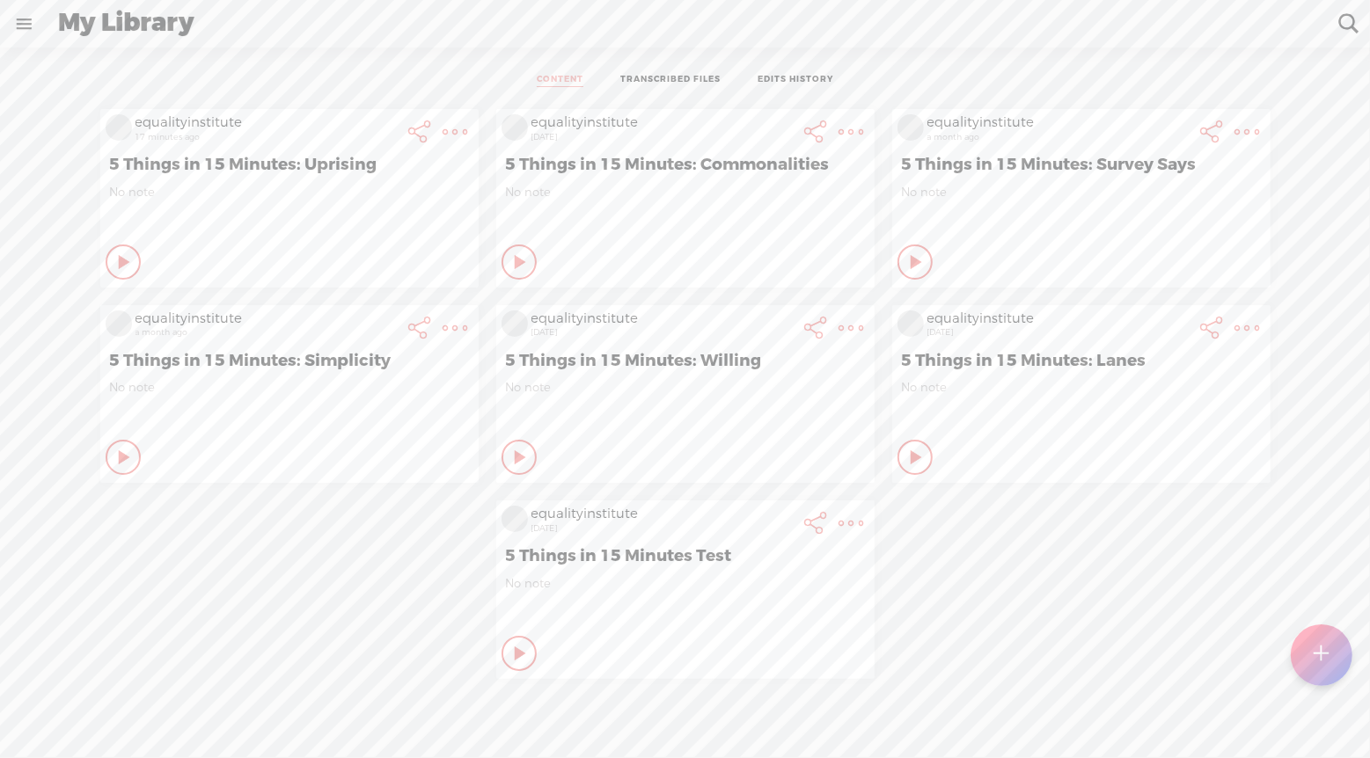
click at [456, 130] on t at bounding box center [455, 132] width 25 height 25
click at [330, 427] on link "Share" at bounding box center [360, 433] width 199 height 40
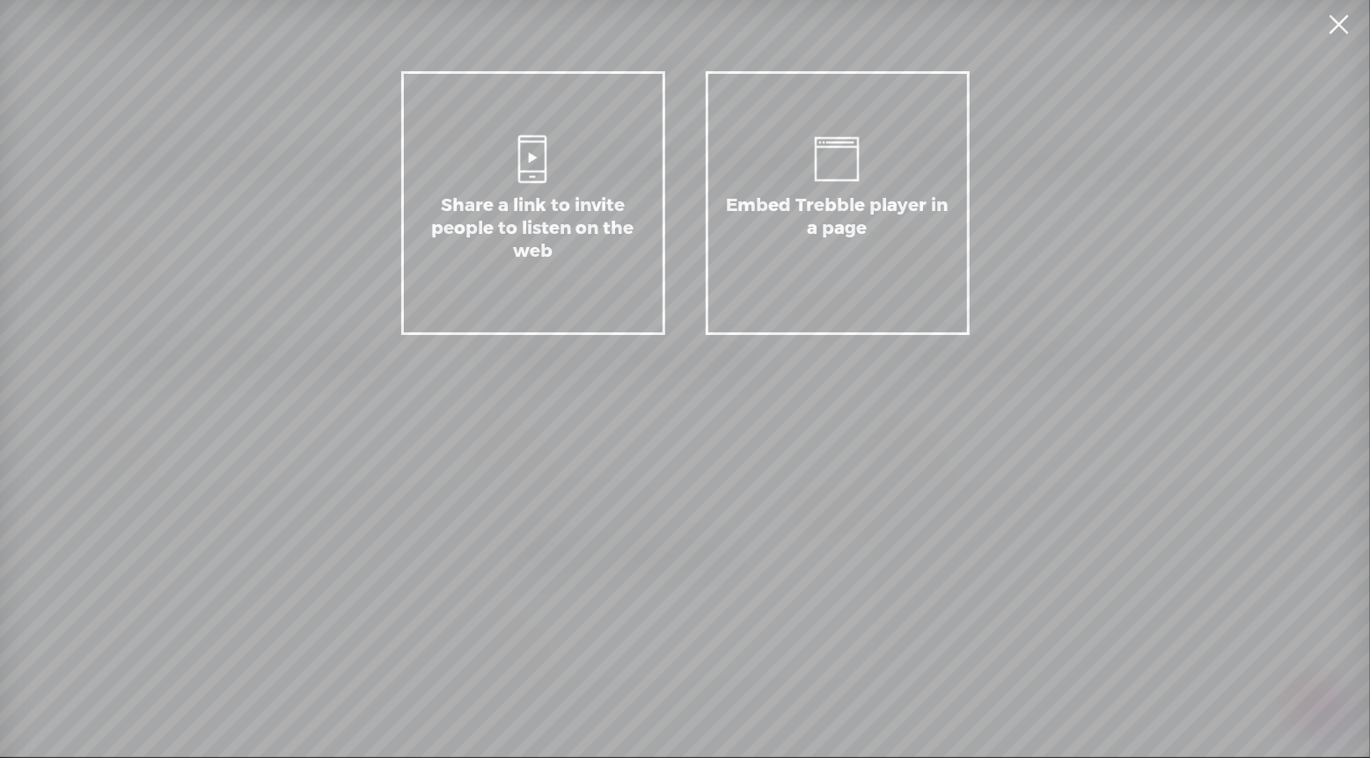
click at [1346, 26] on link at bounding box center [1339, 24] width 44 height 49
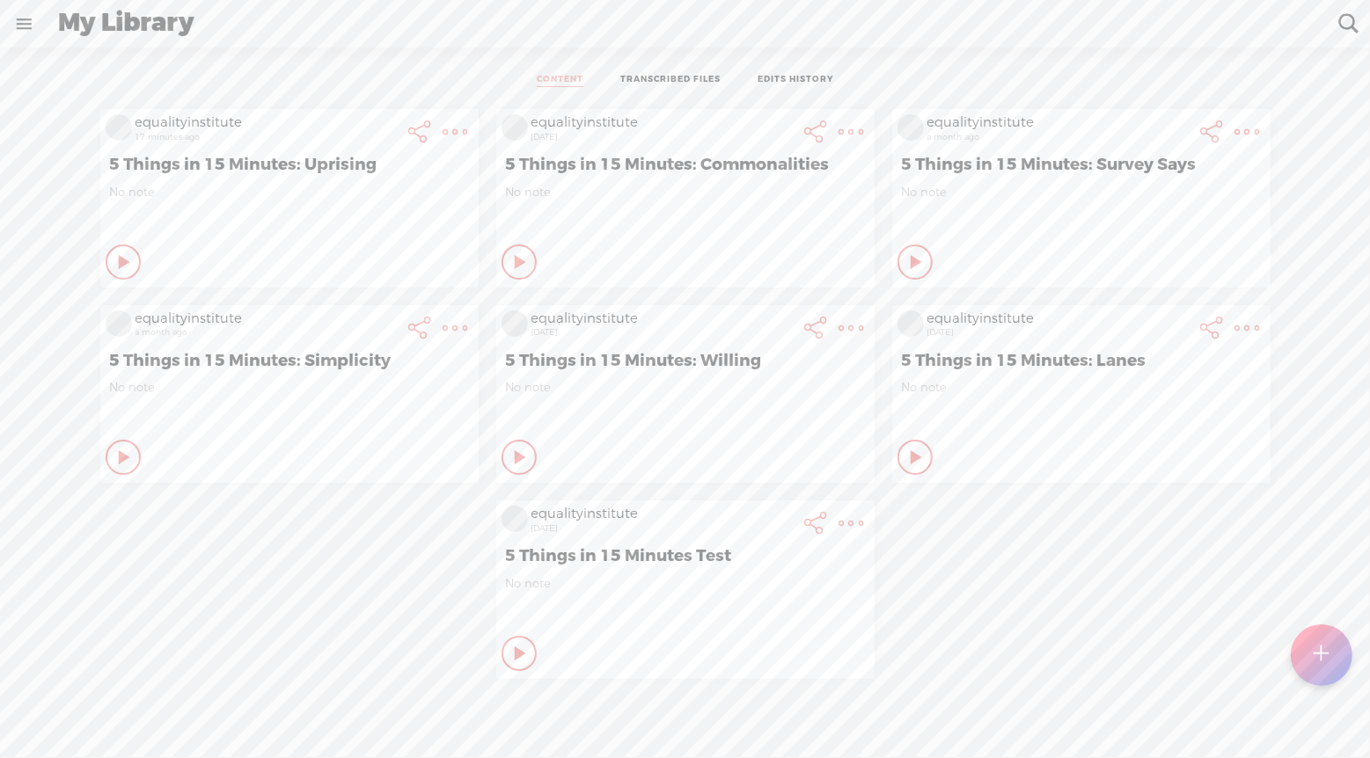
click at [413, 128] on t at bounding box center [420, 132] width 25 height 25
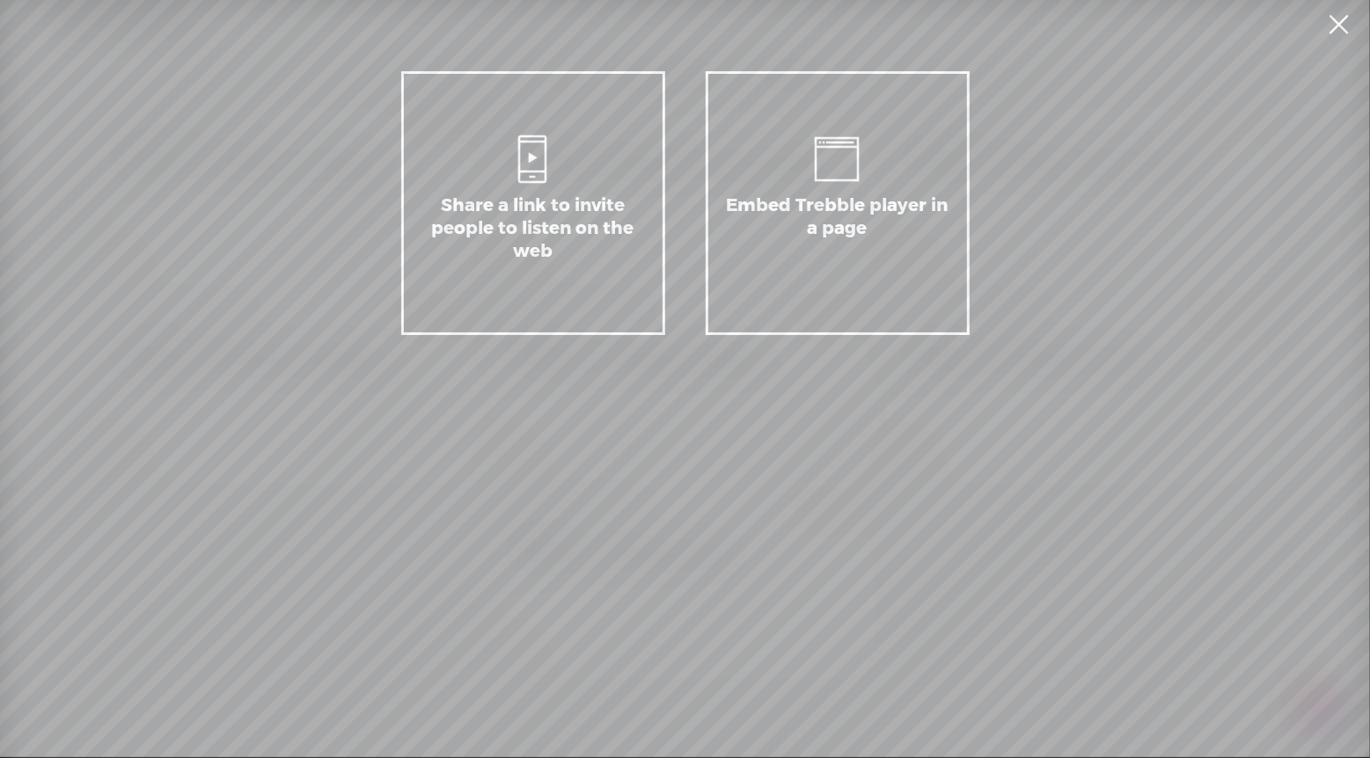
click at [1339, 24] on link at bounding box center [1339, 24] width 44 height 49
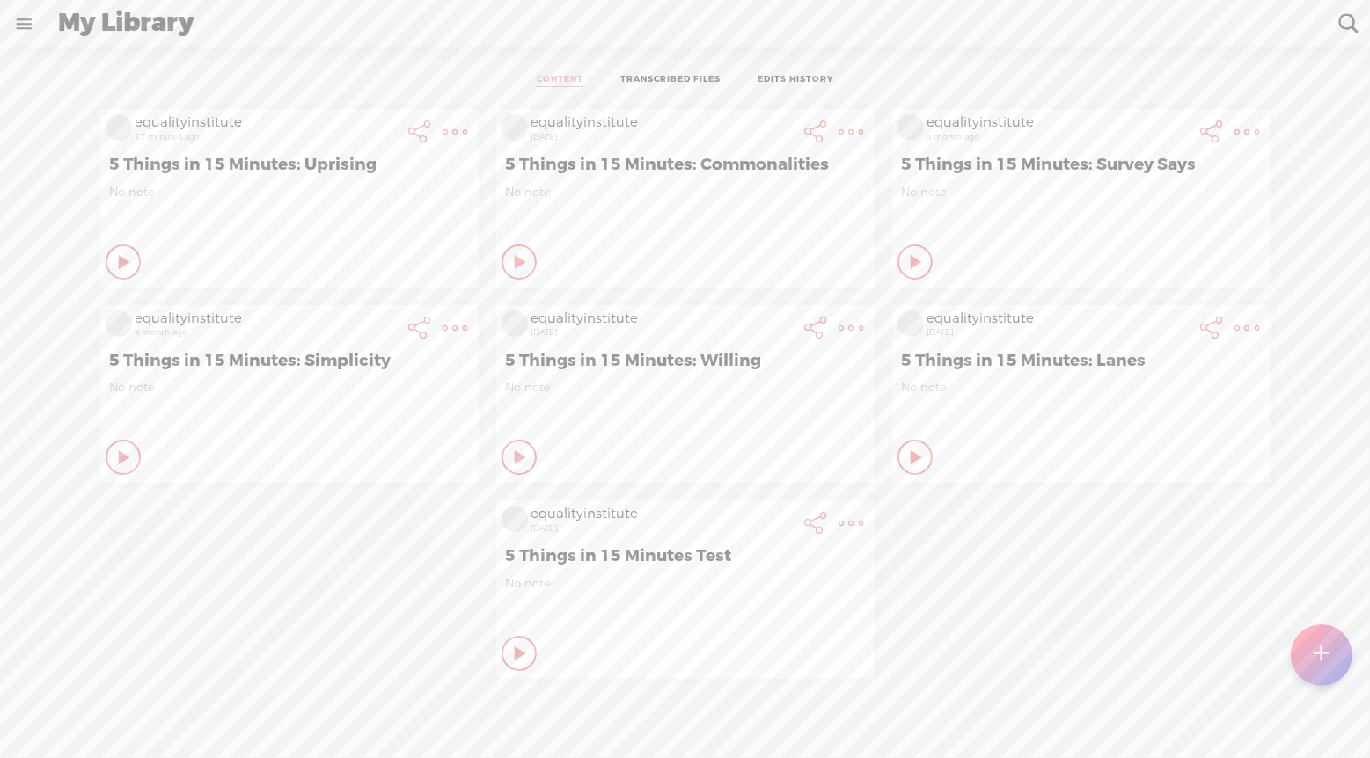
click at [453, 132] on t at bounding box center [455, 132] width 25 height 25
